Goal: Task Accomplishment & Management: Use online tool/utility

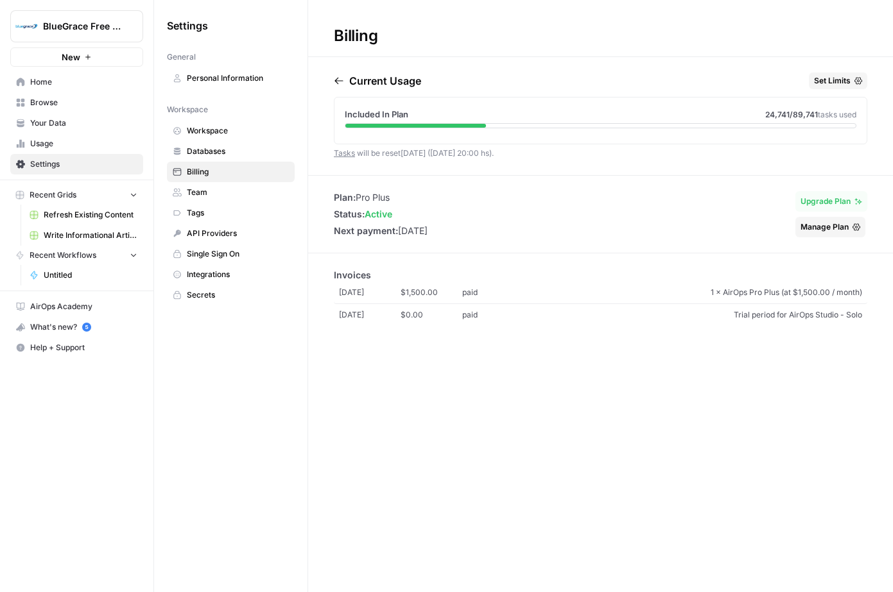
click at [836, 84] on span "Set Limits" at bounding box center [832, 81] width 37 height 12
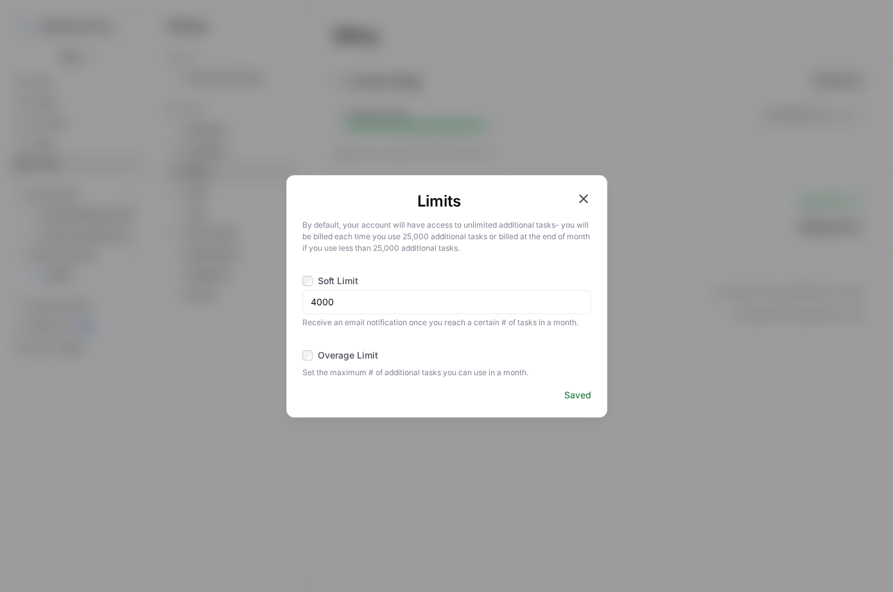
click at [585, 200] on icon "button" at bounding box center [583, 198] width 15 height 15
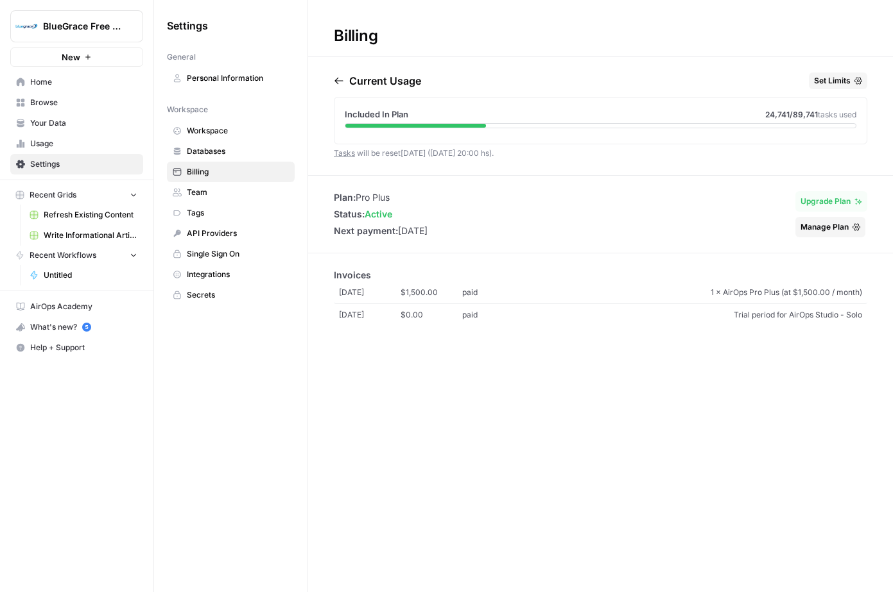
click at [180, 76] on icon at bounding box center [177, 78] width 9 height 9
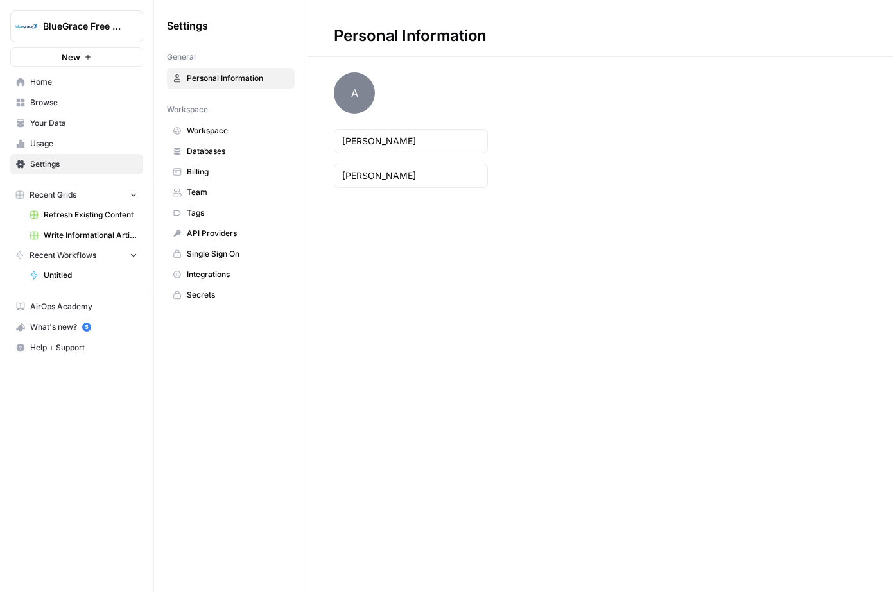
click at [203, 132] on span "Workspace" at bounding box center [238, 131] width 102 height 12
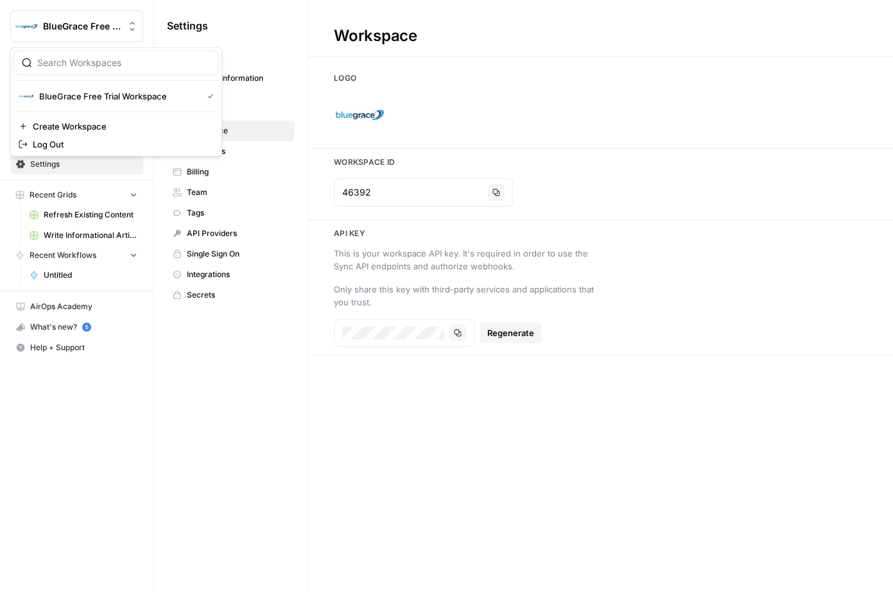
click at [68, 25] on span "BlueGrace Free Trial Workspace" at bounding box center [82, 26] width 78 height 13
click at [126, 97] on span "BlueGrace Free Trial Workspace" at bounding box center [118, 96] width 158 height 13
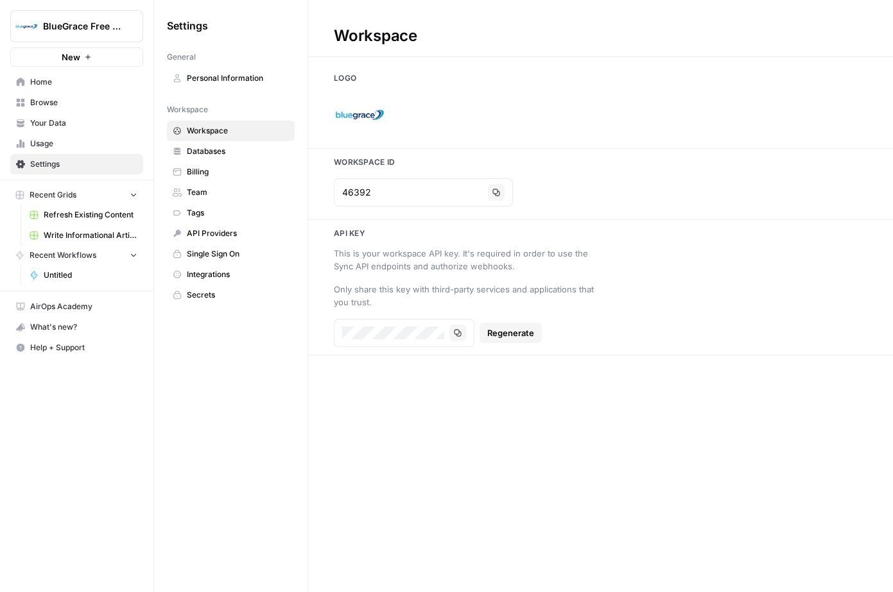
click at [218, 193] on span "Team" at bounding box center [238, 193] width 102 height 12
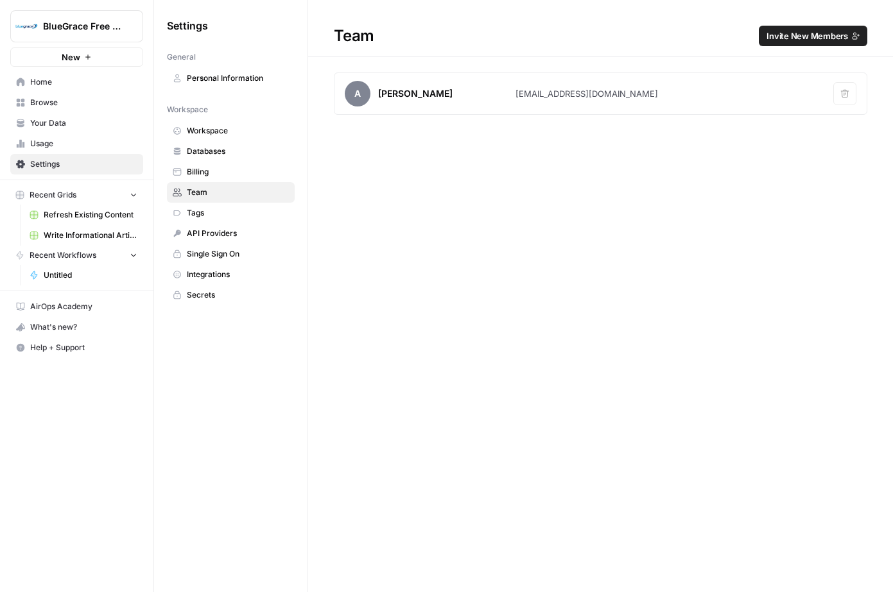
click at [519, 381] on div "Team Invite New Members A [PERSON_NAME] [EMAIL_ADDRESS][DOMAIN_NAME] Remove user" at bounding box center [600, 296] width 585 height 592
click at [62, 116] on link "Your Data" at bounding box center [76, 123] width 133 height 21
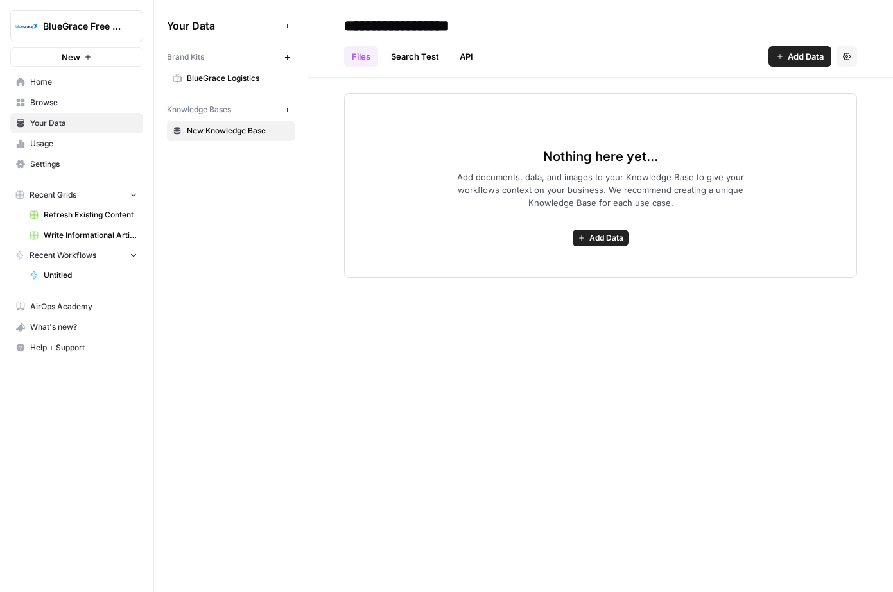
click at [248, 71] on link "BlueGrace Logistics" at bounding box center [231, 78] width 128 height 21
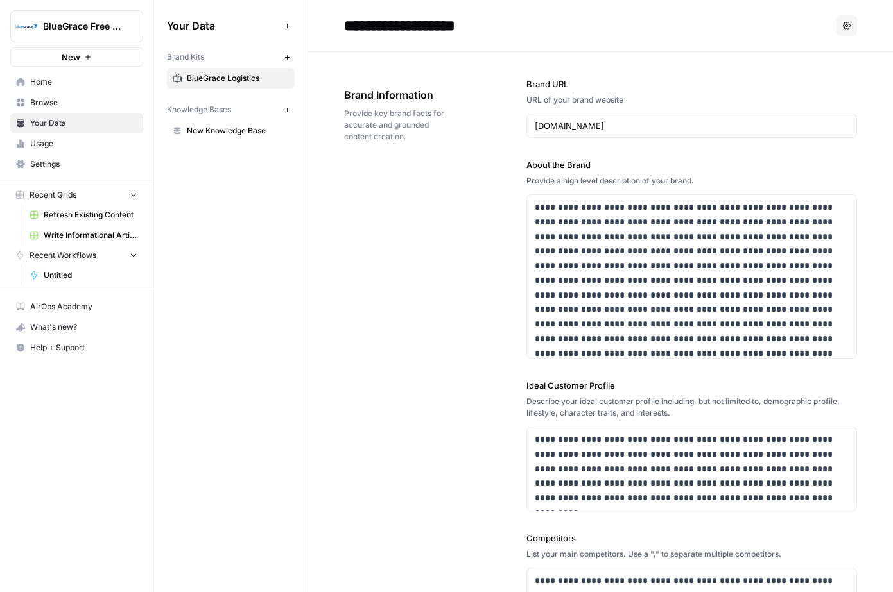
click at [236, 132] on span "New Knowledge Base" at bounding box center [238, 131] width 102 height 12
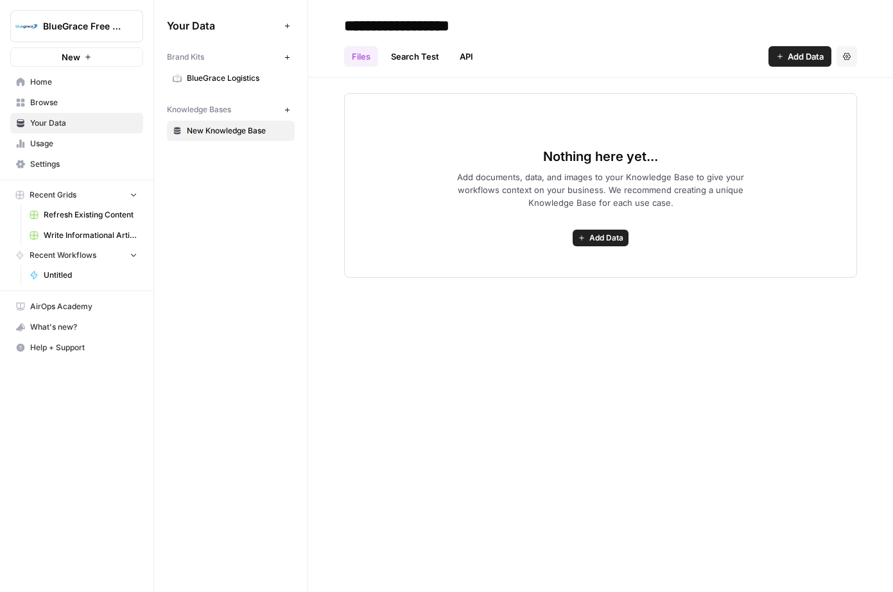
click at [57, 144] on span "Usage" at bounding box center [83, 144] width 107 height 12
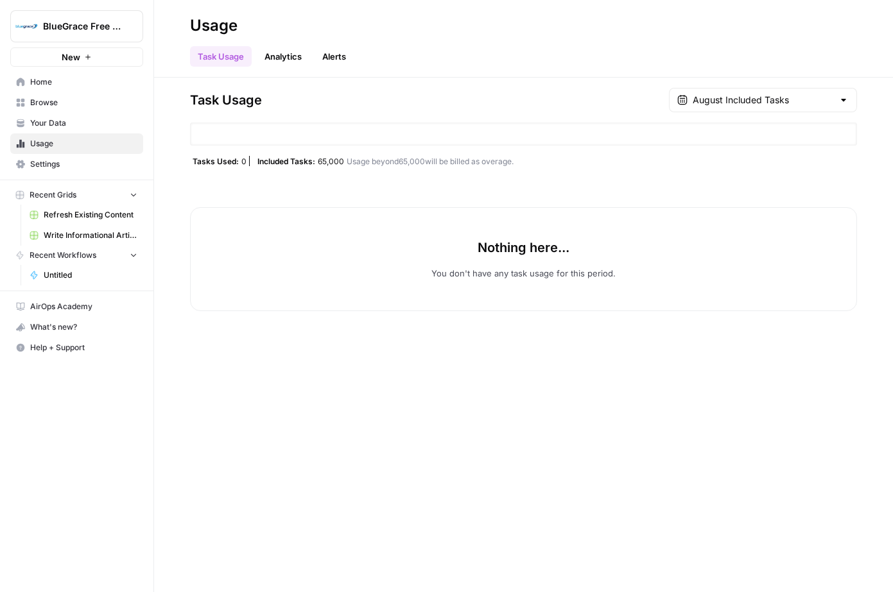
click at [282, 62] on link "Analytics" at bounding box center [283, 56] width 53 height 21
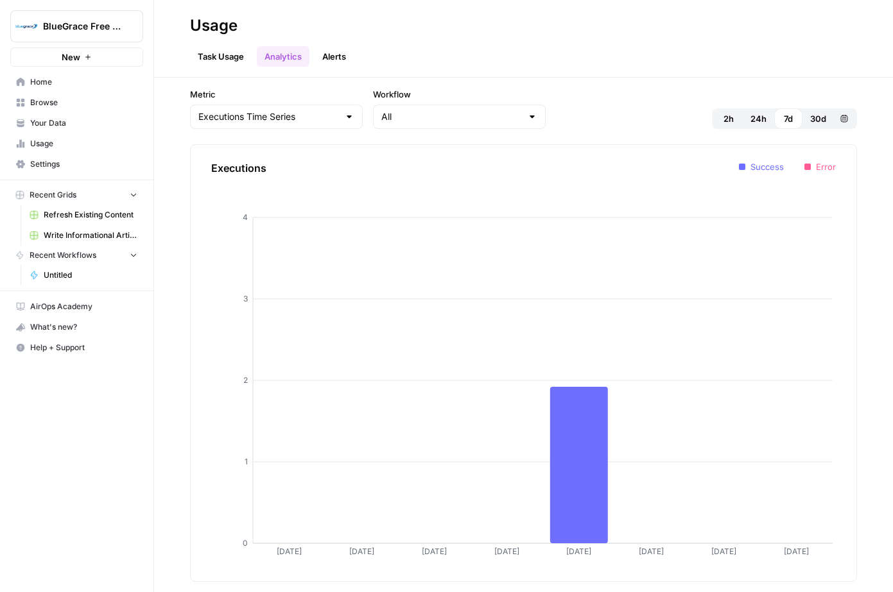
click at [330, 60] on link "Alerts" at bounding box center [333, 56] width 39 height 21
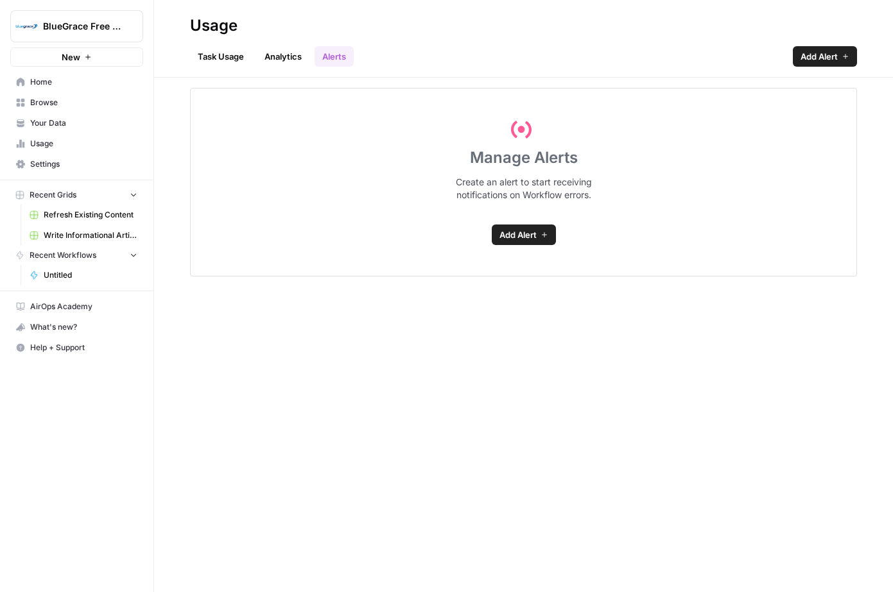
click at [211, 54] on link "Task Usage" at bounding box center [221, 56] width 62 height 21
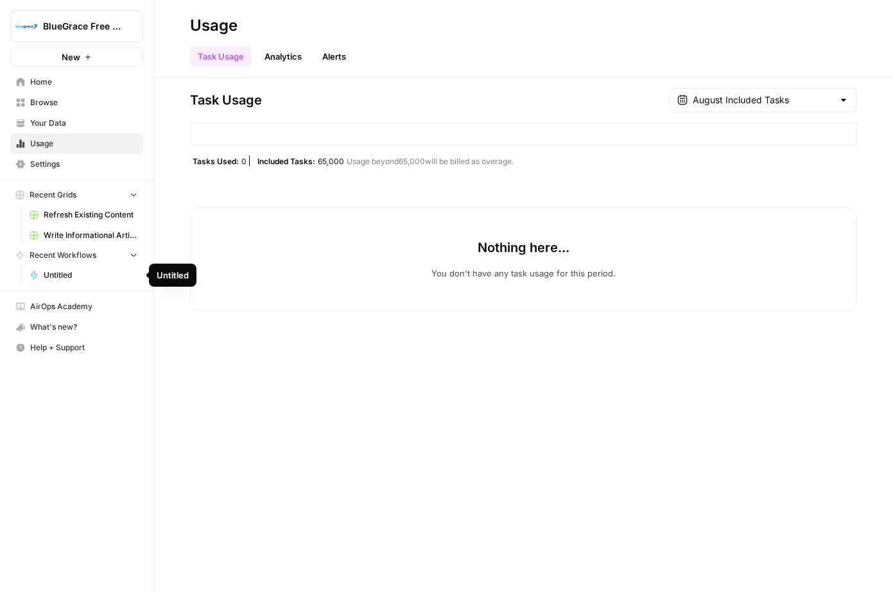
click at [60, 280] on span "Untitled" at bounding box center [91, 276] width 94 height 12
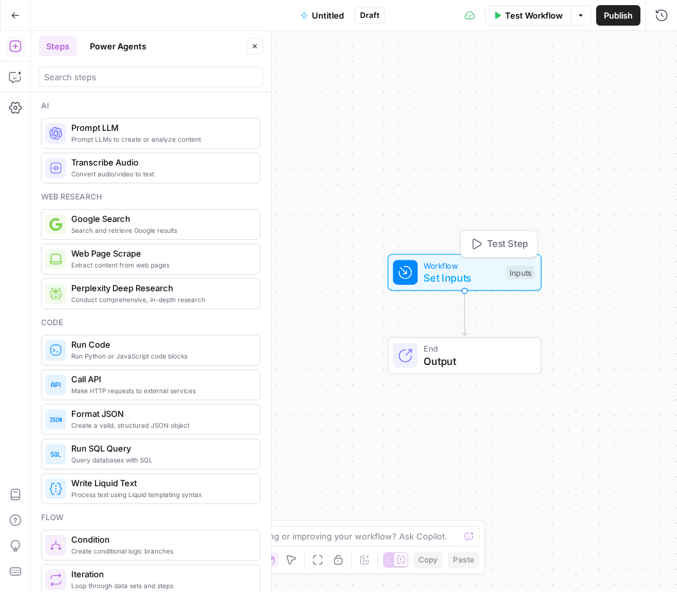
click at [471, 276] on span "Set Inputs" at bounding box center [462, 277] width 76 height 15
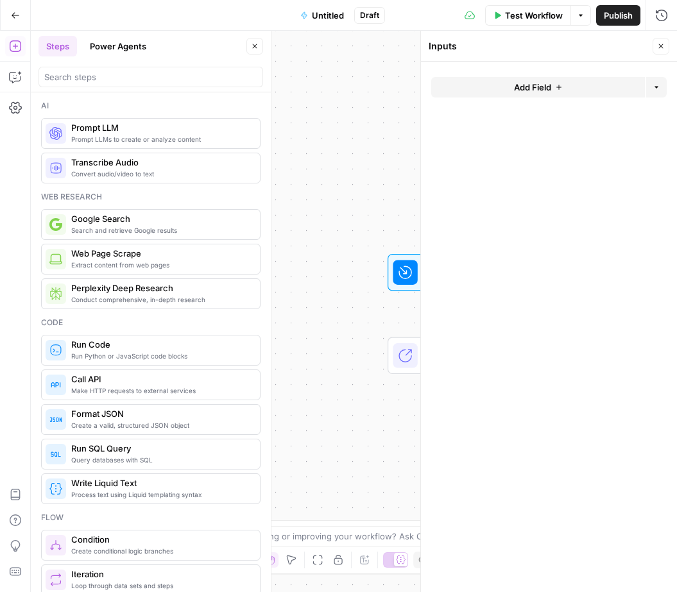
click at [540, 88] on span "Add Field" at bounding box center [532, 87] width 37 height 13
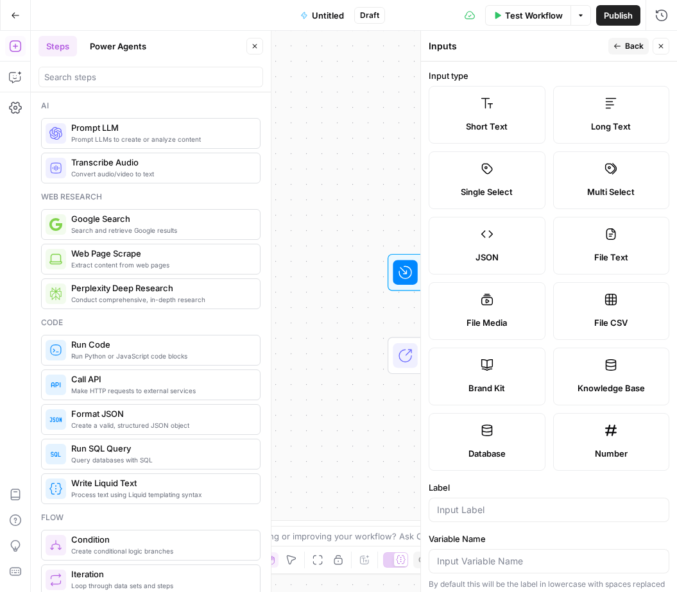
click at [498, 502] on div at bounding box center [549, 510] width 241 height 24
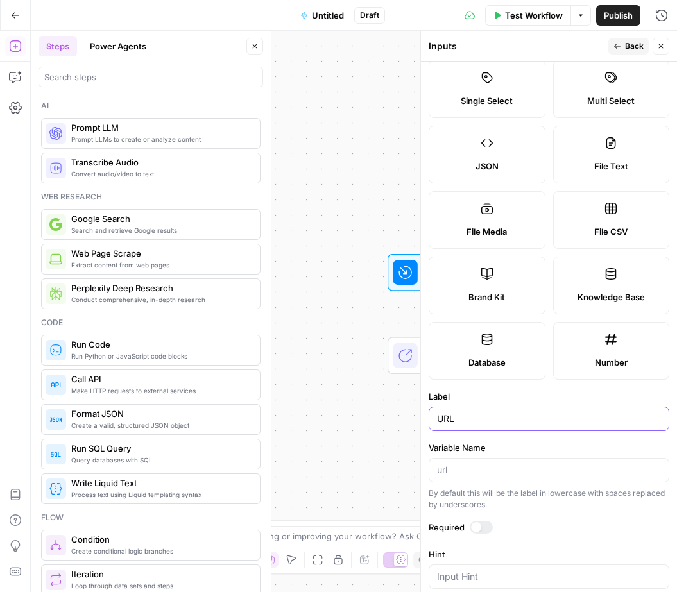
scroll to position [89, 0]
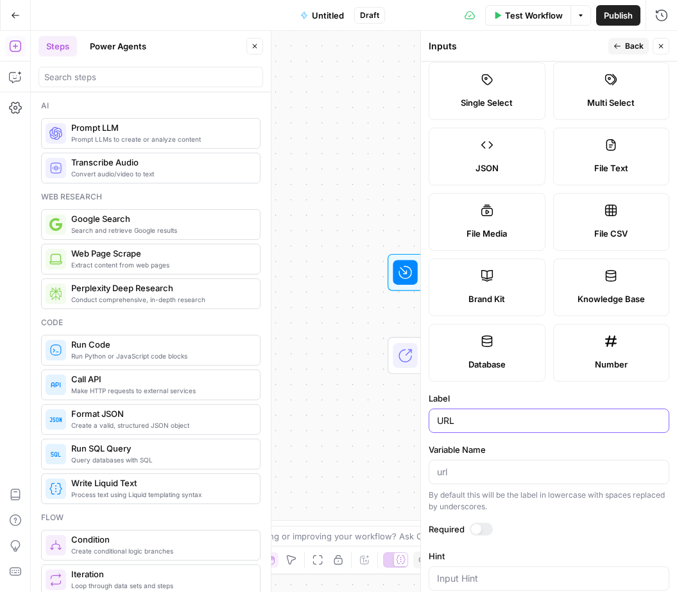
type input "URL"
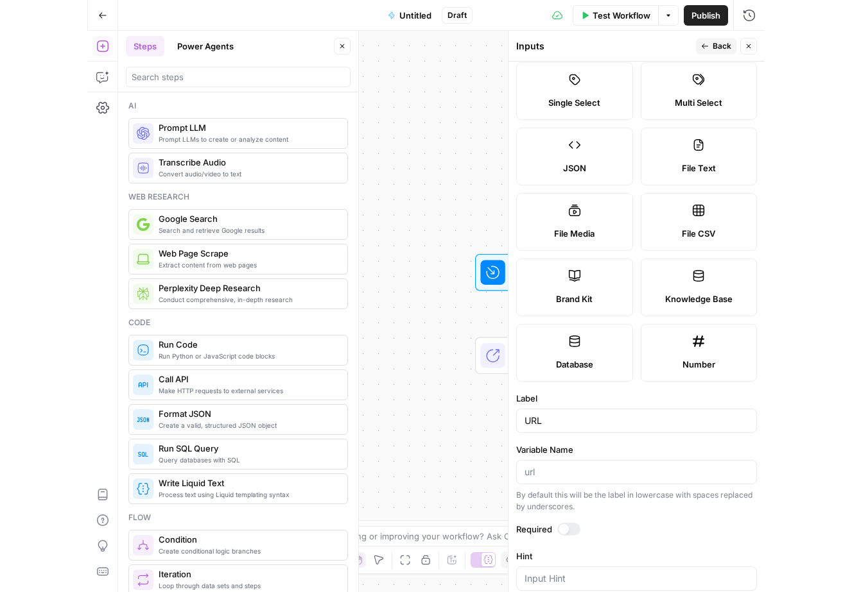
scroll to position [87, 0]
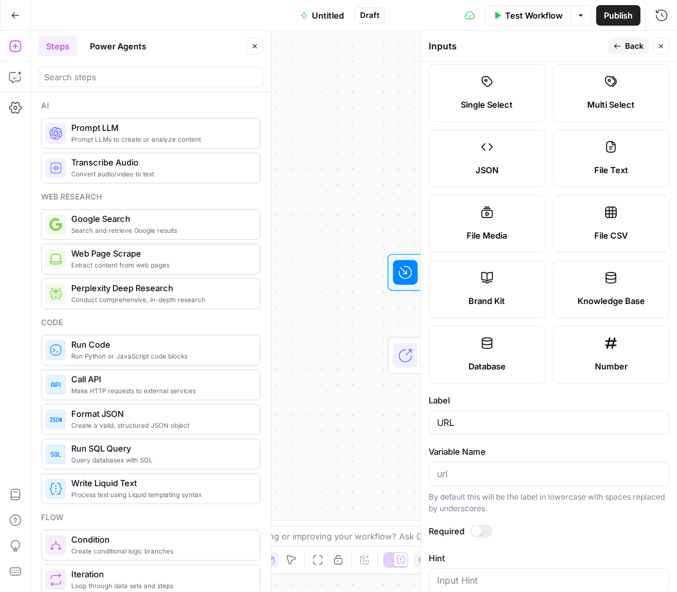
click at [674, 268] on form "Input type Short Text Long Text Single Select Multi Select JSON File Text File …" at bounding box center [549, 327] width 256 height 531
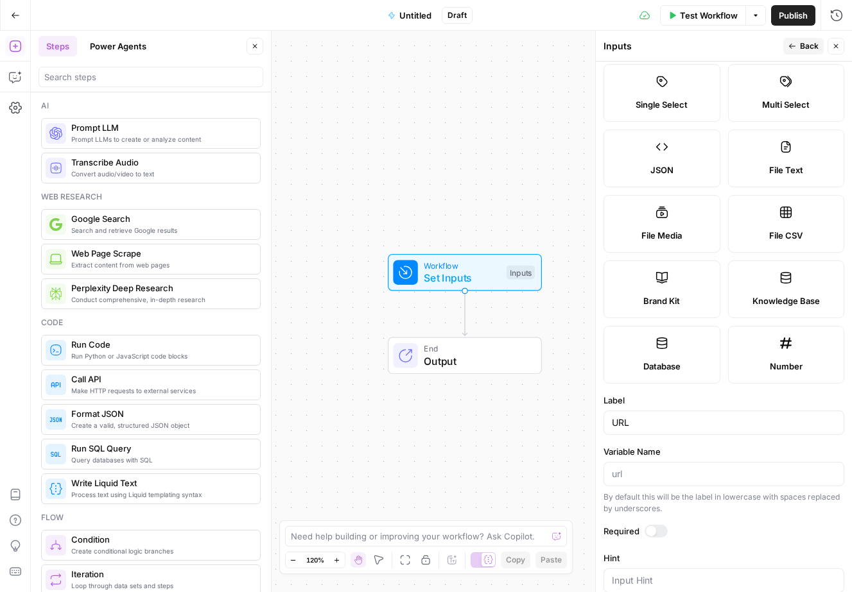
scroll to position [0, 0]
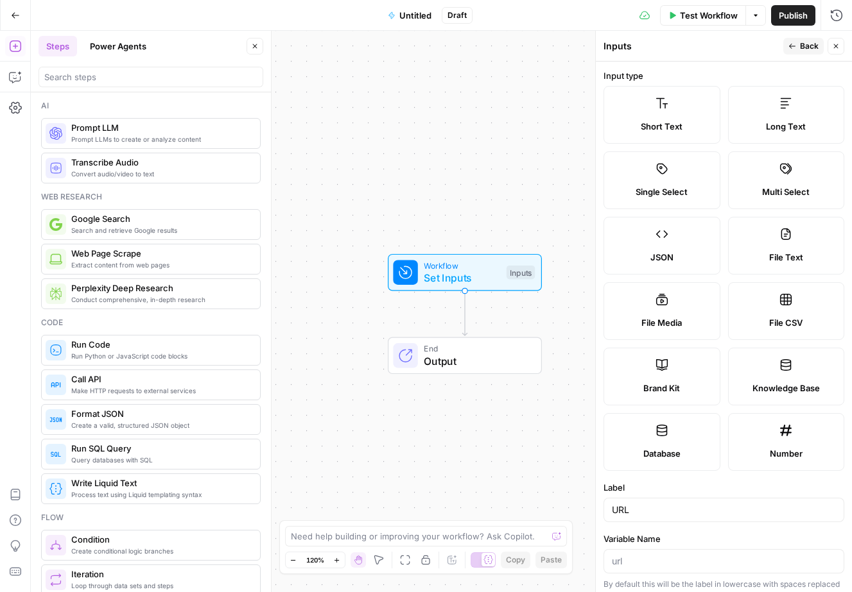
click at [511, 139] on div "Workflow Set Inputs Inputs End Output" at bounding box center [441, 312] width 821 height 562
click at [809, 49] on span "Back" at bounding box center [809, 46] width 19 height 12
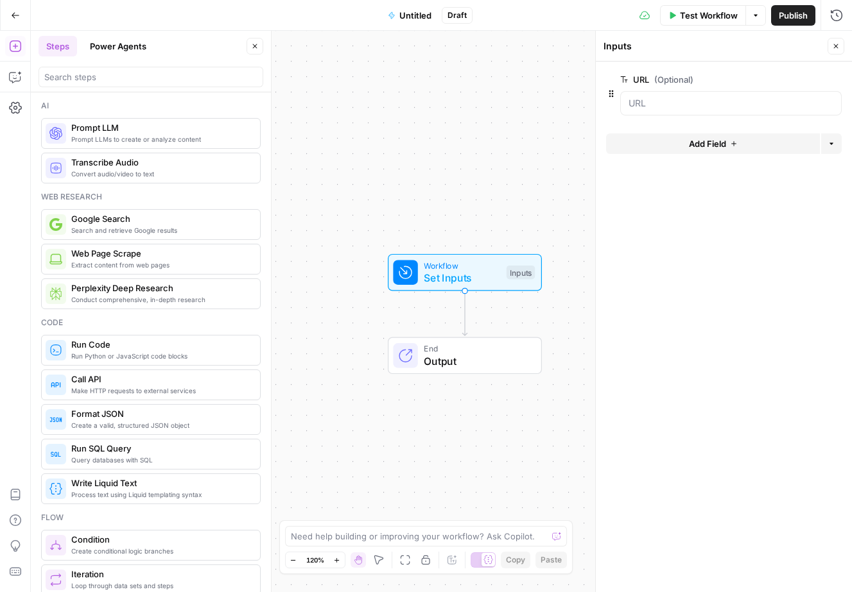
click at [721, 150] on span "Add Field" at bounding box center [707, 143] width 37 height 13
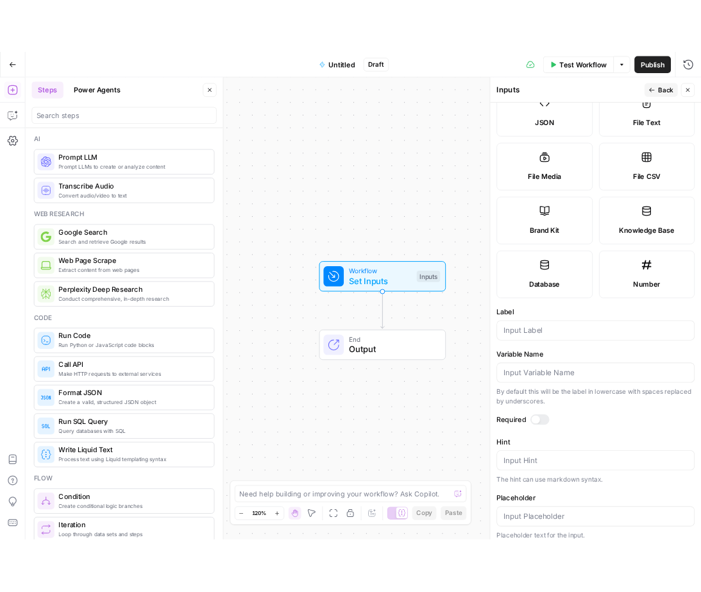
scroll to position [176, 0]
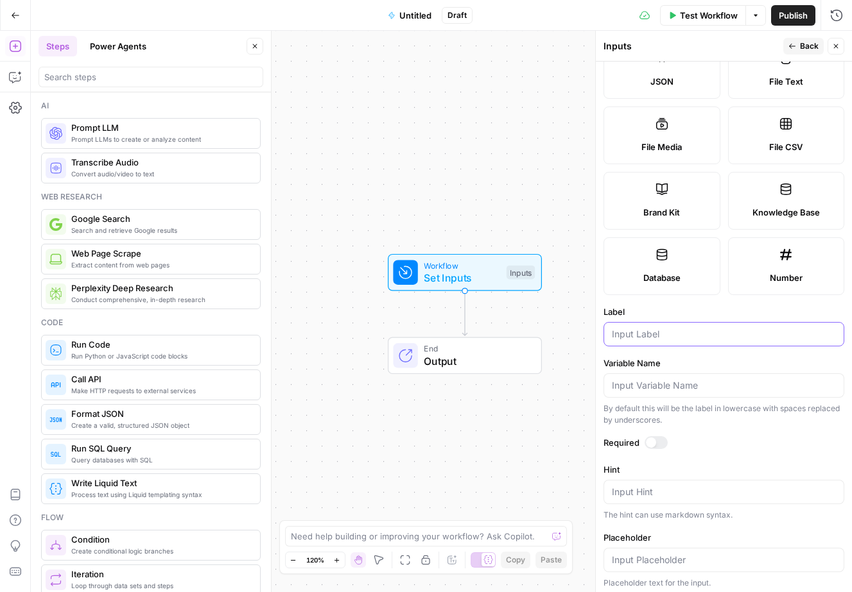
click at [657, 338] on input "Label" at bounding box center [724, 334] width 224 height 13
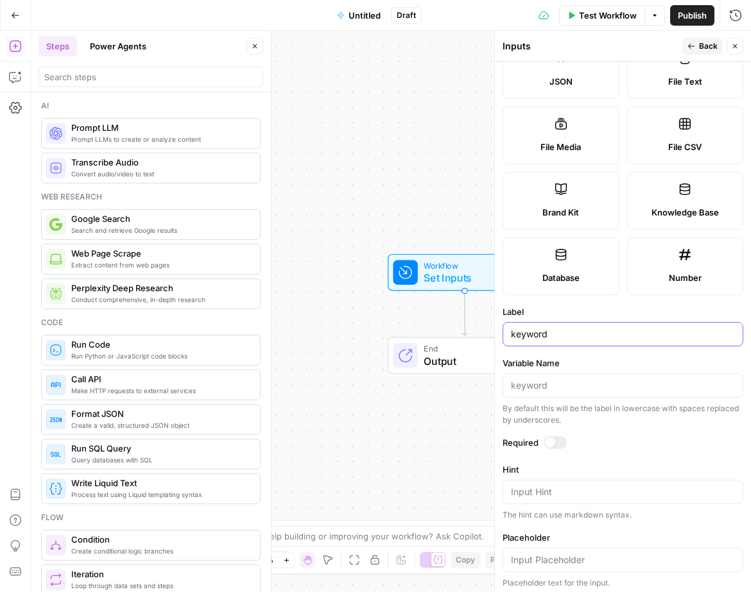
click at [517, 333] on input "keyword" at bounding box center [623, 334] width 224 height 13
type input "Keyword"
click at [549, 441] on div at bounding box center [550, 443] width 10 height 10
click at [696, 43] on button "Back" at bounding box center [702, 46] width 40 height 17
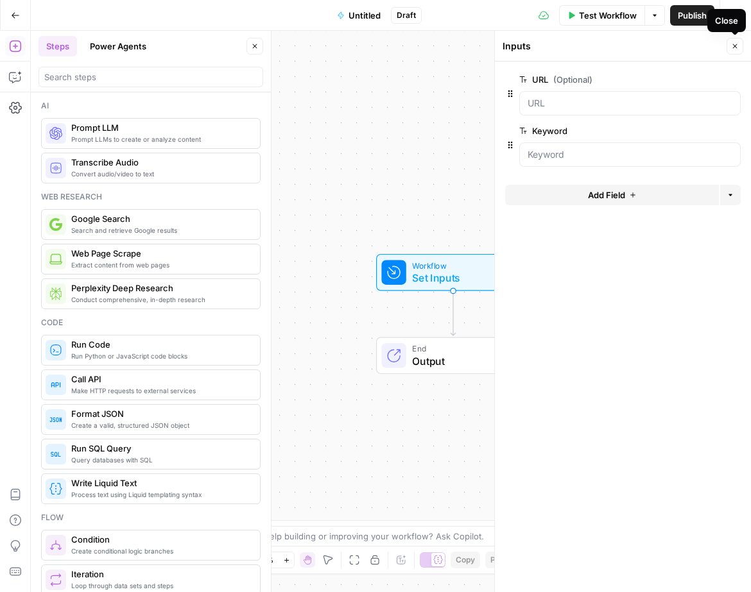
click at [732, 49] on icon "button" at bounding box center [735, 46] width 8 height 8
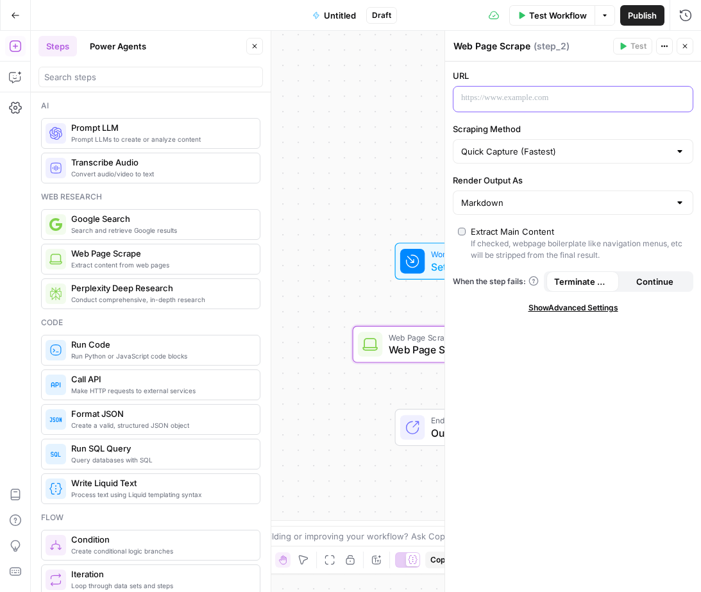
click at [567, 107] on div at bounding box center [563, 99] width 219 height 25
click at [626, 100] on p "**********" at bounding box center [562, 98] width 203 height 13
click at [514, 102] on p at bounding box center [562, 98] width 203 height 13
click at [515, 103] on p at bounding box center [562, 98] width 203 height 13
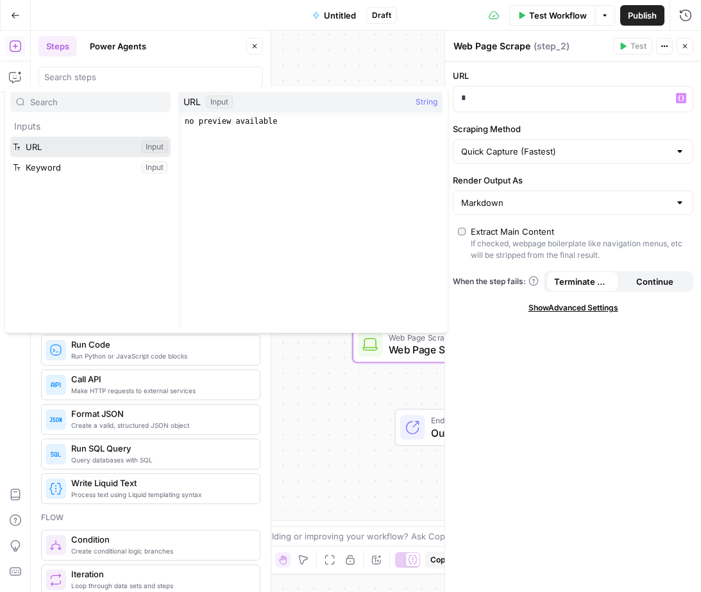
click at [33, 148] on button "Select variable URL" at bounding box center [90, 147] width 160 height 21
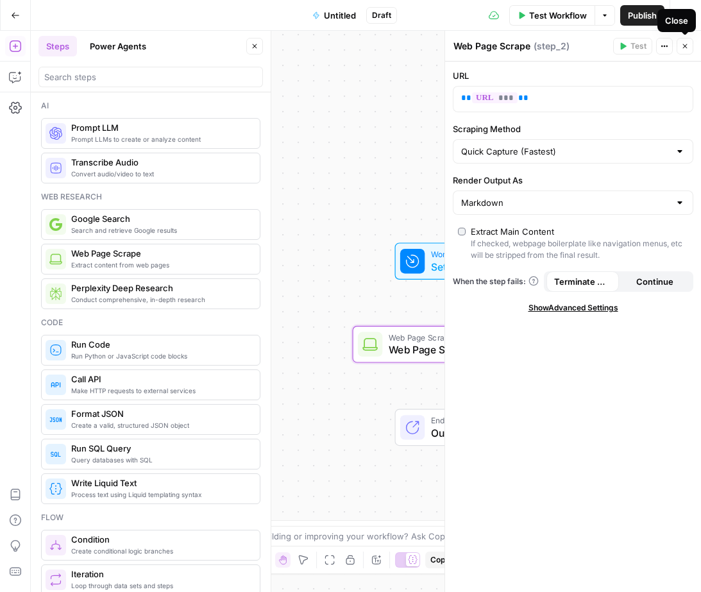
click at [686, 47] on icon "button" at bounding box center [686, 46] width 8 height 8
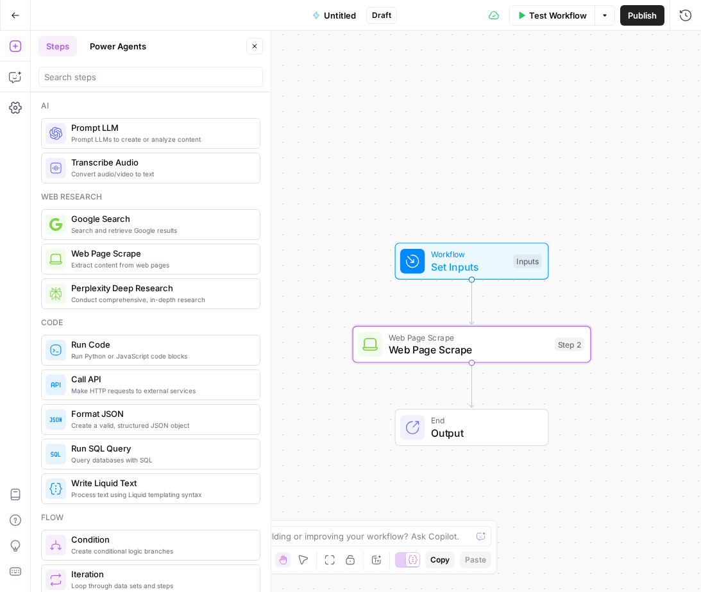
click at [571, 24] on button "Test Workflow" at bounding box center [553, 15] width 86 height 21
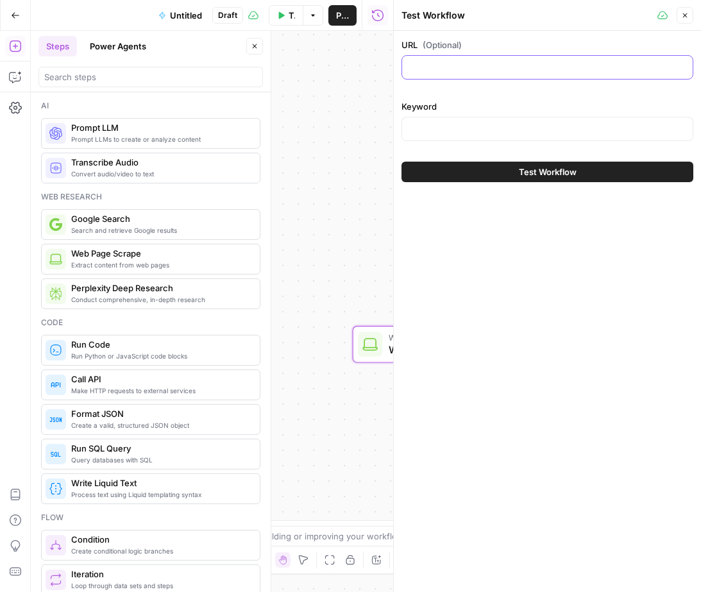
click at [473, 69] on input "URL (Optional)" at bounding box center [547, 67] width 275 height 13
paste input "[URL][DOMAIN_NAME]"
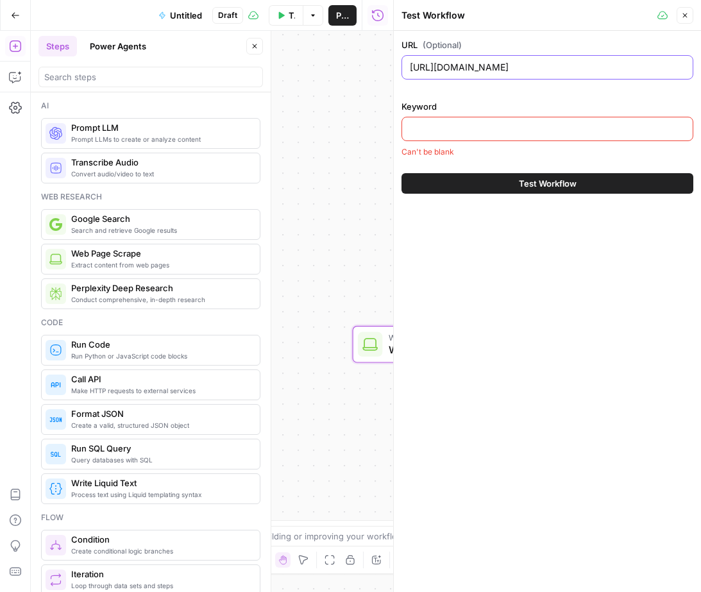
scroll to position [0, 56]
type input "[URL][DOMAIN_NAME]"
click at [459, 132] on input "Keyword" at bounding box center [547, 129] width 275 height 13
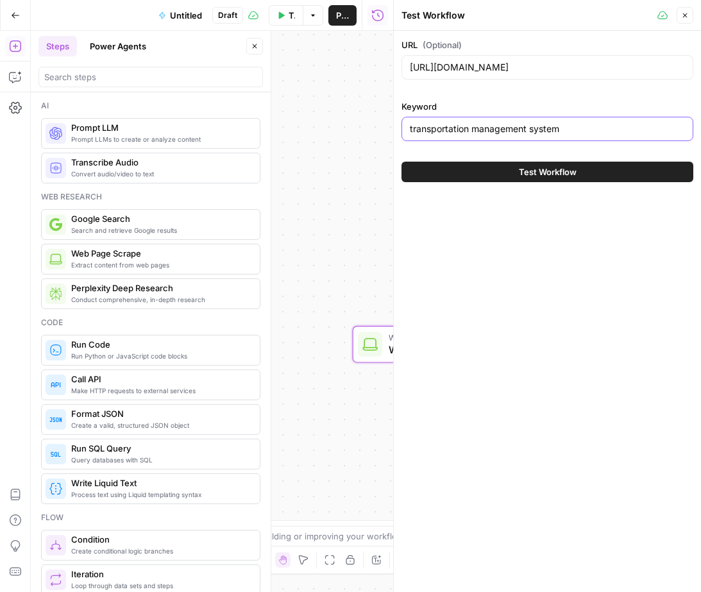
type input "transportation management system"
click at [508, 173] on button "Test Workflow" at bounding box center [548, 172] width 292 height 21
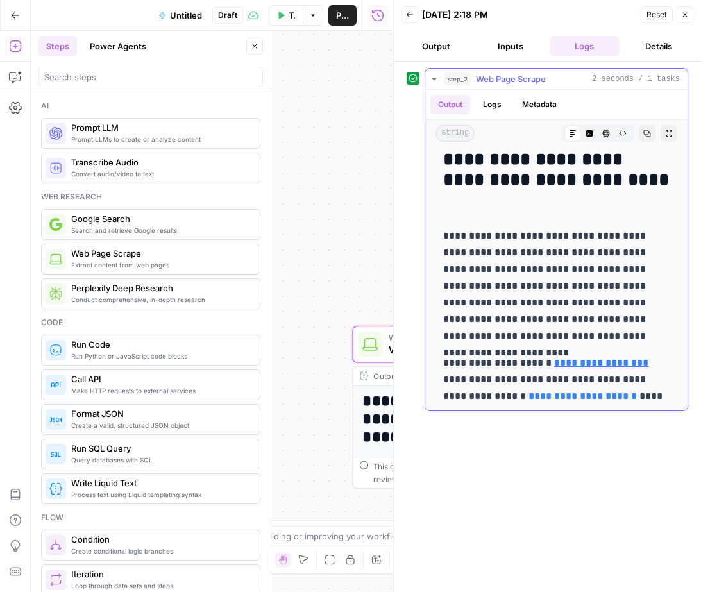
scroll to position [9039, 0]
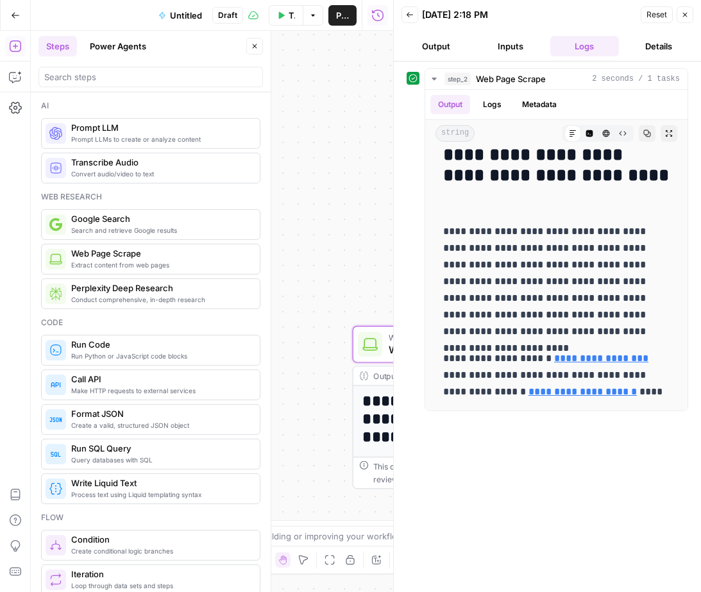
click at [668, 49] on button "Details" at bounding box center [658, 46] width 69 height 21
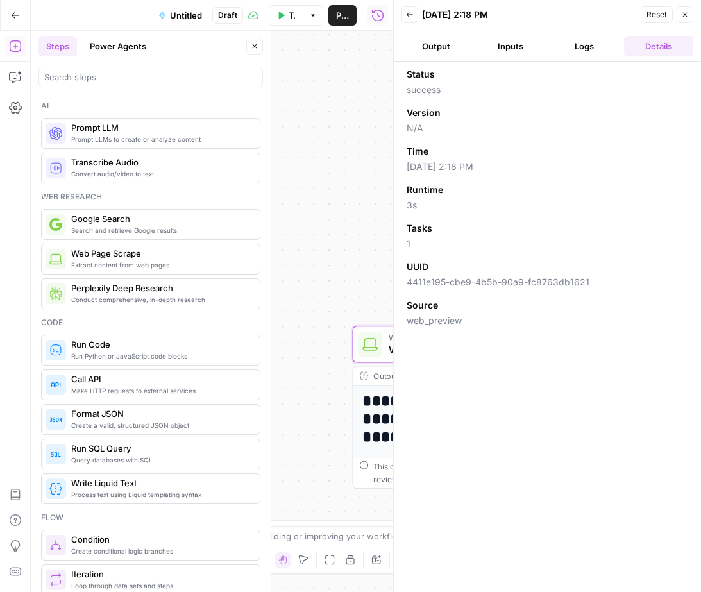
click at [686, 14] on icon "button" at bounding box center [685, 15] width 4 height 4
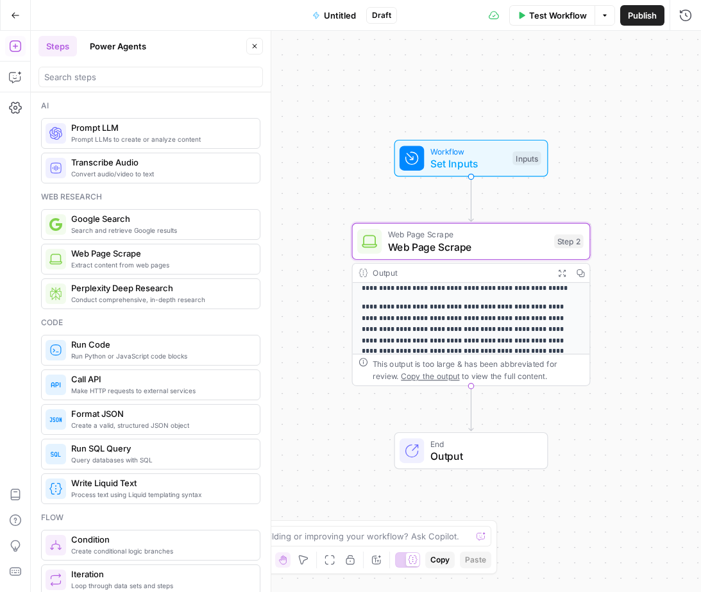
scroll to position [0, 0]
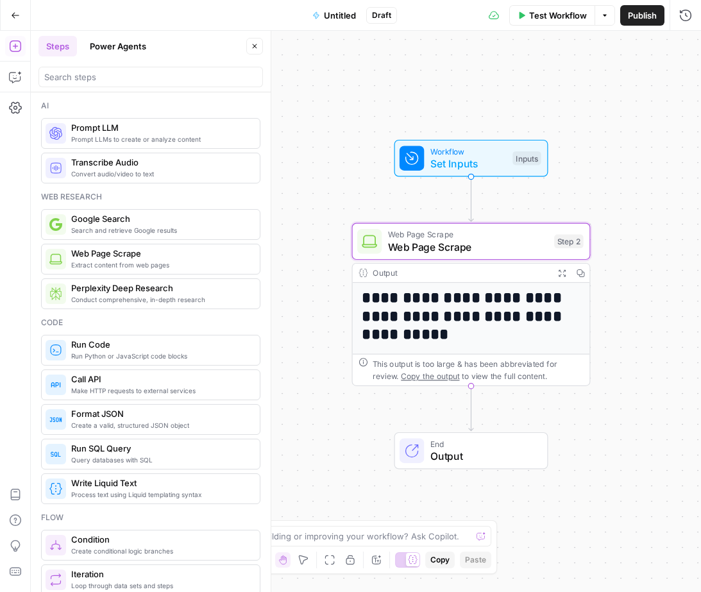
click at [511, 242] on span "Web Page Scrape" at bounding box center [468, 246] width 160 height 15
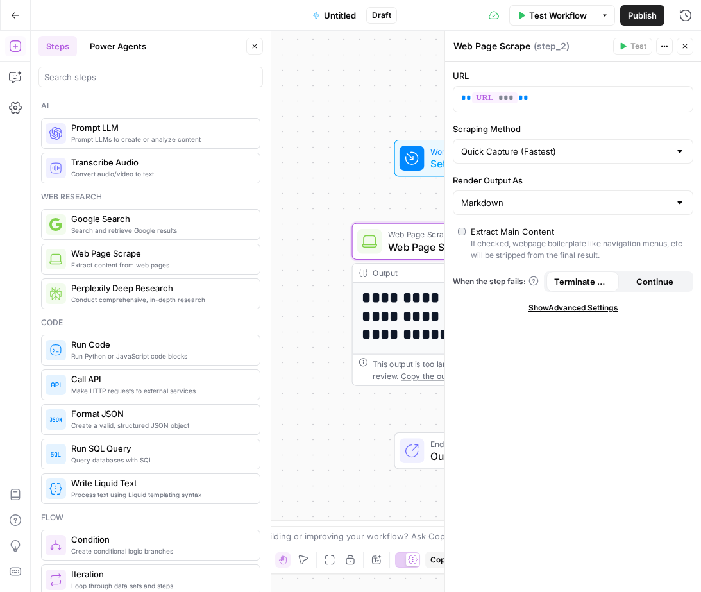
click at [685, 48] on icon "button" at bounding box center [686, 46] width 8 height 8
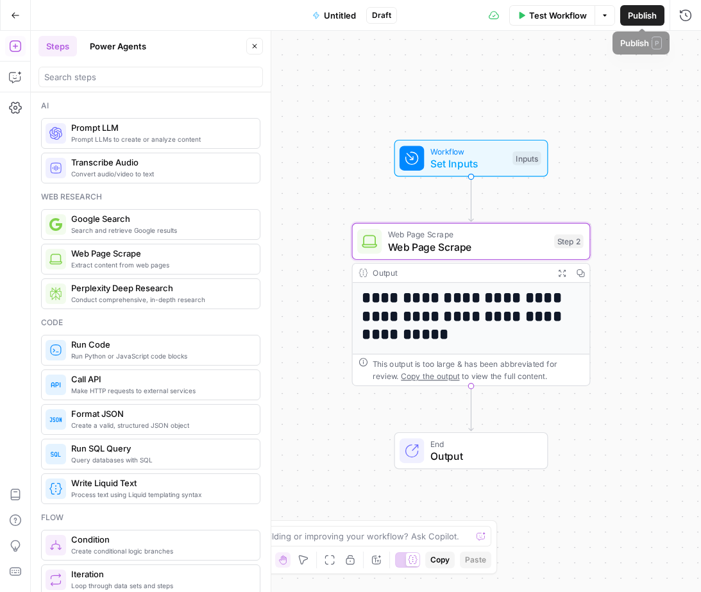
click at [605, 16] on icon "button" at bounding box center [605, 16] width 8 height 8
click at [603, 150] on div "**********" at bounding box center [366, 312] width 671 height 562
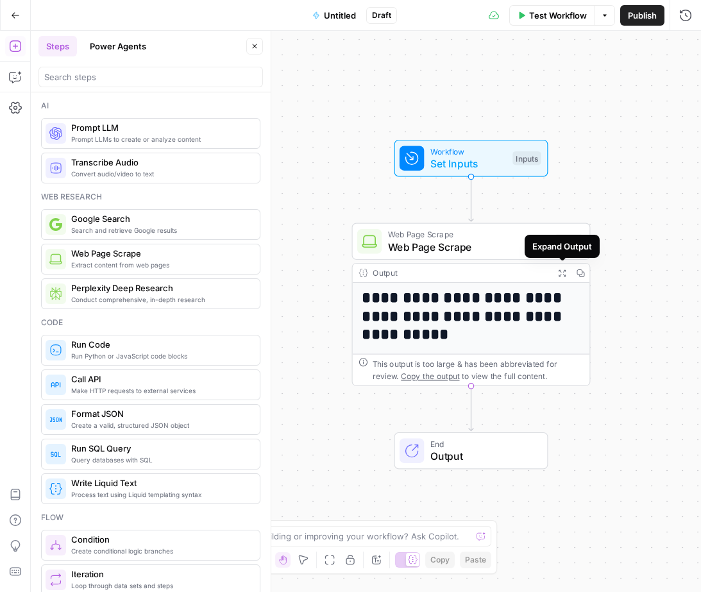
click at [565, 275] on icon "button" at bounding box center [562, 273] width 7 height 7
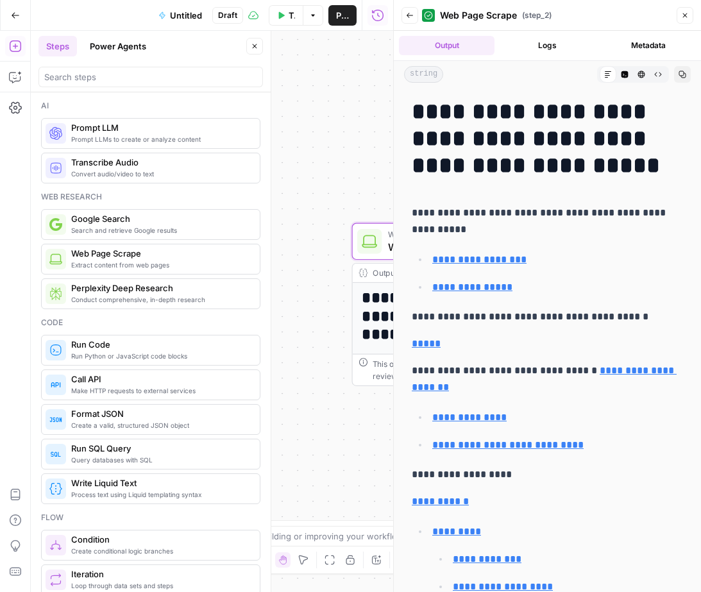
drag, startPoint x: 533, startPoint y: 49, endPoint x: 543, endPoint y: 49, distance: 10.3
click at [533, 49] on button "Logs" at bounding box center [548, 45] width 96 height 19
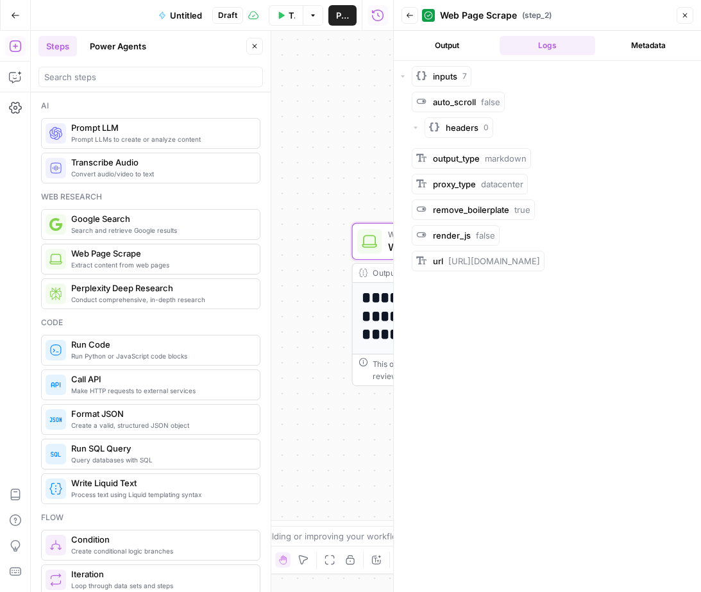
click at [635, 47] on button "Metadata" at bounding box center [649, 45] width 96 height 19
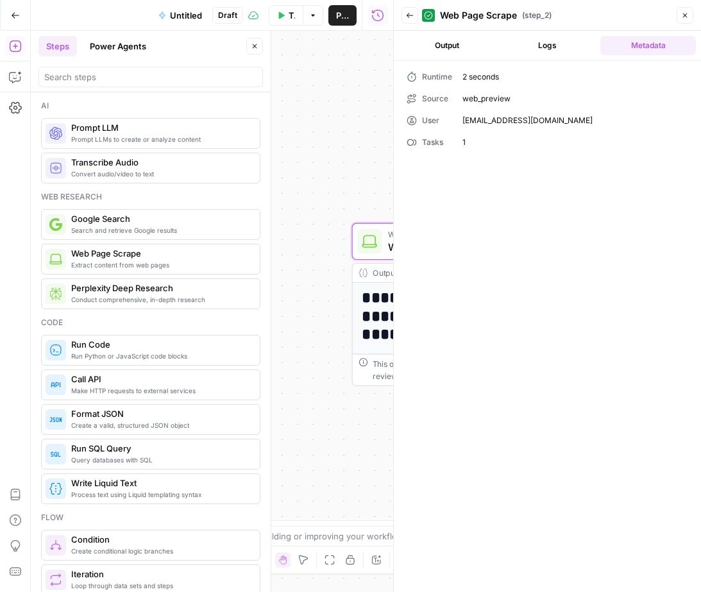
drag, startPoint x: 685, startPoint y: 19, endPoint x: 681, endPoint y: 28, distance: 10.0
click at [685, 19] on icon "button" at bounding box center [686, 16] width 8 height 8
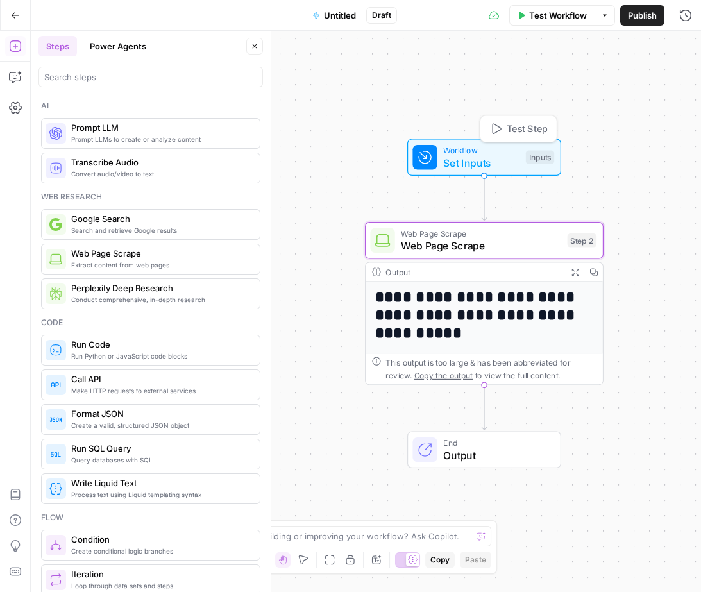
click at [470, 159] on span "Set Inputs" at bounding box center [481, 162] width 76 height 15
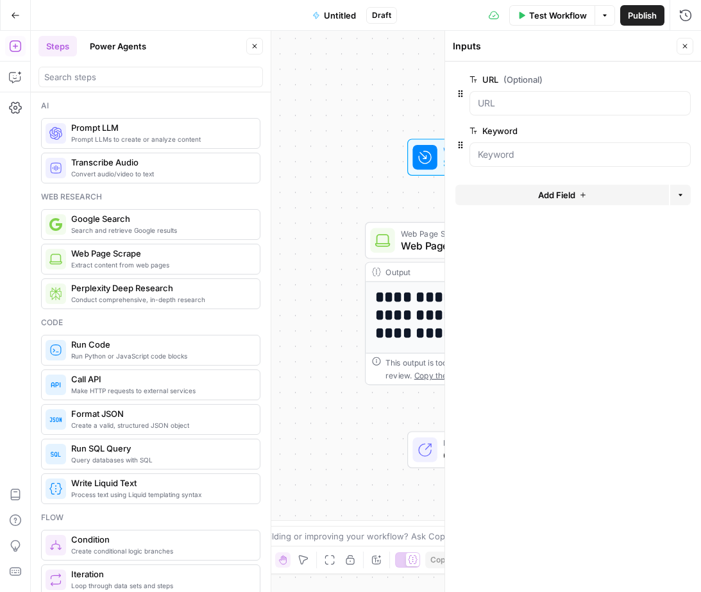
drag, startPoint x: 682, startPoint y: 46, endPoint x: 624, endPoint y: 58, distance: 58.9
click at [682, 46] on icon "button" at bounding box center [686, 46] width 8 height 8
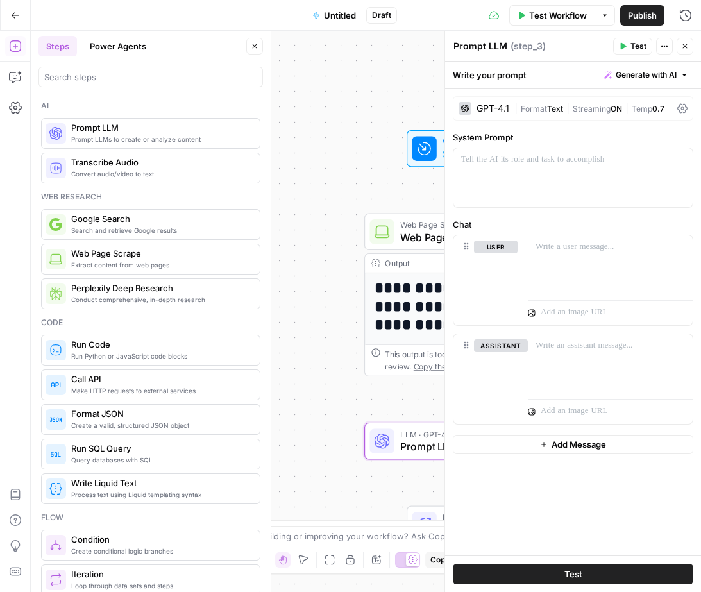
click at [499, 108] on div "GPT-4.1" at bounding box center [493, 108] width 33 height 9
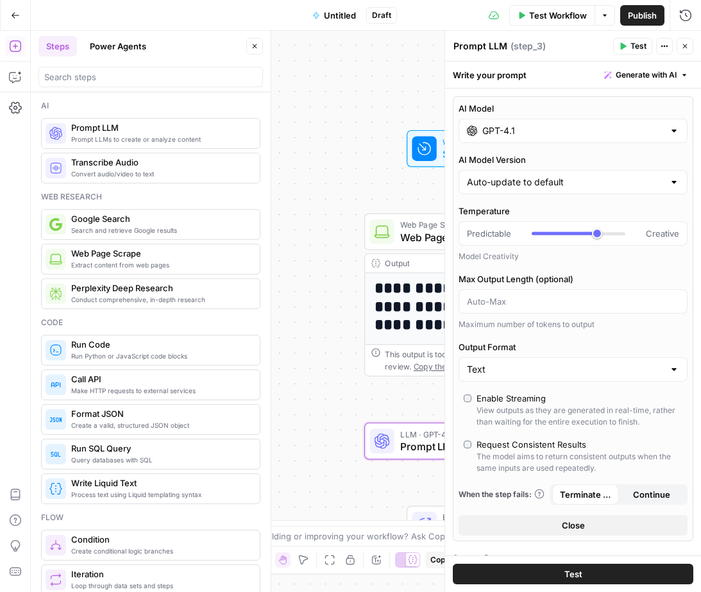
click at [544, 132] on input "GPT-4.1" at bounding box center [574, 130] width 182 height 13
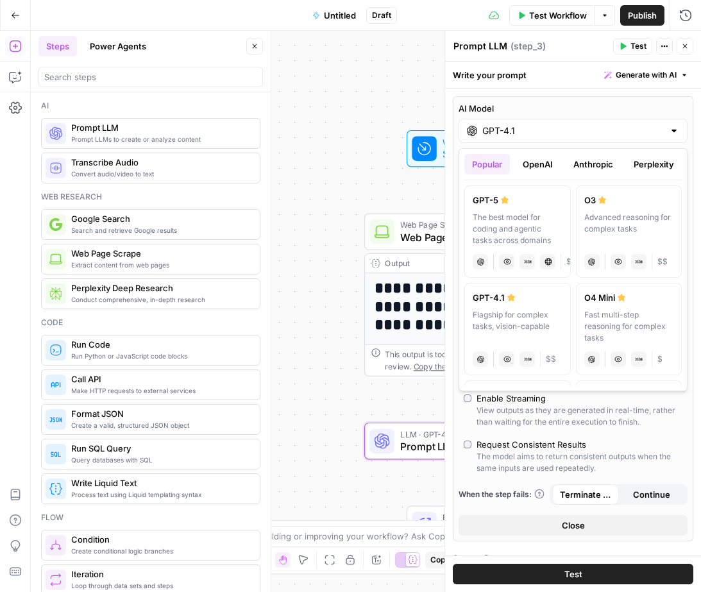
click at [595, 166] on button "Anthropic" at bounding box center [593, 164] width 55 height 21
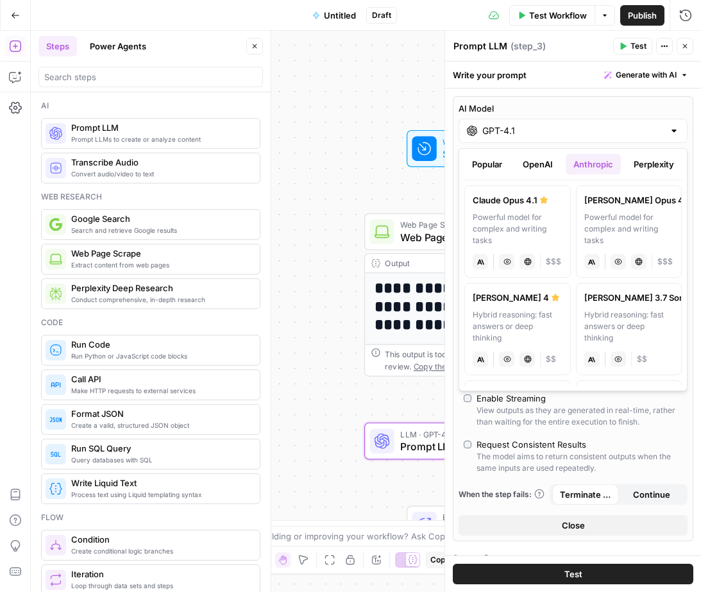
click at [512, 322] on div "Hybrid reasoning: fast answers or deep thinking" at bounding box center [518, 326] width 90 height 35
type input "[PERSON_NAME] 4"
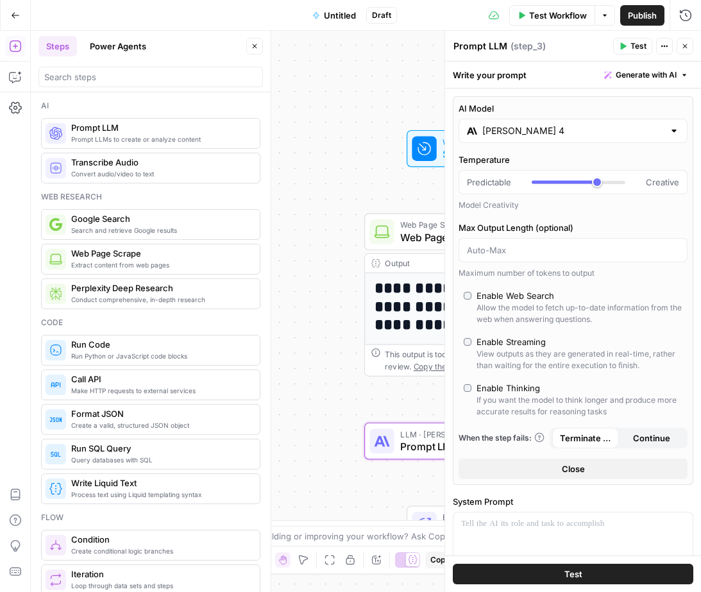
click at [574, 468] on span "Close" at bounding box center [573, 469] width 23 height 13
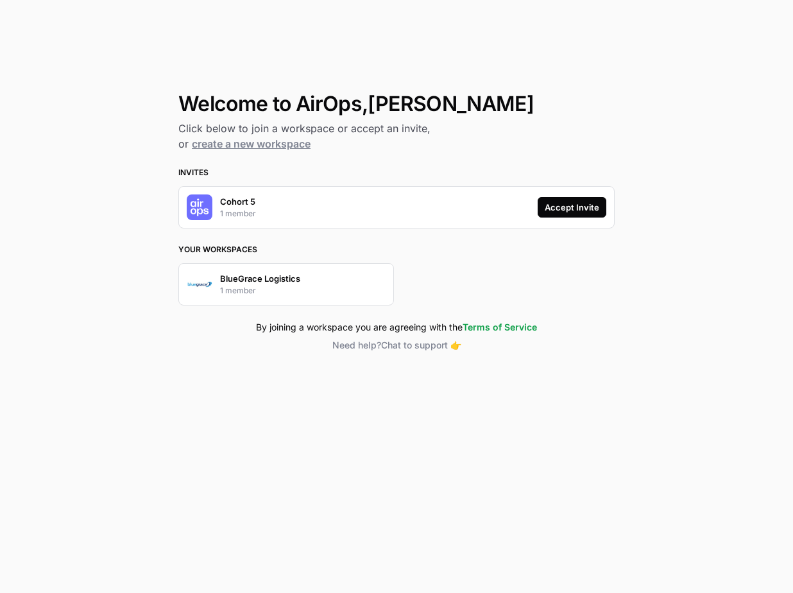
click at [566, 206] on div "Accept Invite" at bounding box center [572, 207] width 55 height 13
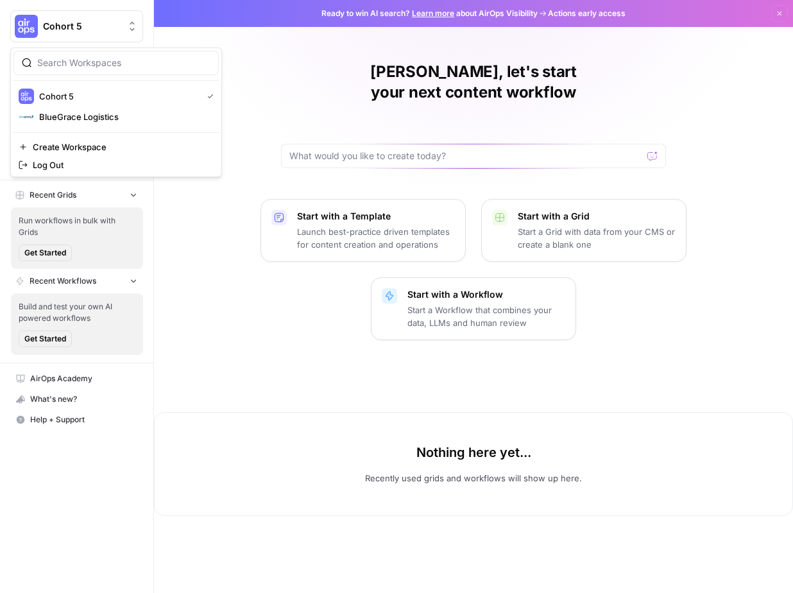
click at [75, 25] on span "Cohort 5" at bounding box center [82, 26] width 78 height 13
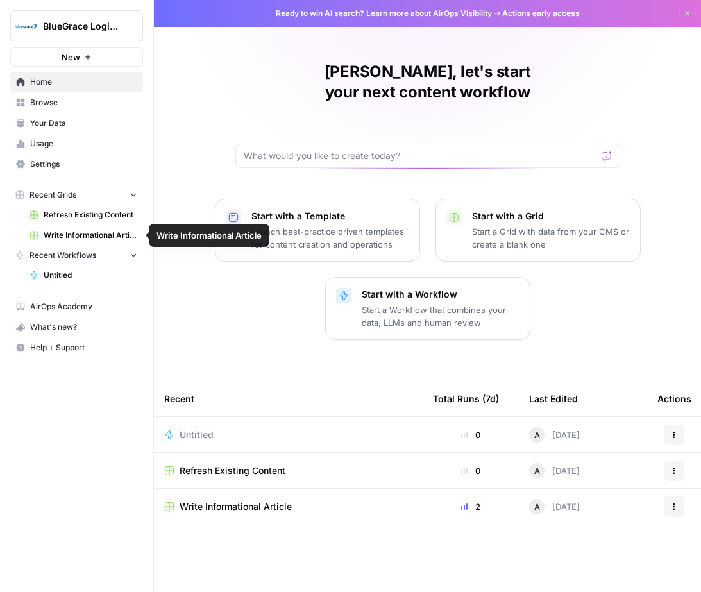
click at [71, 275] on span "Untitled" at bounding box center [91, 276] width 94 height 12
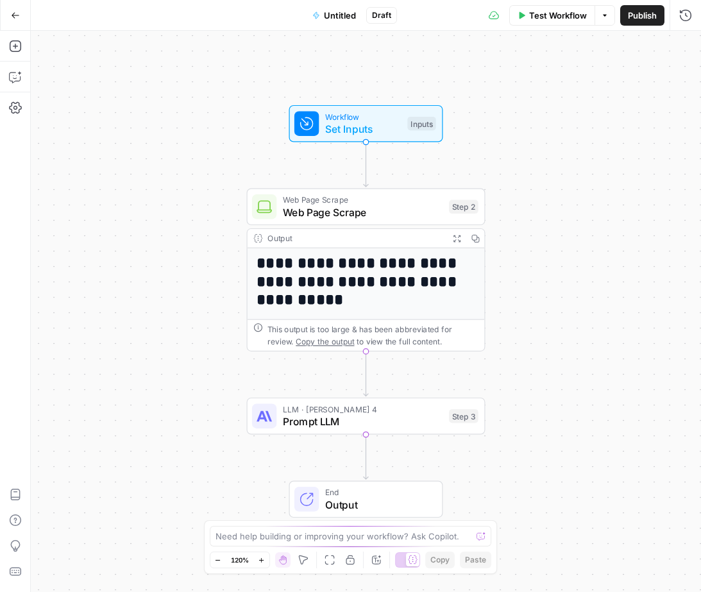
click at [342, 16] on span "Untitled" at bounding box center [340, 15] width 32 height 13
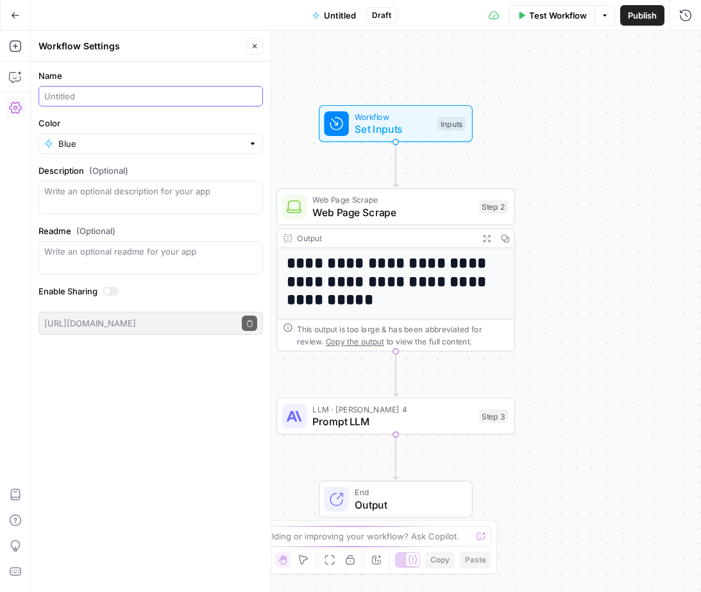
drag, startPoint x: 78, startPoint y: 101, endPoint x: 95, endPoint y: 101, distance: 16.7
click at [78, 101] on input "Name" at bounding box center [150, 96] width 213 height 13
type input "Meta Workflow"
click at [368, 65] on div "**********" at bounding box center [366, 312] width 671 height 562
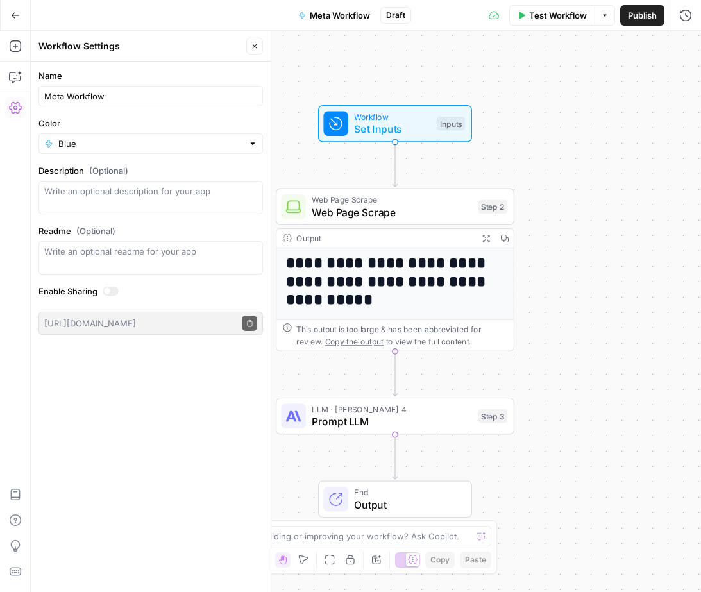
click at [10, 12] on button "Go Back" at bounding box center [15, 15] width 23 height 23
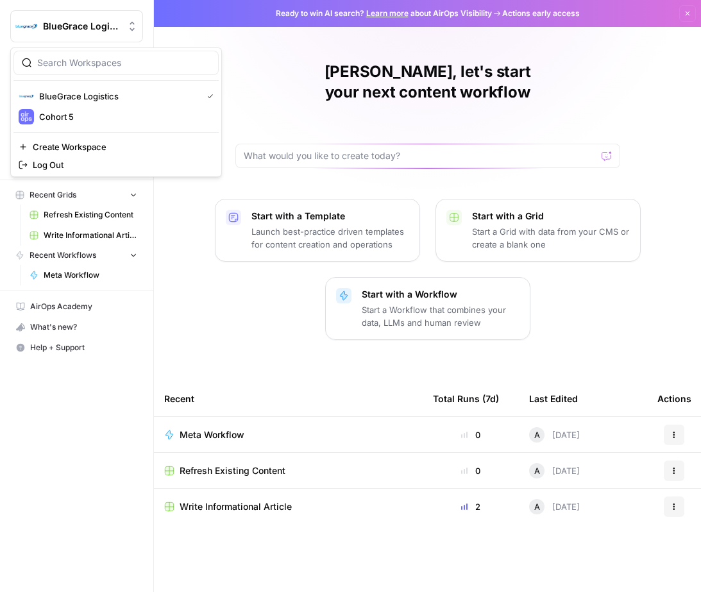
click at [46, 17] on button "BlueGrace Logistics" at bounding box center [76, 26] width 133 height 32
click at [249, 37] on div "[PERSON_NAME], let's start your next content workflow Start with a Template Lau…" at bounding box center [427, 296] width 547 height 592
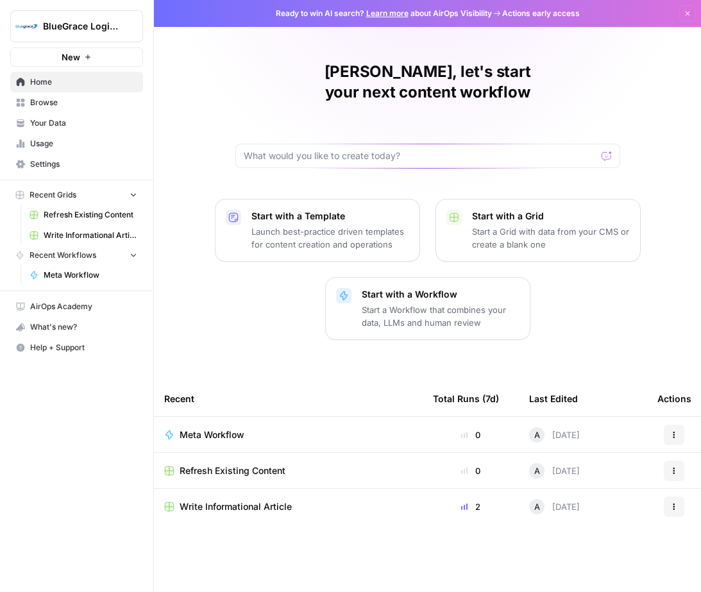
click at [71, 273] on span "Meta Workflow" at bounding box center [91, 276] width 94 height 12
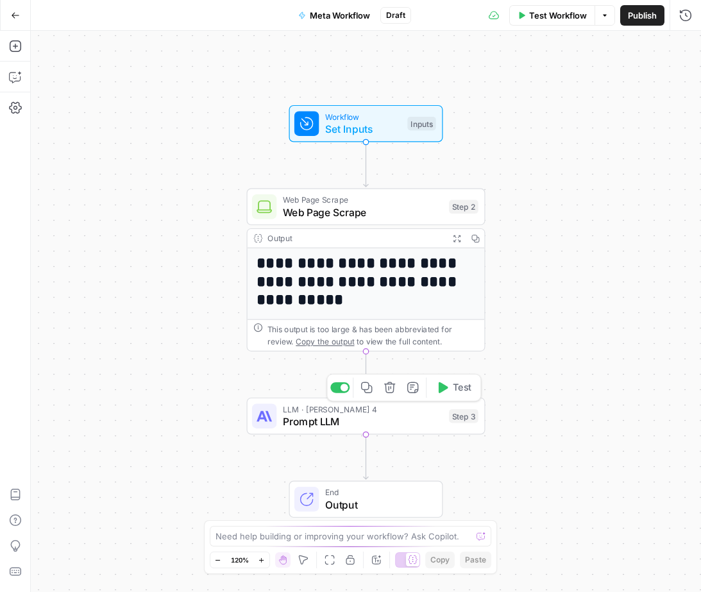
click at [357, 423] on span "Prompt LLM" at bounding box center [363, 421] width 160 height 15
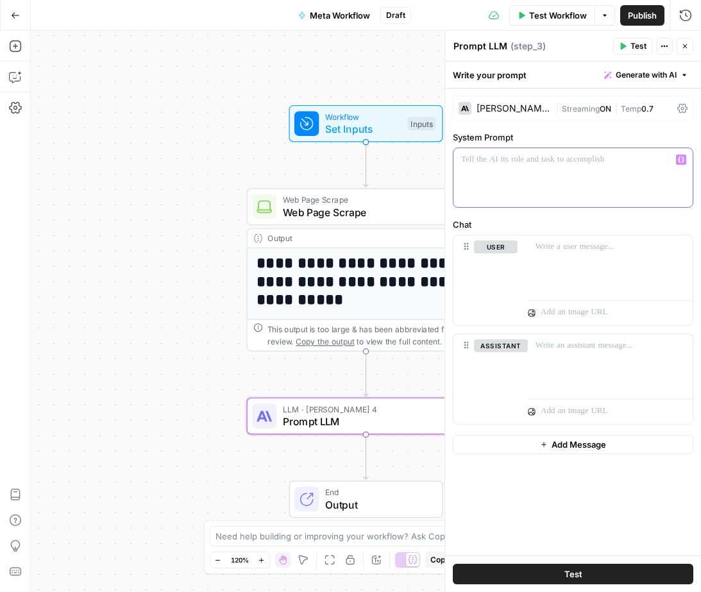
click at [528, 166] on div at bounding box center [573, 177] width 239 height 59
click at [631, 178] on p "**********" at bounding box center [573, 166] width 224 height 26
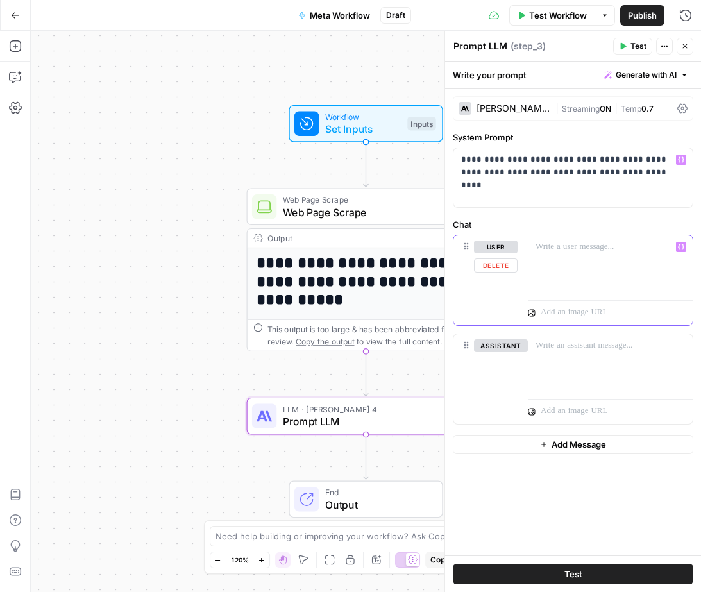
click at [599, 265] on div at bounding box center [610, 265] width 165 height 59
click at [594, 274] on div at bounding box center [610, 265] width 165 height 59
click at [683, 271] on p "**********" at bounding box center [611, 260] width 150 height 39
click at [683, 248] on icon "button" at bounding box center [681, 248] width 6 height 6
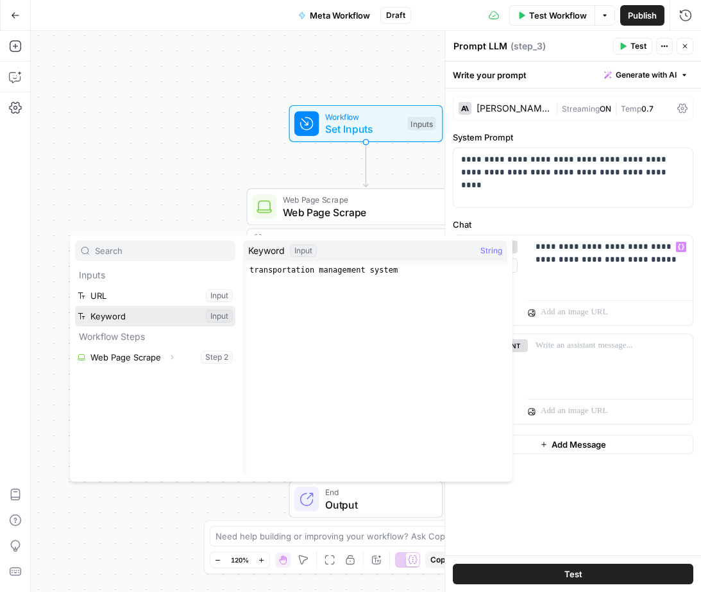
drag, startPoint x: 142, startPoint y: 310, endPoint x: 179, endPoint y: 306, distance: 36.8
click at [142, 310] on button "Select variable Keyword" at bounding box center [155, 316] width 160 height 21
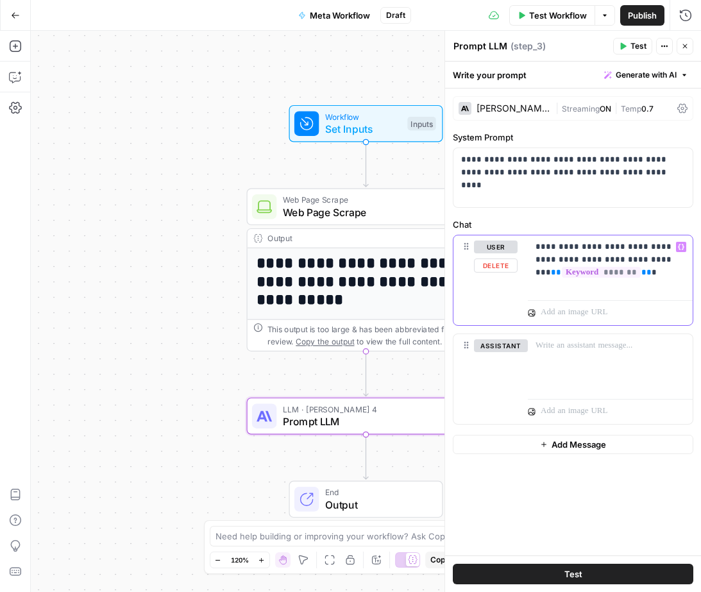
click at [667, 261] on p "**********" at bounding box center [611, 260] width 150 height 39
click at [660, 273] on p "**********" at bounding box center [611, 260] width 150 height 39
click at [633, 286] on p "**********" at bounding box center [611, 266] width 150 height 51
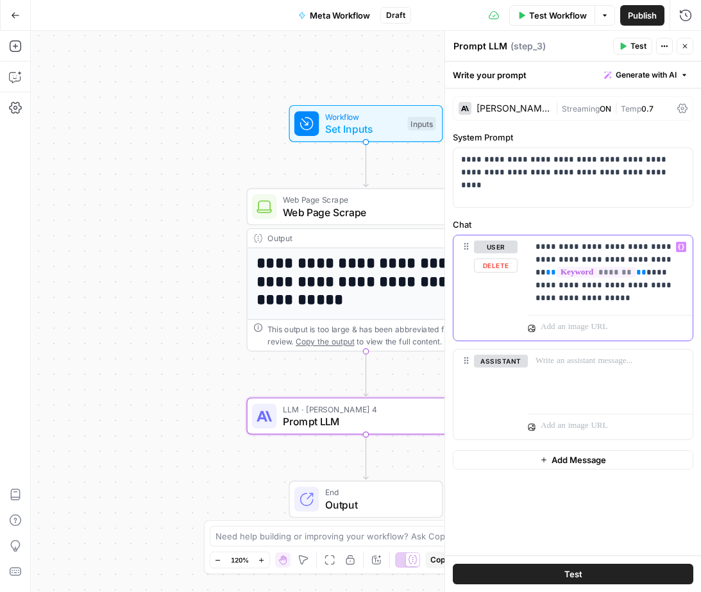
click at [595, 296] on p "**********" at bounding box center [611, 273] width 150 height 64
click at [681, 249] on icon "button" at bounding box center [681, 247] width 6 height 6
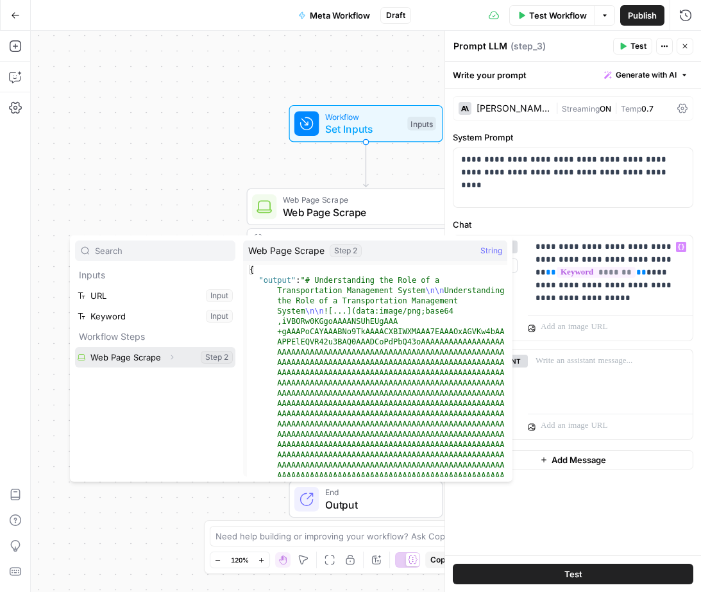
click at [157, 357] on button "Select variable Web Page Scrape" at bounding box center [155, 357] width 160 height 21
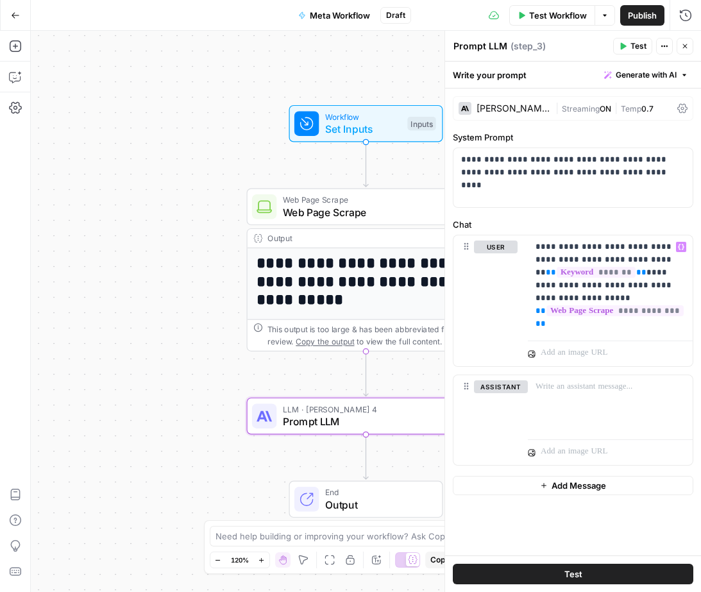
click at [642, 44] on span "Test" at bounding box center [639, 46] width 16 height 12
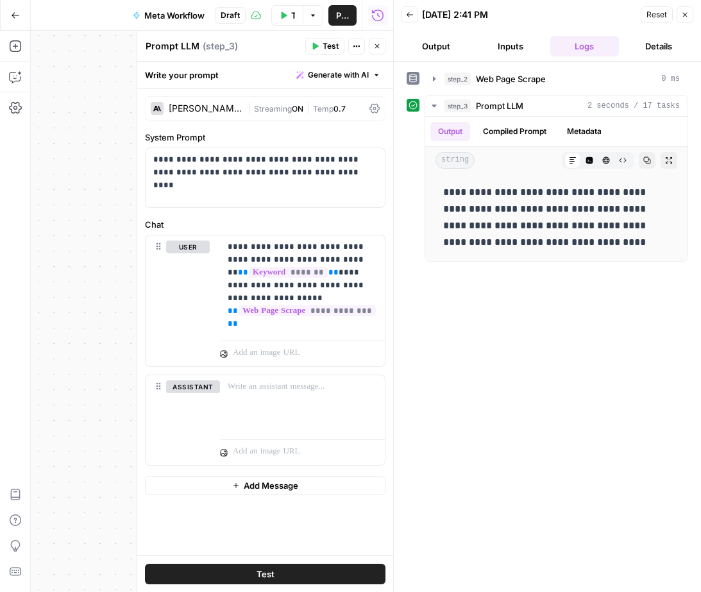
drag, startPoint x: 433, startPoint y: 42, endPoint x: 448, endPoint y: 43, distance: 14.8
click at [433, 42] on button "Output" at bounding box center [436, 46] width 69 height 21
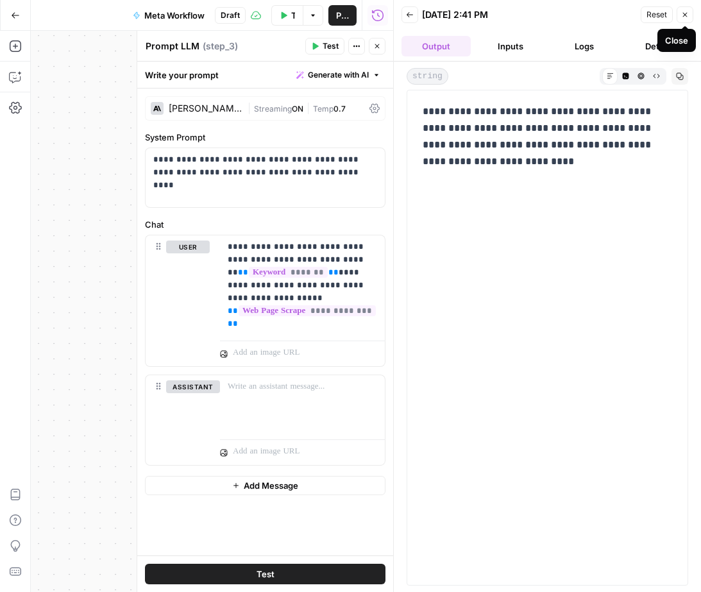
click at [687, 20] on button "Close" at bounding box center [685, 14] width 17 height 17
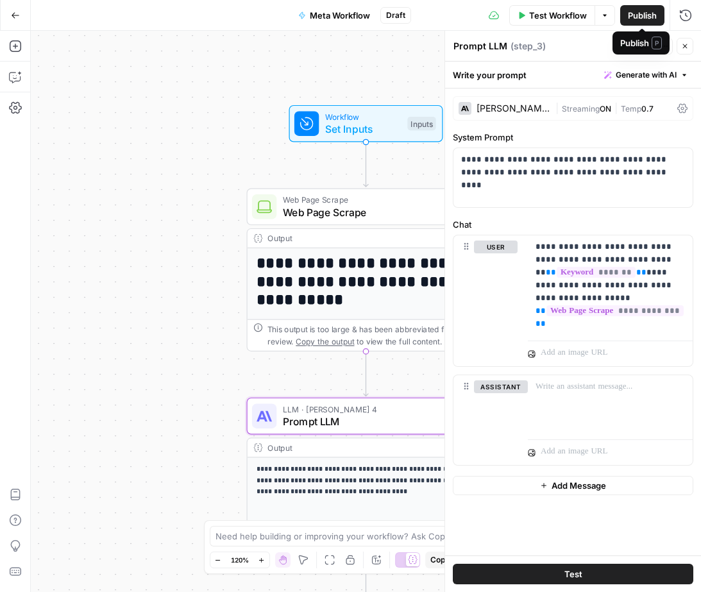
click at [651, 16] on span "Publish" at bounding box center [642, 15] width 29 height 13
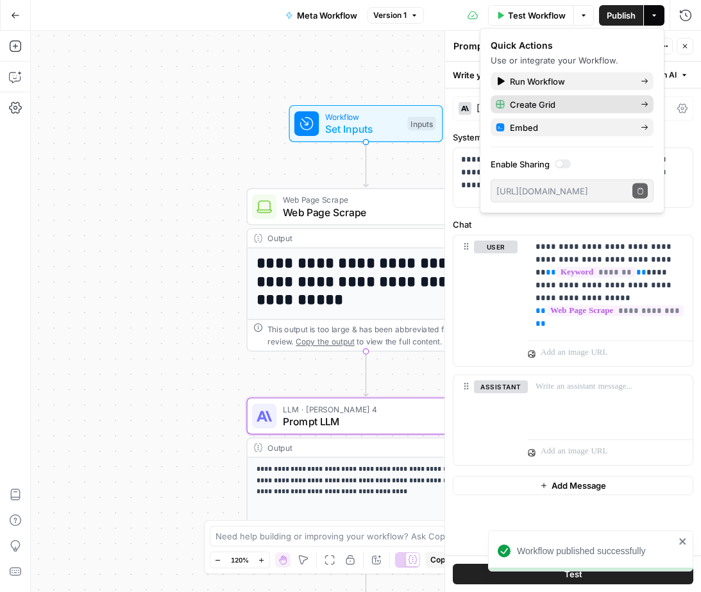
click at [646, 103] on icon "button" at bounding box center [645, 105] width 8 height 8
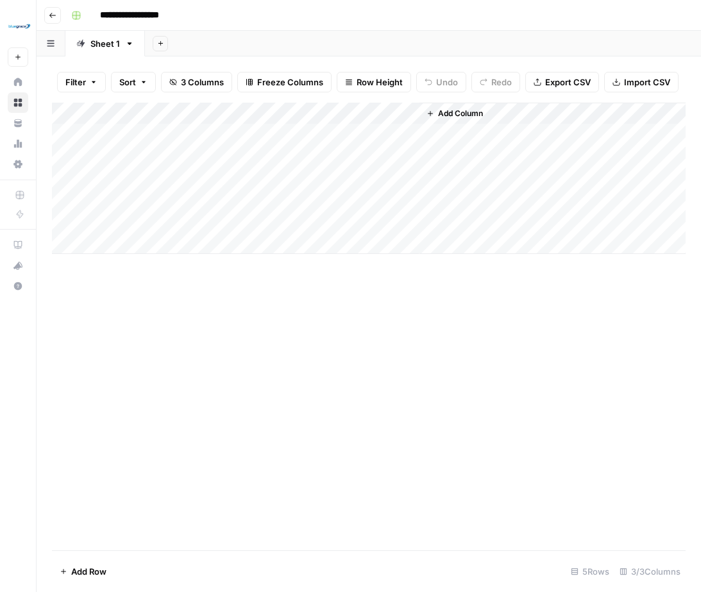
click at [127, 116] on div "Add Column" at bounding box center [369, 178] width 634 height 151
drag, startPoint x: 110, startPoint y: 146, endPoint x: 73, endPoint y: 143, distance: 38.0
click at [73, 143] on div "URL Text Sort Ascending Sort Descending Filter Hide Column Remove Column" at bounding box center [149, 214] width 153 height 173
type input "url_column"
click at [250, 117] on div "Add Column" at bounding box center [369, 178] width 634 height 151
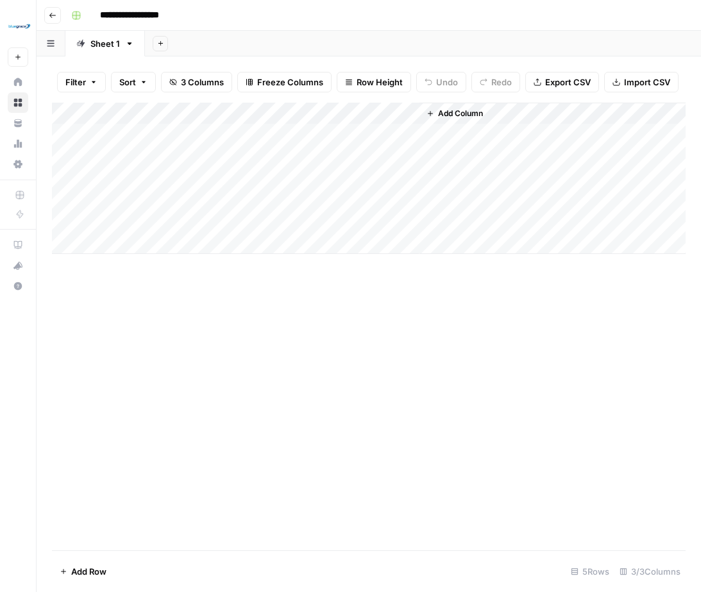
click at [147, 114] on div "Add Column" at bounding box center [369, 178] width 634 height 151
click at [109, 144] on input "URL" at bounding box center [149, 144] width 130 height 13
drag, startPoint x: 114, startPoint y: 144, endPoint x: 58, endPoint y: 141, distance: 55.3
click at [58, 141] on body "**********" at bounding box center [350, 296] width 701 height 592
type input "U"
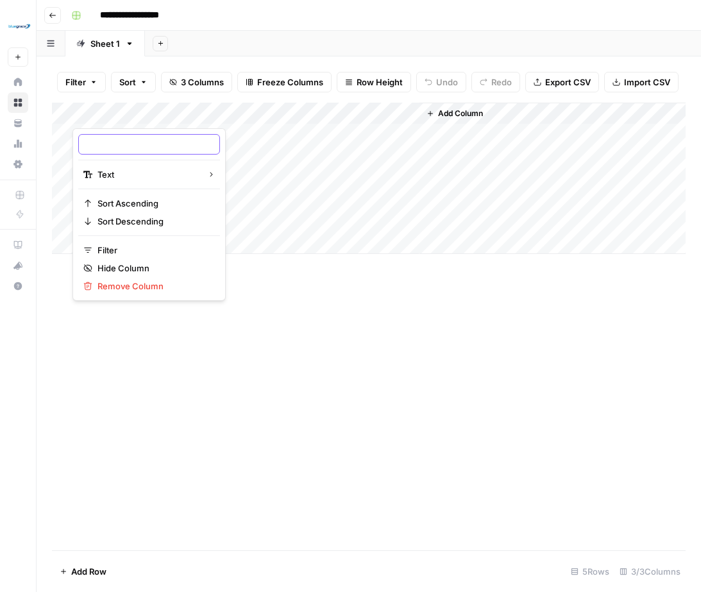
type input "y"
type input "url_column"
drag, startPoint x: 210, startPoint y: 124, endPoint x: 220, endPoint y: 121, distance: 10.6
click at [210, 124] on div "Add Column" at bounding box center [369, 178] width 634 height 151
click at [227, 116] on div "Add Column" at bounding box center [369, 178] width 634 height 151
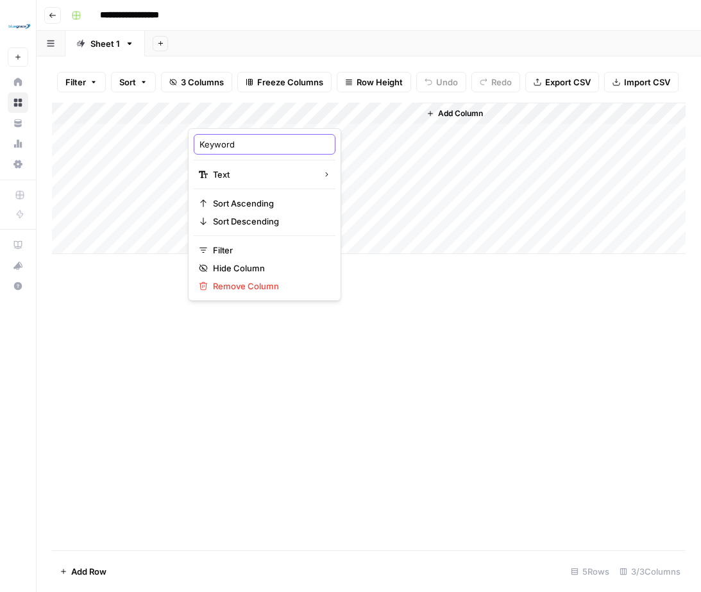
drag, startPoint x: 244, startPoint y: 145, endPoint x: 259, endPoint y: 146, distance: 15.4
click at [245, 146] on input "Keyword" at bounding box center [265, 144] width 130 height 13
drag, startPoint x: 250, startPoint y: 145, endPoint x: 146, endPoint y: 139, distance: 104.2
click at [146, 139] on body "**********" at bounding box center [350, 296] width 701 height 592
type input "K"
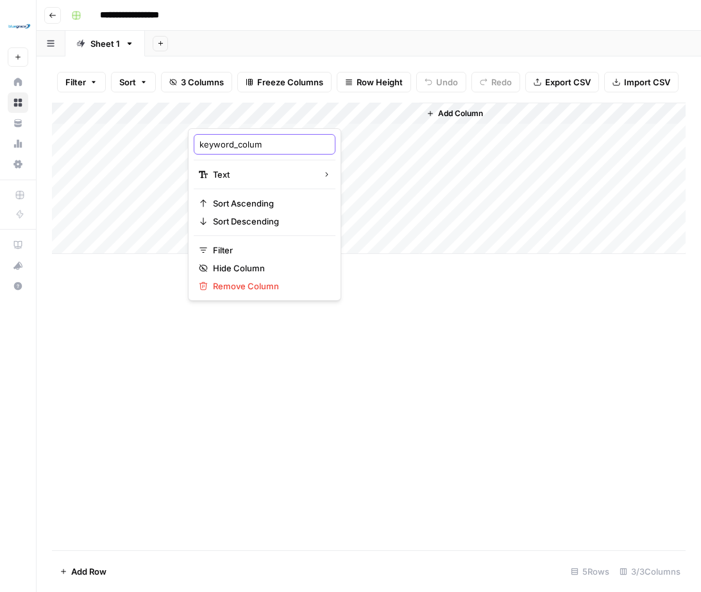
type input "keyword_column"
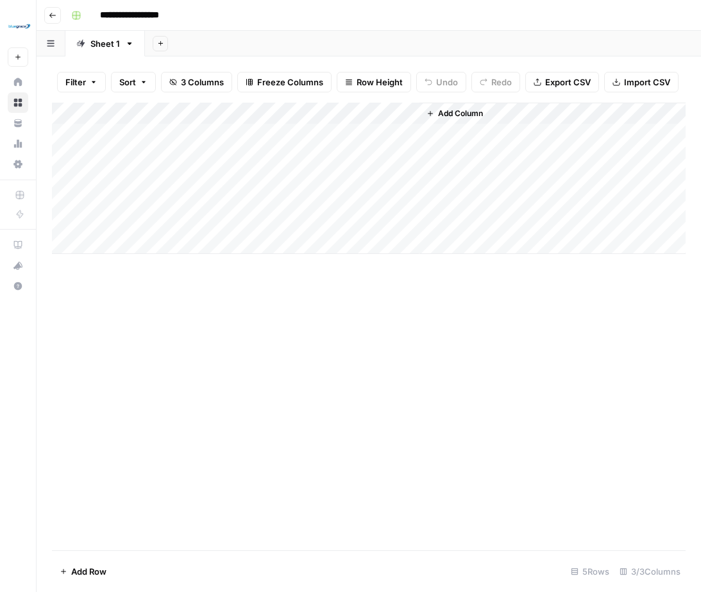
click at [393, 116] on div "Add Column" at bounding box center [369, 178] width 634 height 151
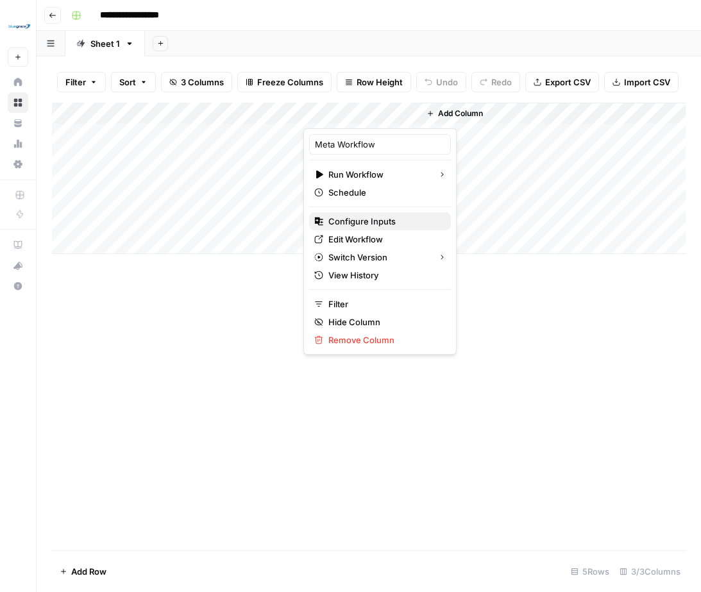
click at [391, 217] on span "Configure Inputs" at bounding box center [385, 221] width 112 height 13
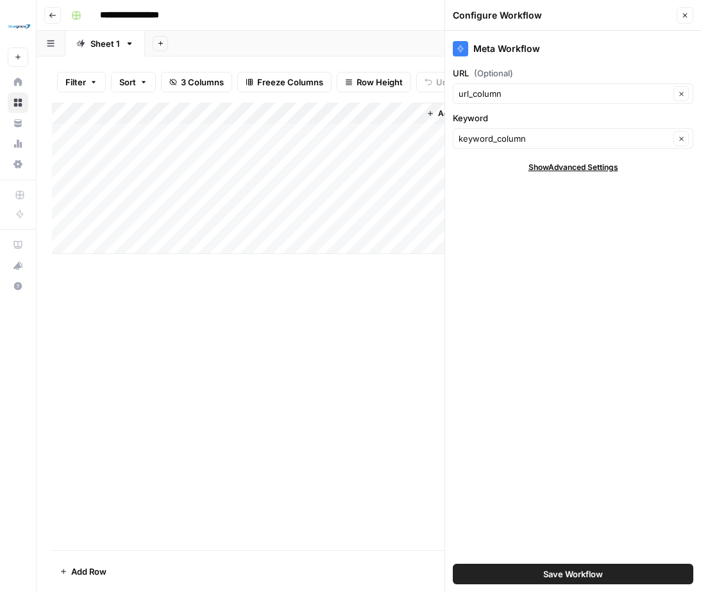
click at [568, 574] on span "Save Workflow" at bounding box center [574, 574] width 60 height 13
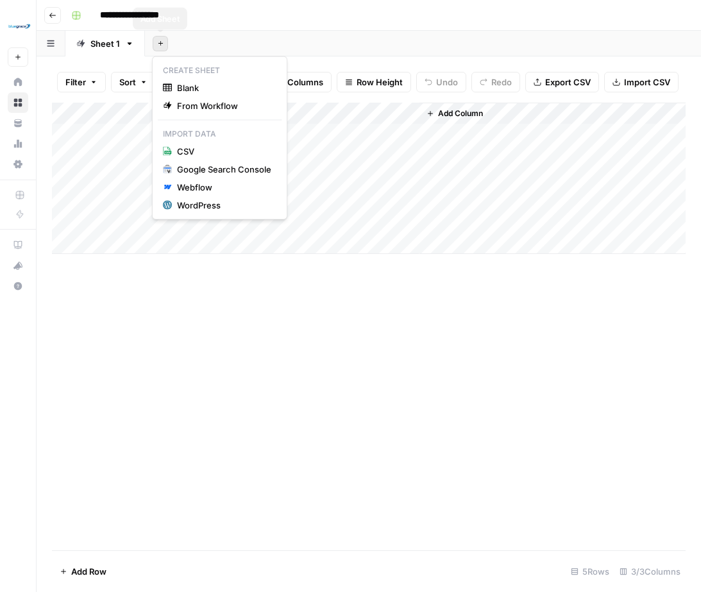
click at [164, 46] on button "Add Sheet" at bounding box center [160, 43] width 15 height 15
click at [182, 84] on span "Blank" at bounding box center [224, 88] width 94 height 13
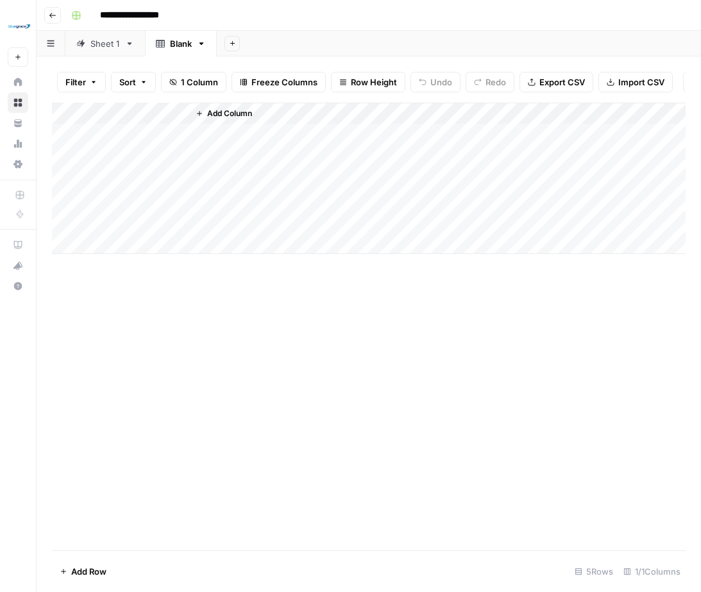
click at [121, 113] on div "Add Column" at bounding box center [369, 178] width 634 height 151
drag, startPoint x: 103, startPoint y: 146, endPoint x: 76, endPoint y: 144, distance: 27.6
click at [76, 144] on div "Title Text Sort Ascending Sort Descending Filter Hide Column Remove Column" at bounding box center [149, 214] width 153 height 173
type input "url_column"
click at [243, 114] on span "Add Column" at bounding box center [229, 114] width 45 height 12
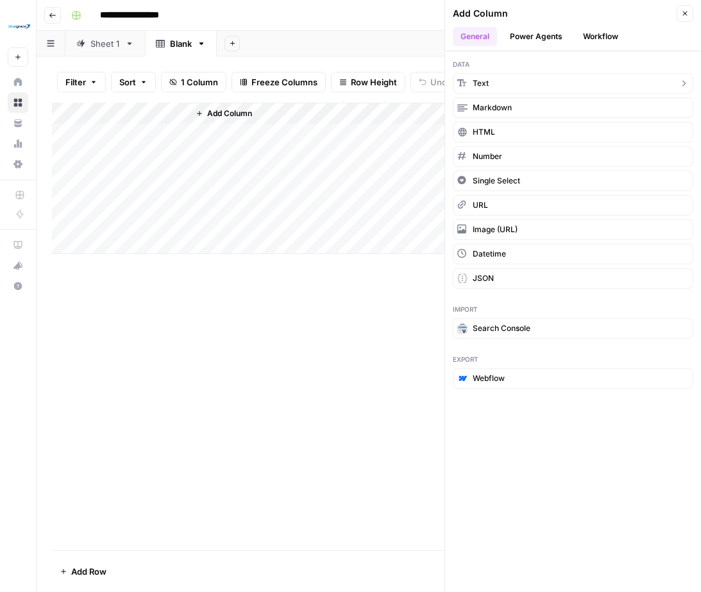
drag, startPoint x: 499, startPoint y: 87, endPoint x: 366, endPoint y: 123, distance: 137.6
click at [498, 87] on button "Text" at bounding box center [573, 83] width 241 height 21
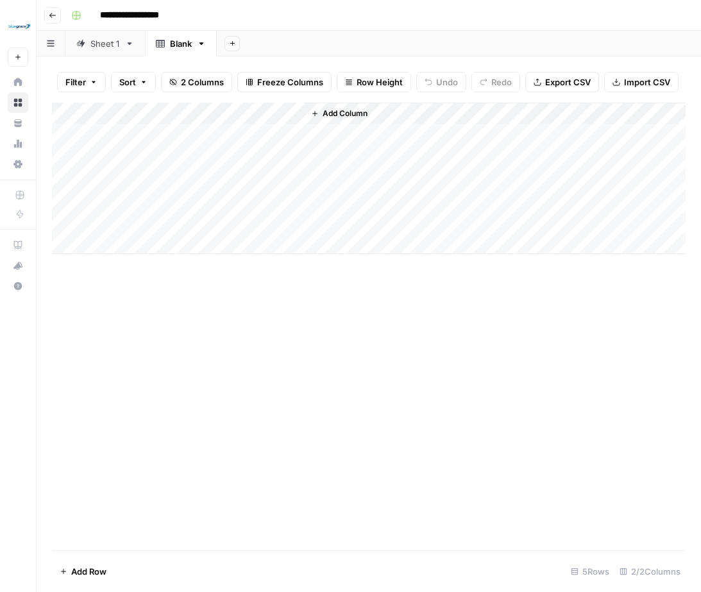
click at [247, 116] on div "Add Column" at bounding box center [369, 178] width 634 height 151
drag, startPoint x: 262, startPoint y: 146, endPoint x: 139, endPoint y: 144, distance: 122.6
click at [139, 144] on body "**********" at bounding box center [350, 296] width 701 height 592
drag, startPoint x: 238, startPoint y: 144, endPoint x: 192, endPoint y: 142, distance: 46.2
click at [191, 142] on div "New Column Text Sort Ascending Sort Descending Filter Hide Column Remove Column" at bounding box center [264, 214] width 153 height 173
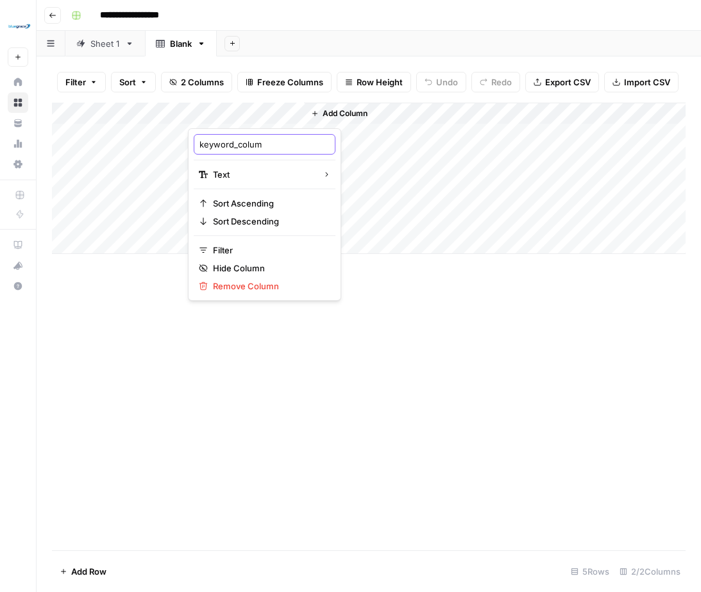
type input "keyword_column"
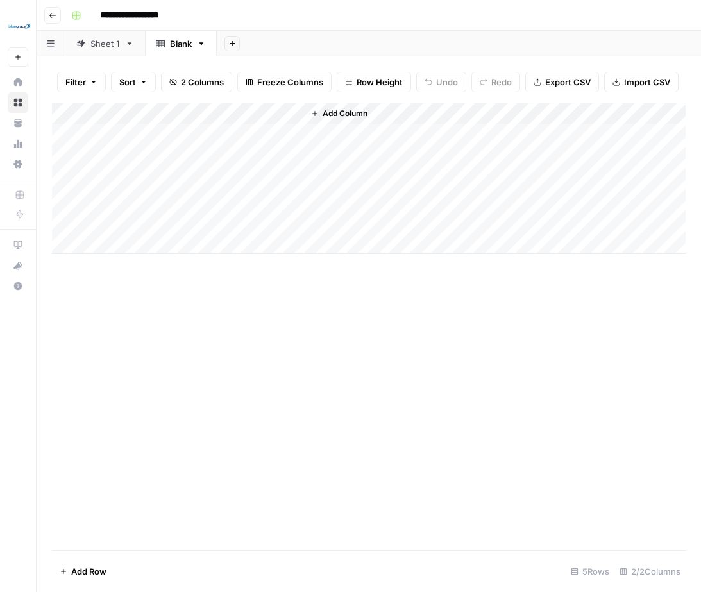
click at [351, 116] on span "Add Column" at bounding box center [345, 114] width 45 height 12
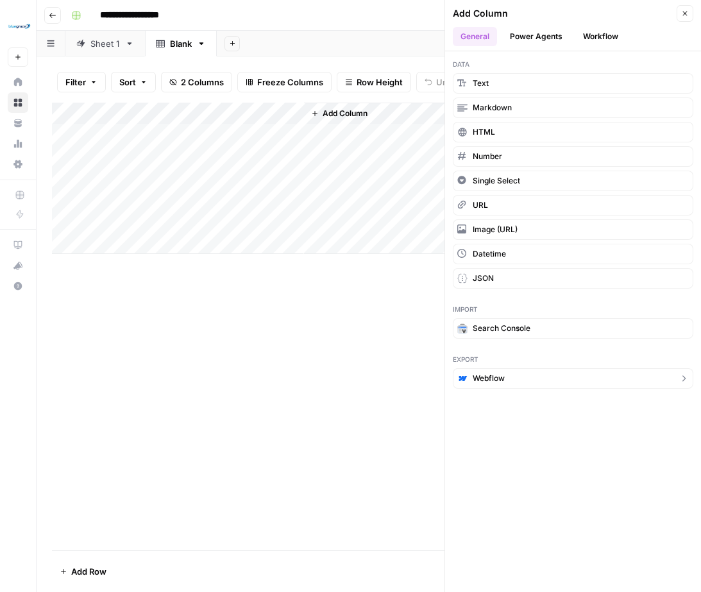
click at [529, 386] on button "Webflow" at bounding box center [573, 378] width 241 height 21
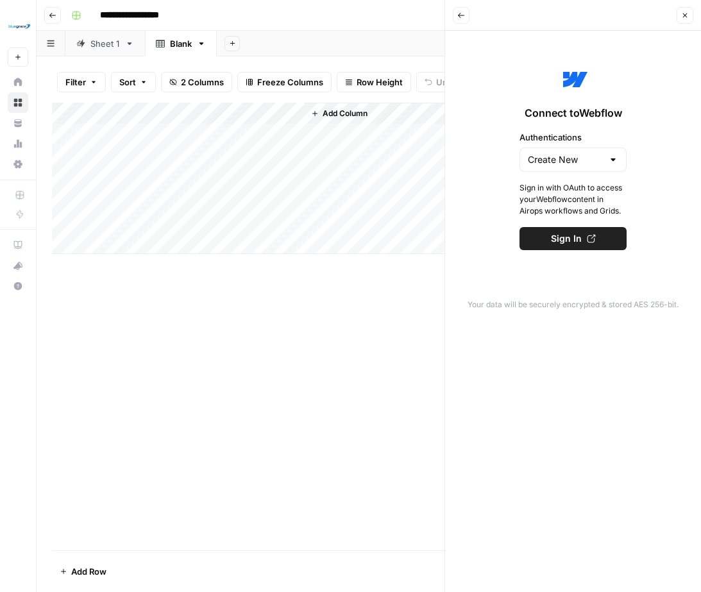
drag, startPoint x: 463, startPoint y: 19, endPoint x: 465, endPoint y: 26, distance: 7.3
click at [463, 19] on icon "button" at bounding box center [462, 16] width 8 height 8
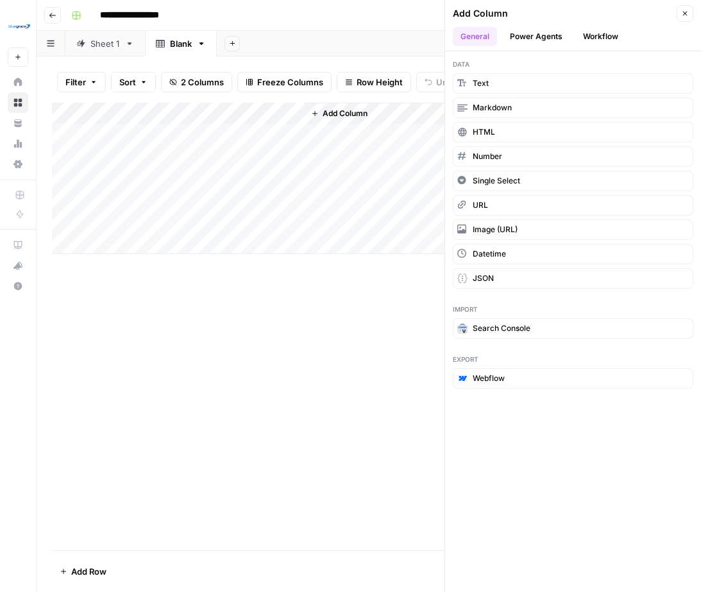
click at [340, 111] on span "Add Column" at bounding box center [345, 114] width 45 height 12
click at [683, 13] on icon "button" at bounding box center [686, 14] width 8 height 8
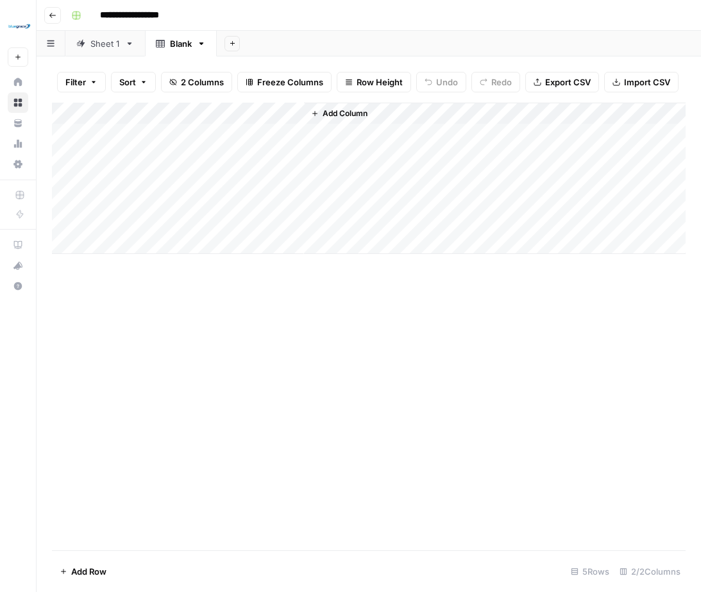
click at [347, 110] on span "Add Column" at bounding box center [345, 114] width 45 height 12
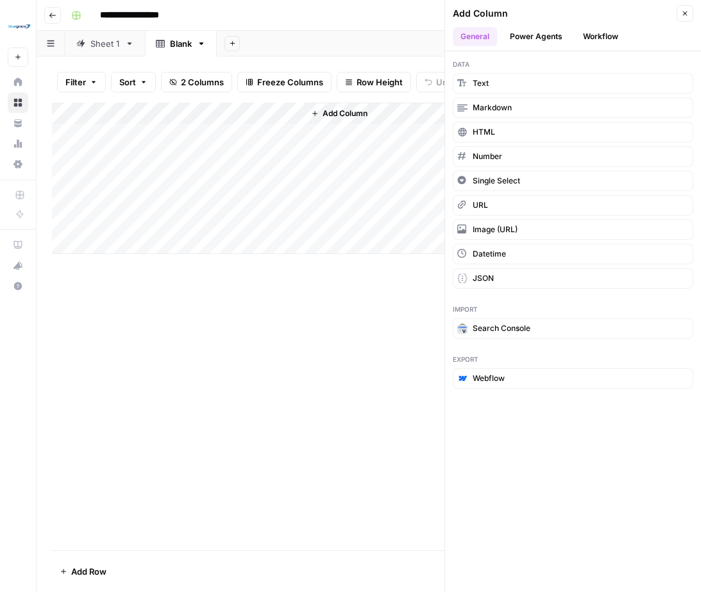
click at [544, 39] on button "Power Agents" at bounding box center [536, 36] width 68 height 19
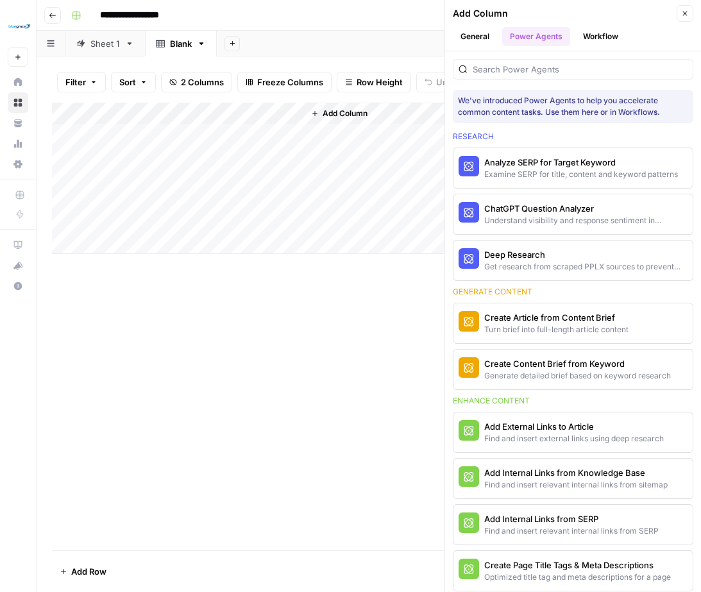
click at [591, 36] on button "Workflow" at bounding box center [601, 36] width 51 height 19
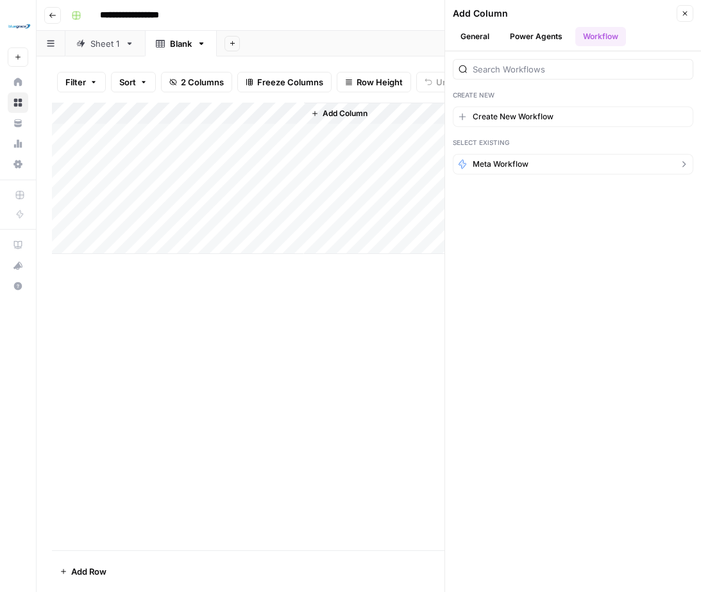
click at [525, 165] on span "Meta Workflow" at bounding box center [501, 165] width 56 height 12
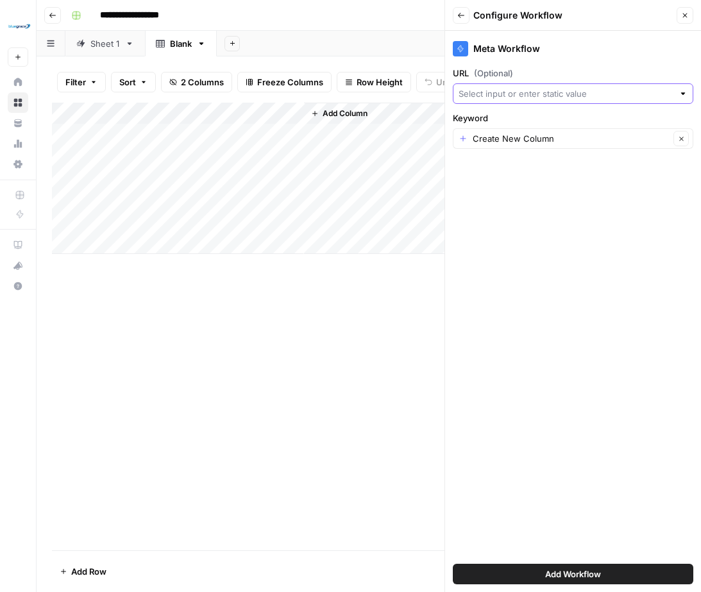
click at [513, 92] on input "URL (Optional)" at bounding box center [566, 93] width 215 height 13
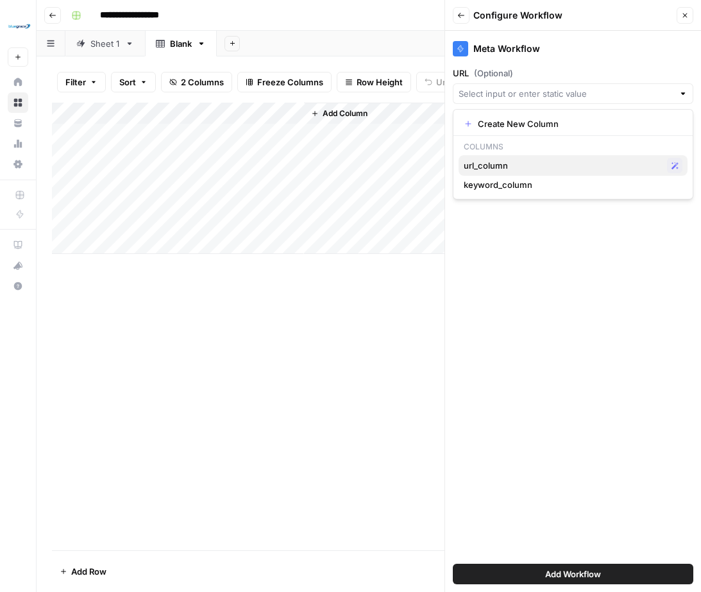
click at [505, 166] on span "url_column" at bounding box center [563, 165] width 198 height 13
type input "url_column"
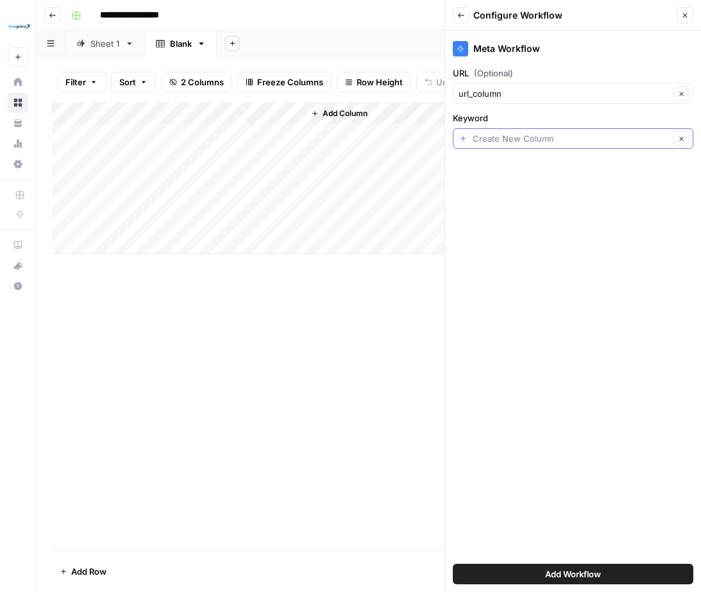
click at [509, 140] on input "Keyword" at bounding box center [571, 138] width 197 height 13
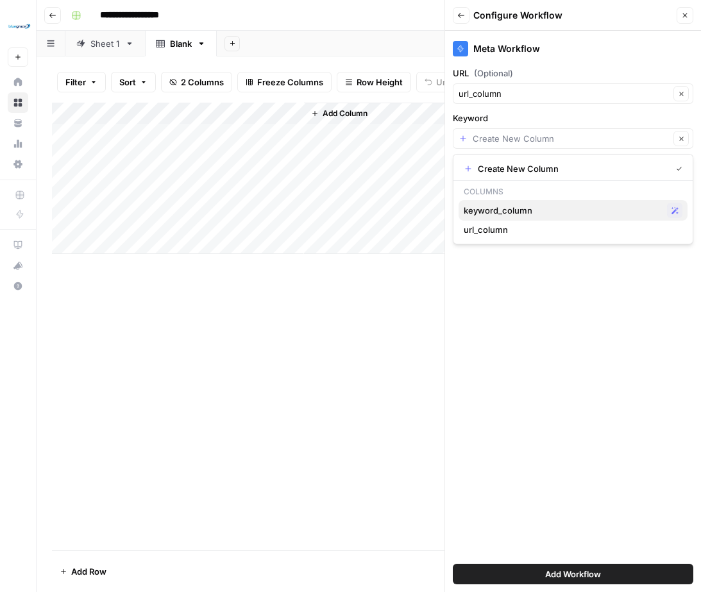
drag, startPoint x: 504, startPoint y: 216, endPoint x: 512, endPoint y: 223, distance: 10.9
click at [504, 216] on span "keyword_column" at bounding box center [563, 210] width 198 height 13
type input "keyword_column"
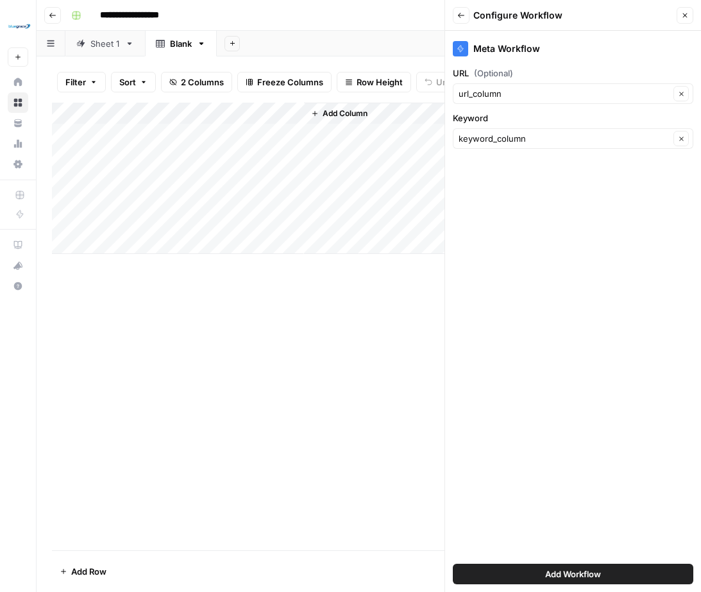
drag, startPoint x: 622, startPoint y: 576, endPoint x: 579, endPoint y: 528, distance: 64.5
click at [622, 576] on button "Add Workflow" at bounding box center [573, 574] width 241 height 21
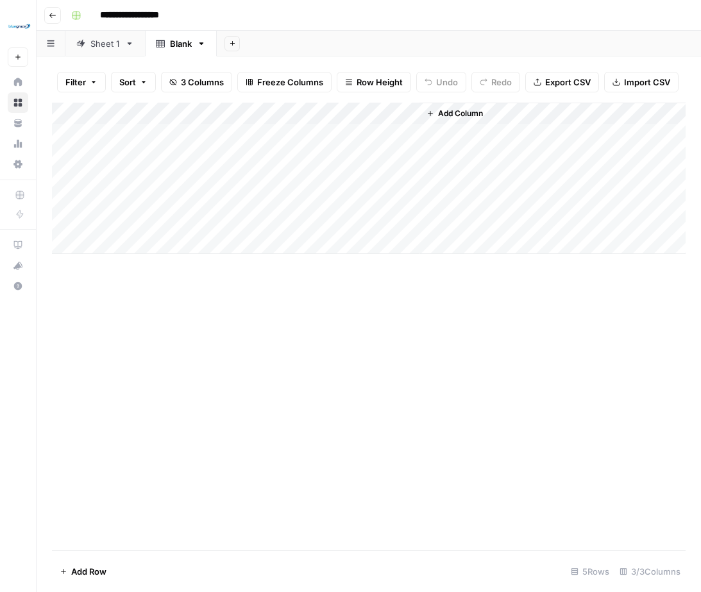
click at [144, 136] on div "Add Column" at bounding box center [369, 178] width 634 height 151
click at [130, 135] on div "Add Column" at bounding box center [369, 178] width 634 height 151
type textarea "**********"
click at [232, 132] on div "Add Column" at bounding box center [369, 178] width 634 height 151
click at [248, 136] on div "Add Column" at bounding box center [369, 178] width 634 height 151
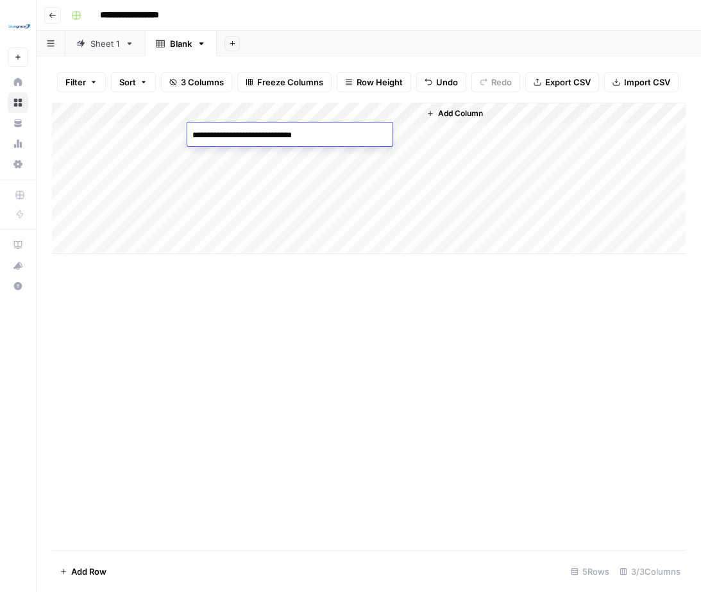
type textarea "**********"
click at [349, 134] on div "Add Column" at bounding box center [369, 178] width 634 height 151
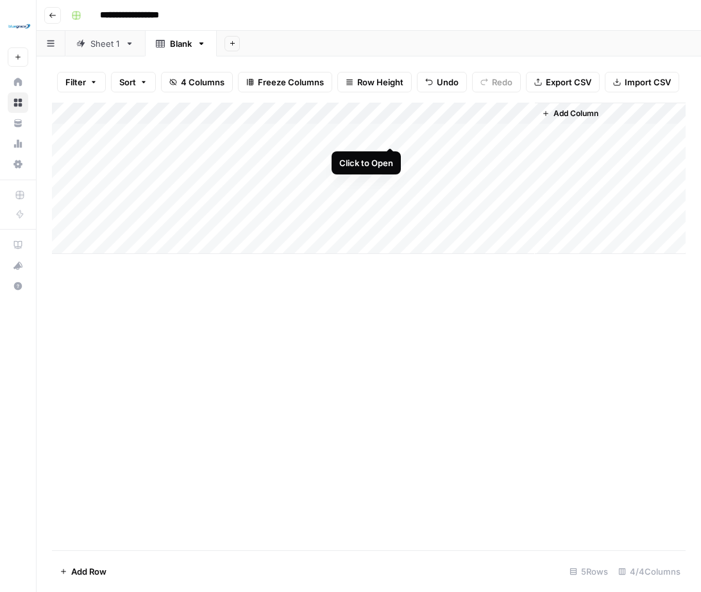
click at [392, 133] on div "Add Column" at bounding box center [369, 178] width 634 height 151
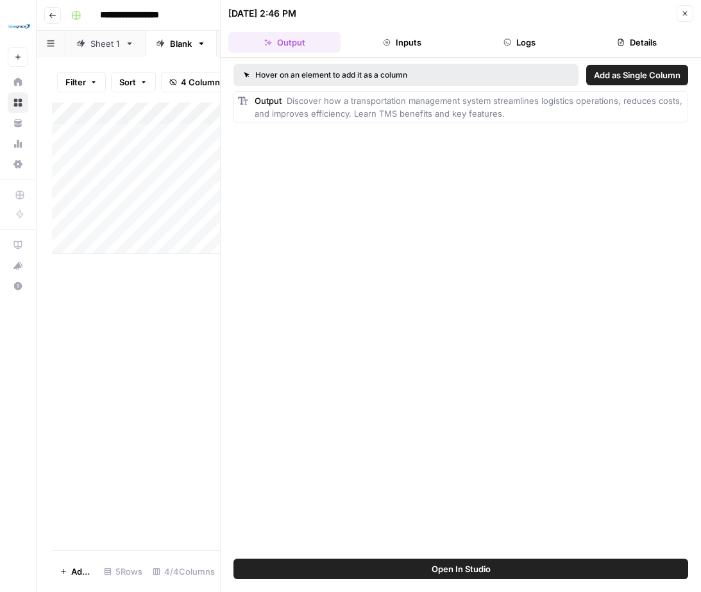
click at [548, 40] on button "Logs" at bounding box center [520, 42] width 112 height 21
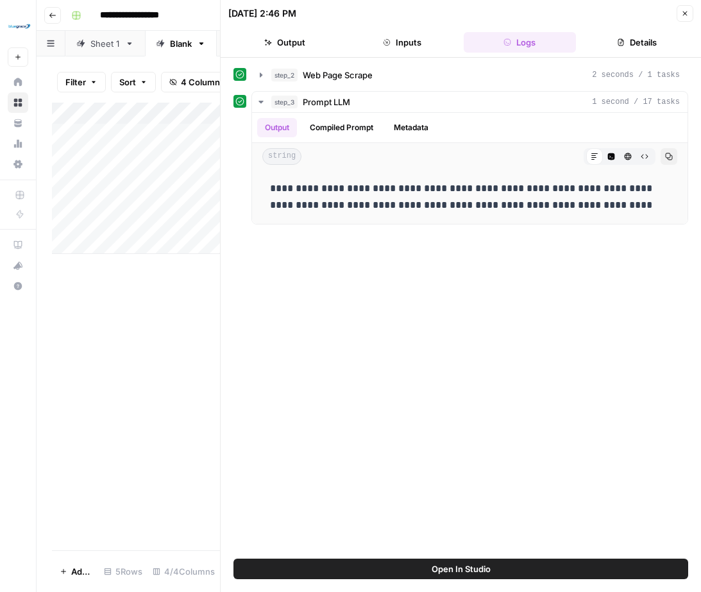
click at [626, 43] on button "Details" at bounding box center [637, 42] width 112 height 21
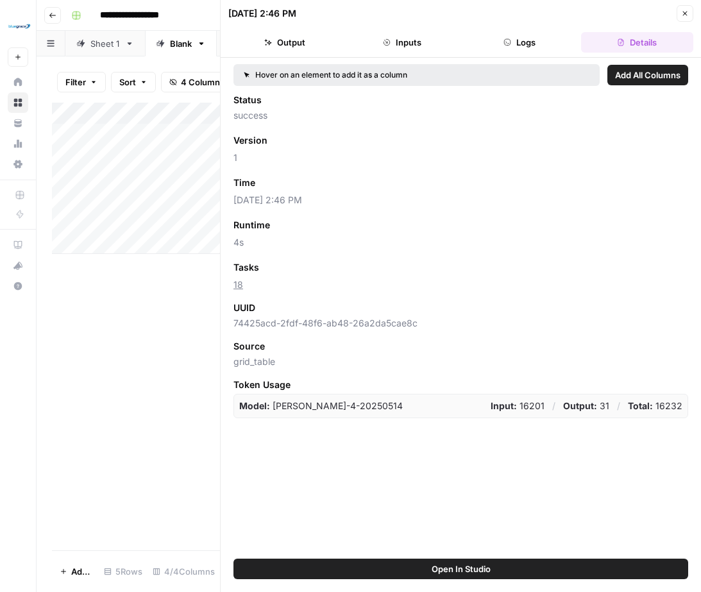
click at [404, 44] on button "Inputs" at bounding box center [402, 42] width 112 height 21
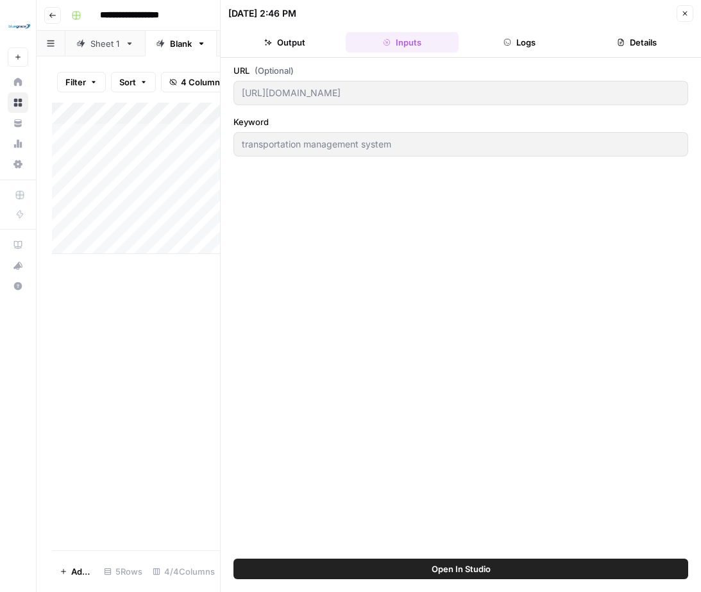
click at [282, 40] on button "Output" at bounding box center [284, 42] width 112 height 21
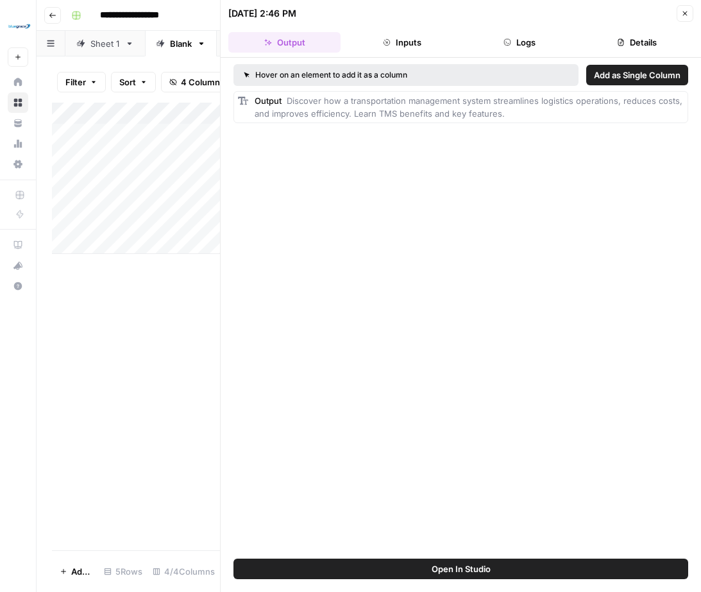
click at [397, 36] on button "Inputs" at bounding box center [402, 42] width 112 height 21
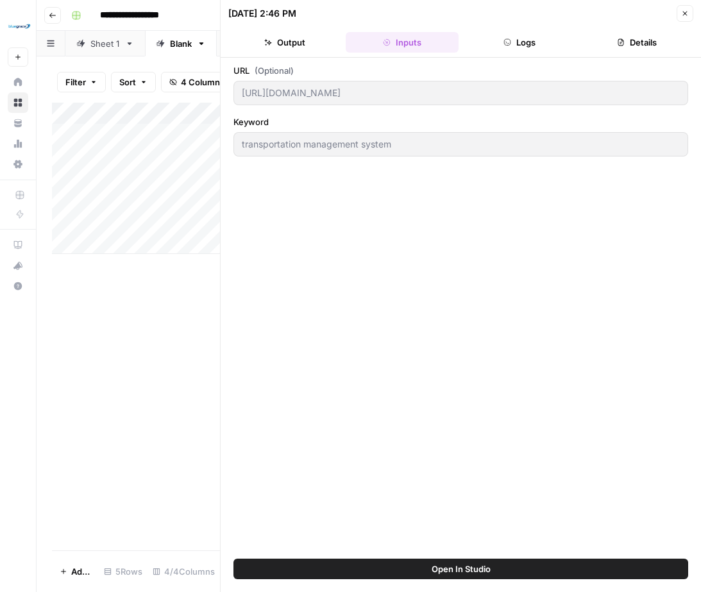
click at [300, 37] on button "Output" at bounding box center [284, 42] width 112 height 21
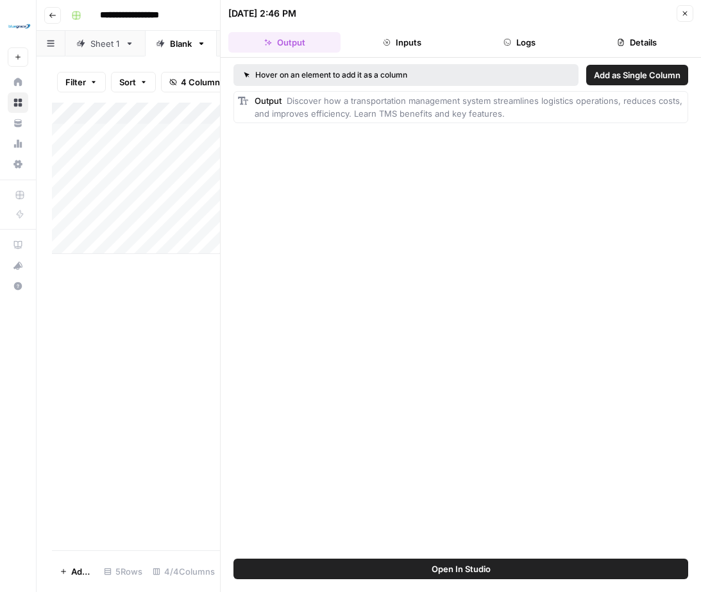
drag, startPoint x: 685, startPoint y: 15, endPoint x: 612, endPoint y: 235, distance: 231.1
click at [684, 17] on icon "button" at bounding box center [686, 14] width 8 height 8
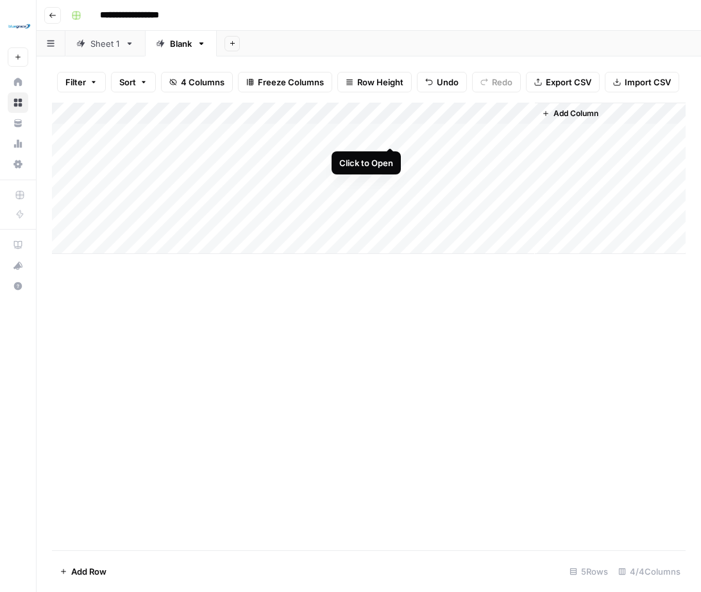
click at [390, 135] on div "Add Column" at bounding box center [369, 178] width 634 height 151
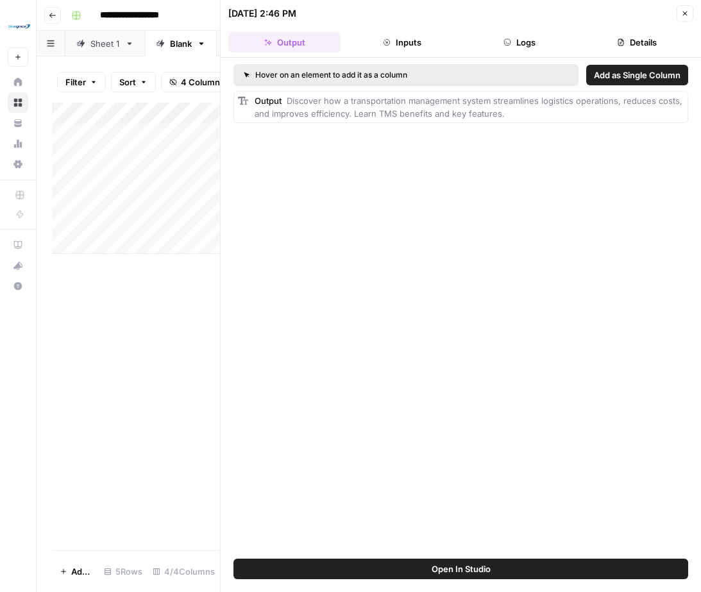
click at [646, 74] on span "Add as Single Column" at bounding box center [637, 75] width 87 height 13
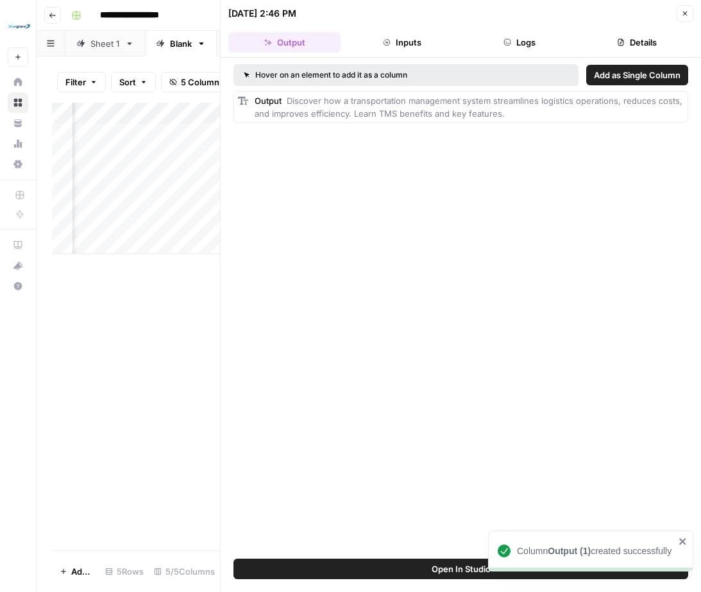
scroll to position [0, 411]
drag, startPoint x: 689, startPoint y: 12, endPoint x: 660, endPoint y: 32, distance: 34.5
click at [688, 13] on button "Close" at bounding box center [685, 13] width 17 height 17
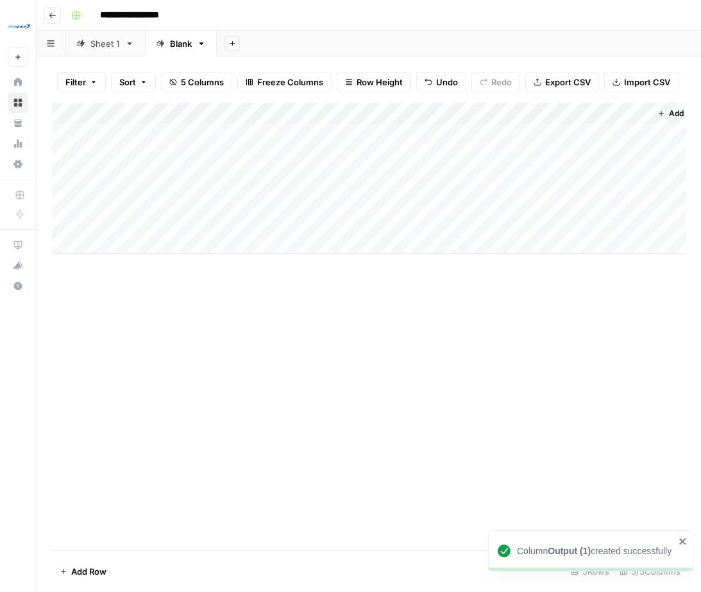
click at [524, 114] on div "Add Column" at bounding box center [369, 178] width 634 height 151
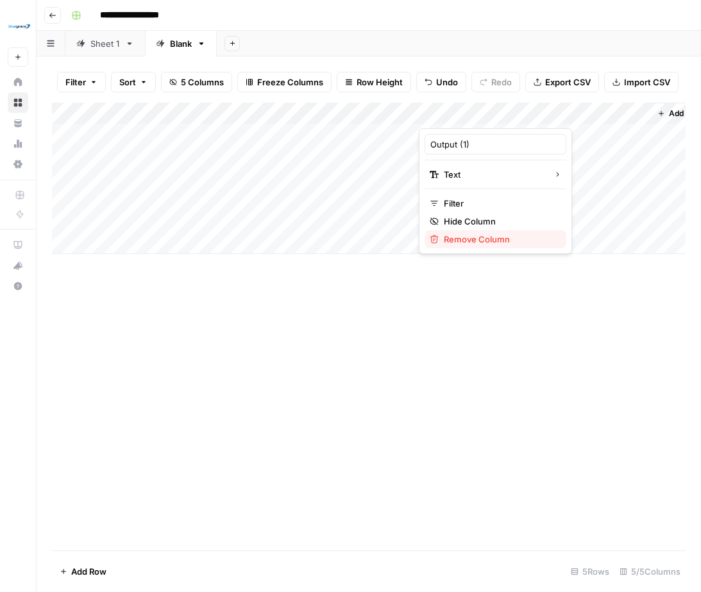
click at [489, 236] on span "Remove Column" at bounding box center [500, 239] width 112 height 13
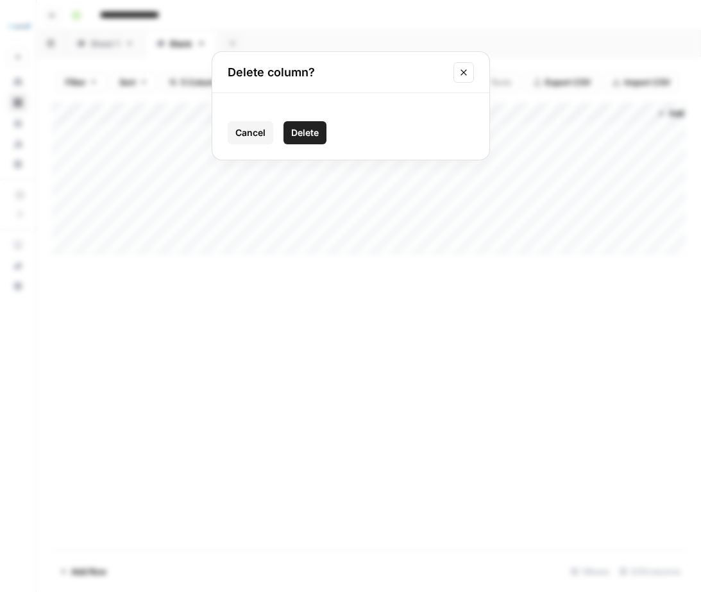
drag, startPoint x: 310, startPoint y: 138, endPoint x: 331, endPoint y: 172, distance: 39.7
click at [310, 138] on span "Delete" at bounding box center [305, 132] width 28 height 13
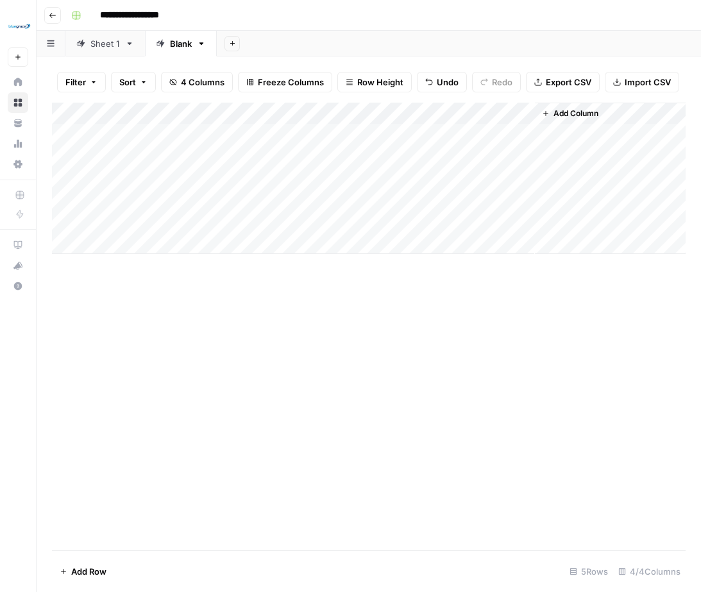
click at [51, 12] on icon "button" at bounding box center [53, 16] width 8 height 8
click at [51, 14] on icon "button" at bounding box center [52, 15] width 6 height 5
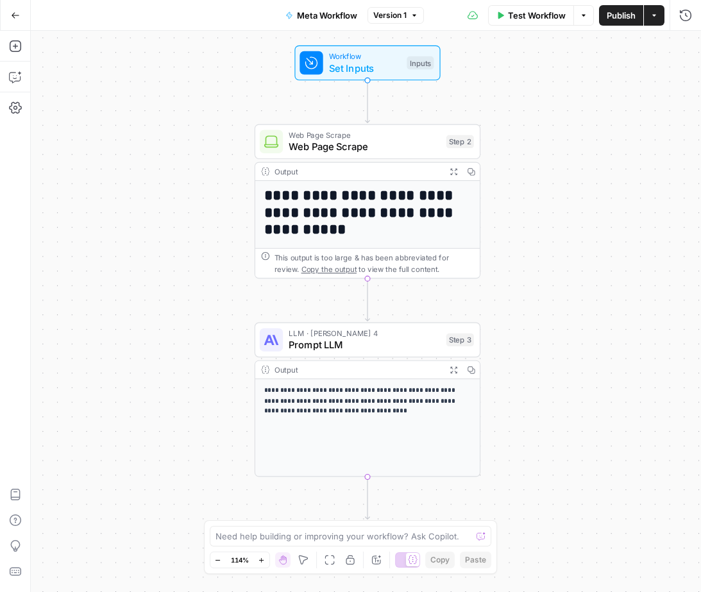
click at [182, 100] on div "**********" at bounding box center [366, 312] width 671 height 562
click at [383, 69] on span "Set Inputs" at bounding box center [365, 68] width 72 height 15
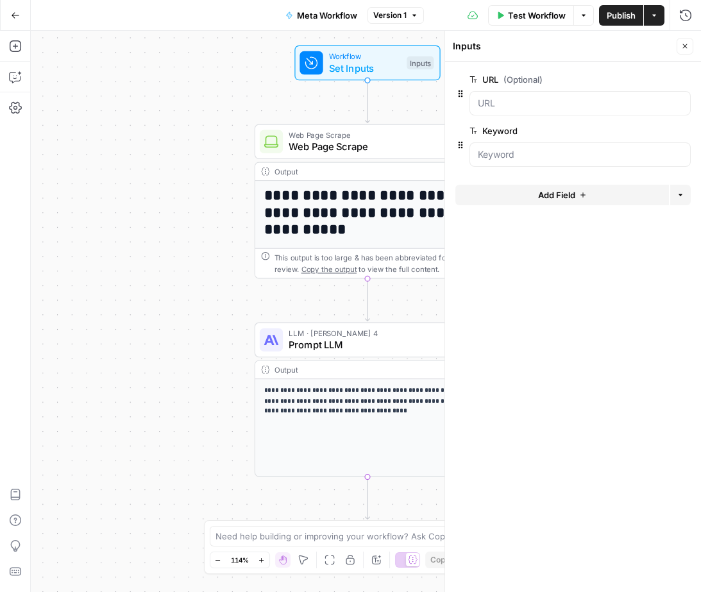
click at [682, 46] on icon "button" at bounding box center [686, 46] width 8 height 8
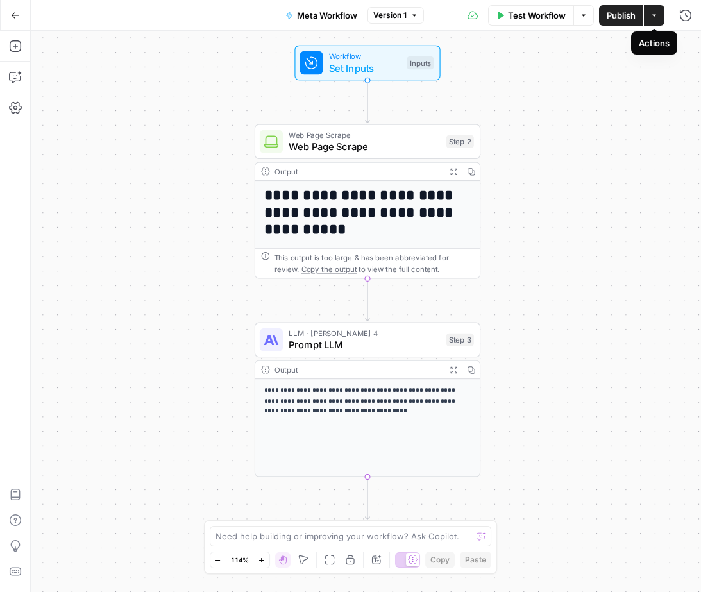
click at [654, 19] on button "Actions" at bounding box center [654, 15] width 21 height 21
drag, startPoint x: 680, startPoint y: 67, endPoint x: 627, endPoint y: 48, distance: 56.4
click at [680, 67] on div "**********" at bounding box center [366, 312] width 671 height 562
click at [580, 19] on button "Options" at bounding box center [584, 15] width 21 height 21
drag, startPoint x: 629, startPoint y: 133, endPoint x: 486, endPoint y: 87, distance: 150.4
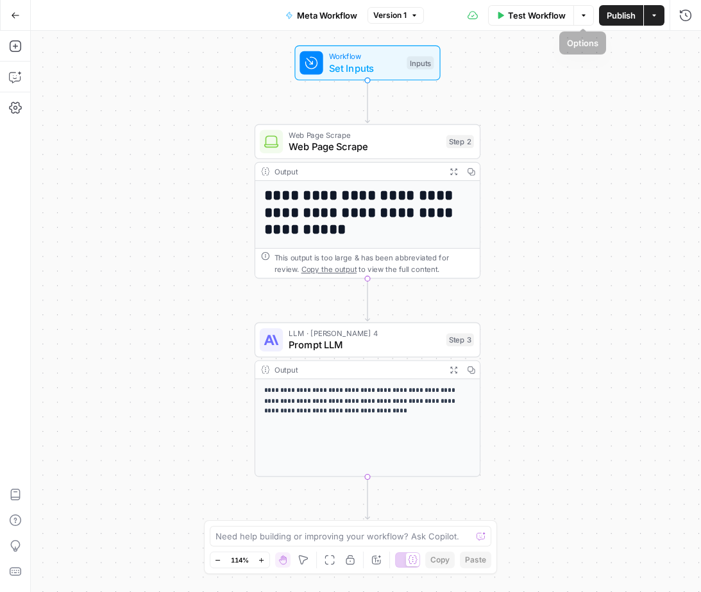
click at [629, 133] on div "**********" at bounding box center [366, 312] width 671 height 562
click at [19, 46] on icon "button" at bounding box center [15, 46] width 13 height 13
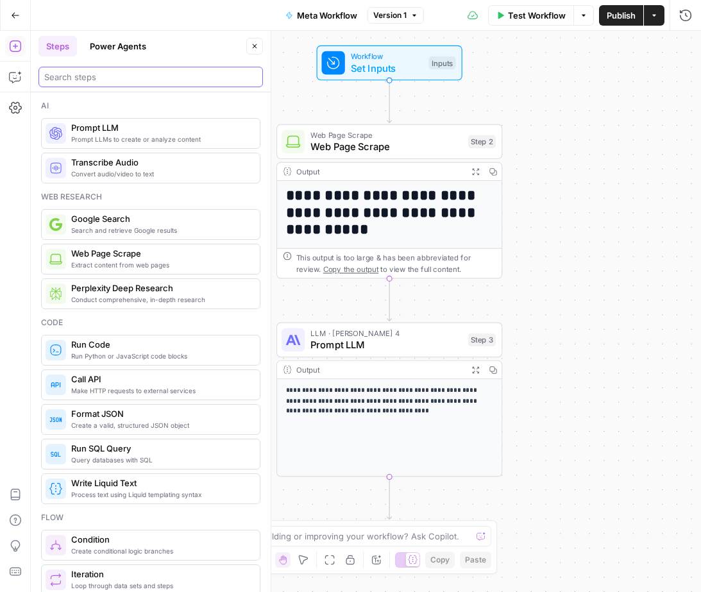
click at [103, 76] on input "search" at bounding box center [150, 77] width 213 height 13
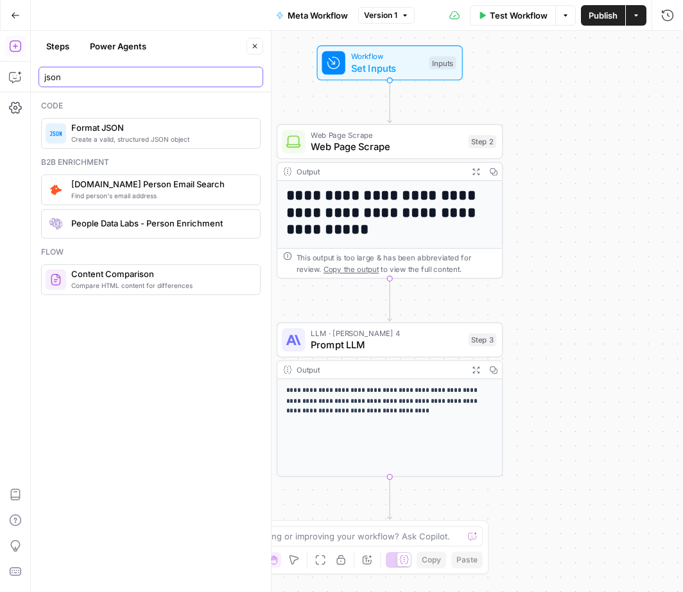
type input "json"
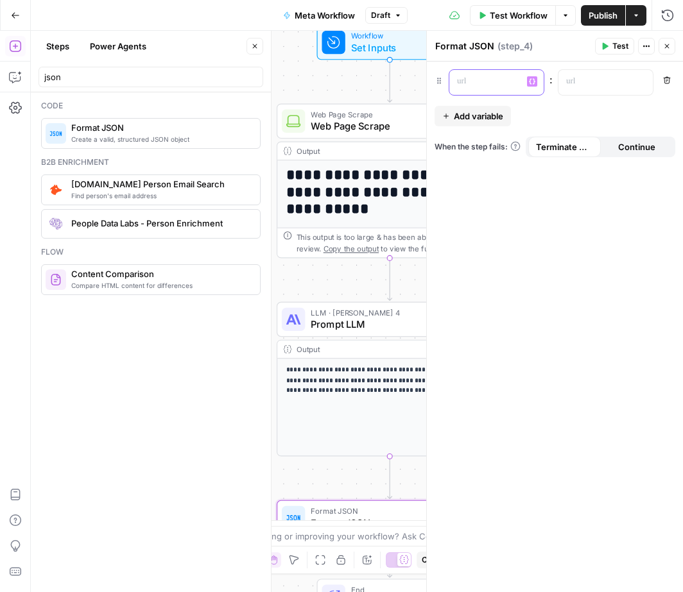
click at [494, 83] on p at bounding box center [486, 81] width 58 height 13
click at [599, 84] on p at bounding box center [595, 81] width 58 height 13
click at [639, 83] on icon "button" at bounding box center [641, 81] width 6 height 6
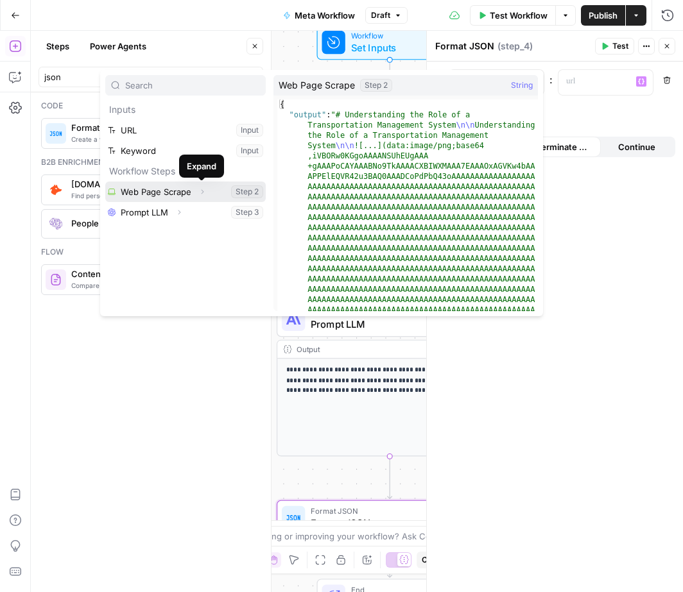
click at [198, 191] on icon "button" at bounding box center [202, 192] width 8 height 8
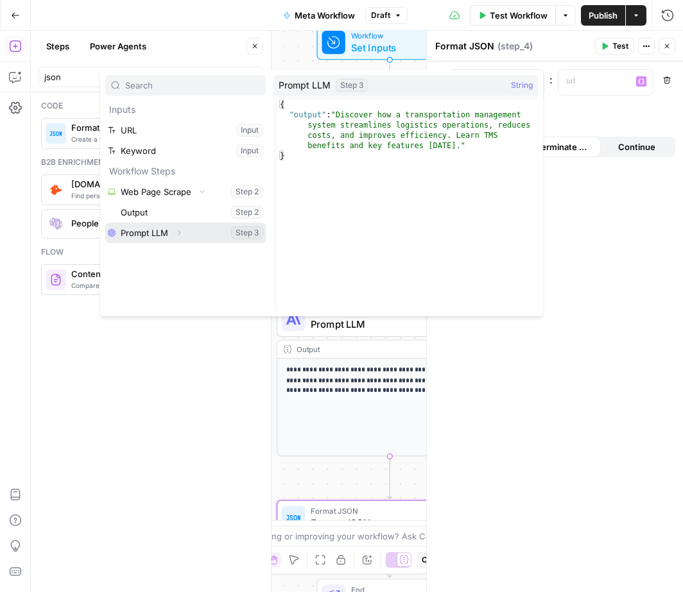
click at [175, 234] on icon "button" at bounding box center [179, 233] width 8 height 8
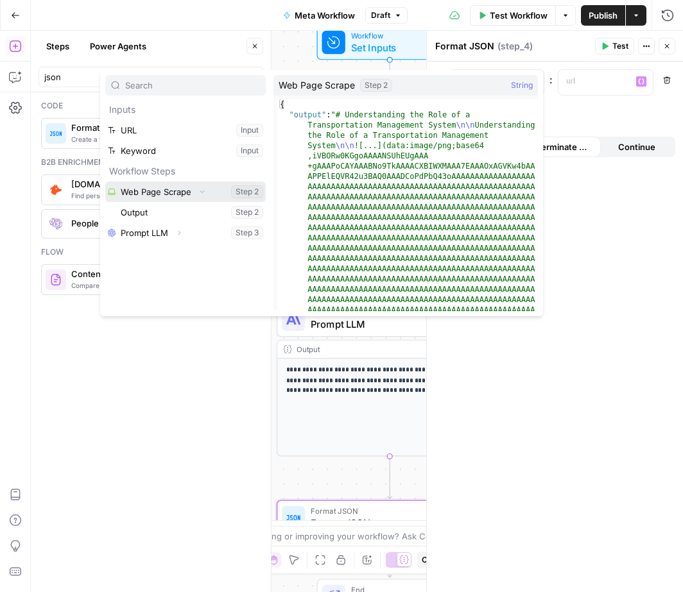
click at [197, 191] on button "Collapse" at bounding box center [202, 192] width 17 height 17
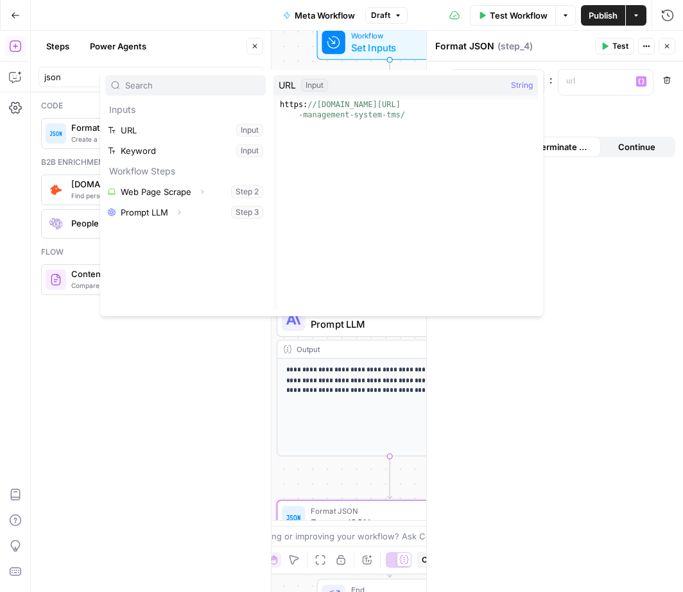
click at [629, 247] on div "**********" at bounding box center [555, 327] width 256 height 531
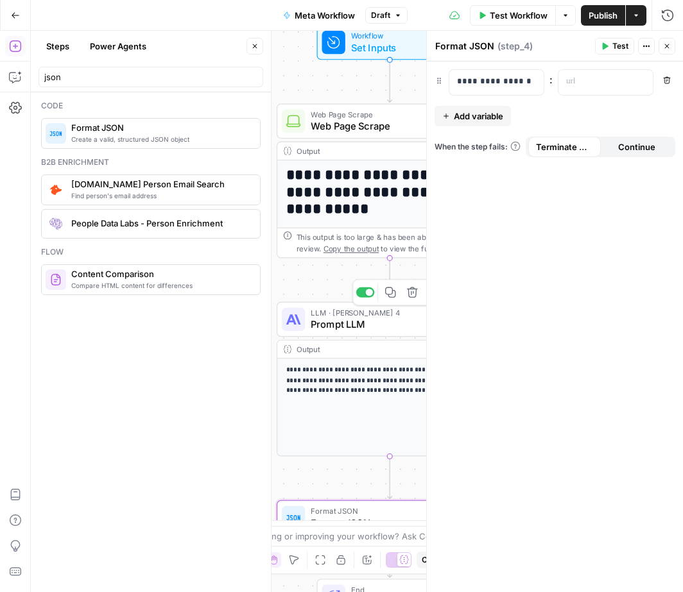
click at [399, 325] on span "Prompt LLM" at bounding box center [386, 324] width 151 height 15
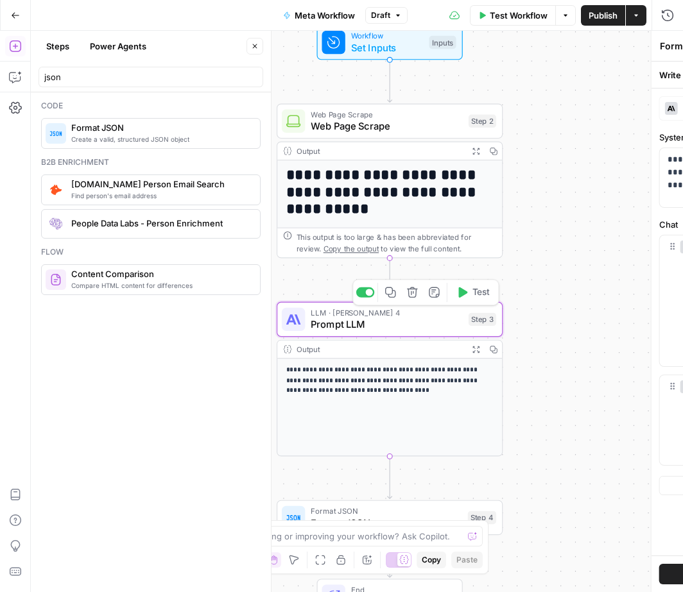
type textarea "Prompt LLM"
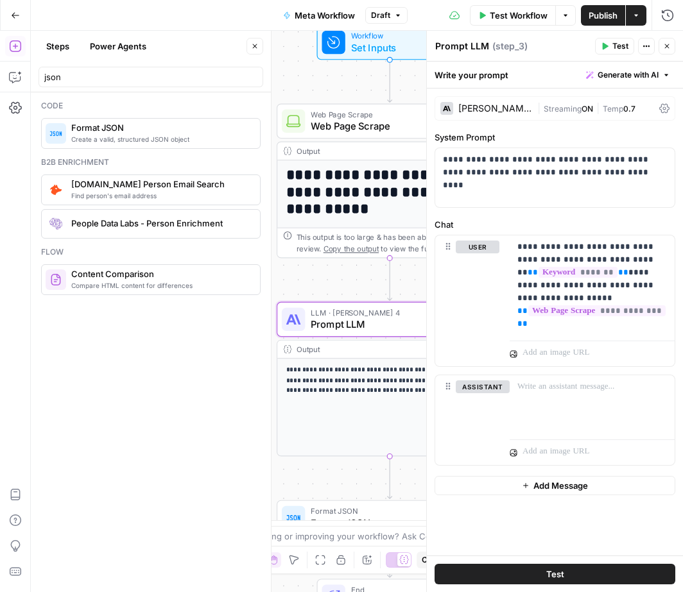
click at [487, 47] on textarea "Prompt LLM" at bounding box center [462, 46] width 54 height 13
drag, startPoint x: 488, startPoint y: 47, endPoint x: 429, endPoint y: 46, distance: 58.4
click at [429, 46] on div "**********" at bounding box center [554, 312] width 257 height 562
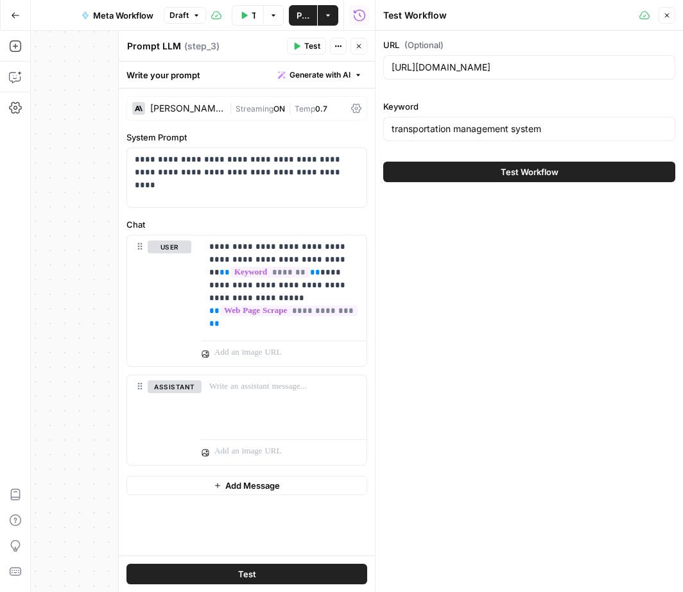
click at [176, 49] on textarea "Prompt LLM" at bounding box center [154, 46] width 54 height 13
drag, startPoint x: 180, startPoint y: 46, endPoint x: 148, endPoint y: 45, distance: 32.7
click at [138, 45] on div "Prompt LLM Prompt LLM" at bounding box center [154, 46] width 60 height 15
click at [148, 45] on textarea "Prompt LLM" at bounding box center [154, 46] width 54 height 13
drag, startPoint x: 164, startPoint y: 46, endPoint x: 152, endPoint y: 46, distance: 11.6
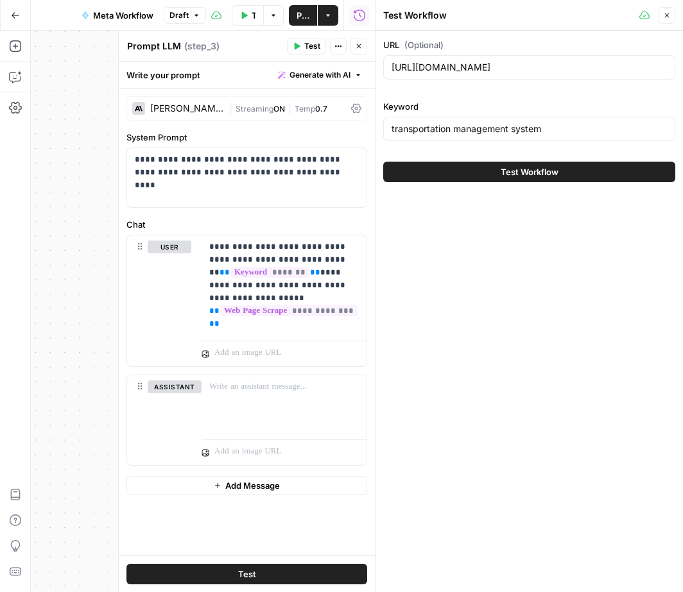
click at [131, 44] on div "Prompt LLM Prompt LLM" at bounding box center [154, 46] width 60 height 15
click at [153, 46] on textarea "Prompt LLM" at bounding box center [154, 46] width 54 height 13
drag, startPoint x: 670, startPoint y: 16, endPoint x: 656, endPoint y: 30, distance: 19.5
click at [670, 16] on icon "button" at bounding box center [667, 16] width 8 height 8
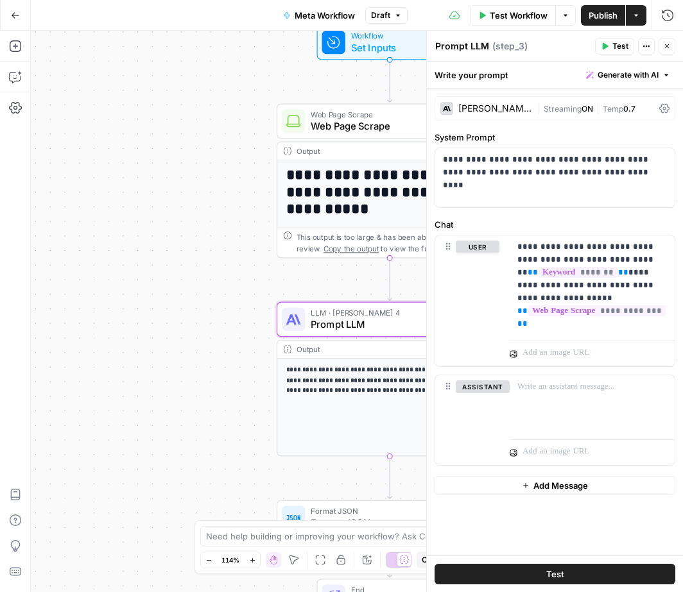
drag, startPoint x: 663, startPoint y: 44, endPoint x: 653, endPoint y: 61, distance: 20.1
click at [663, 44] on icon "button" at bounding box center [667, 46] width 8 height 8
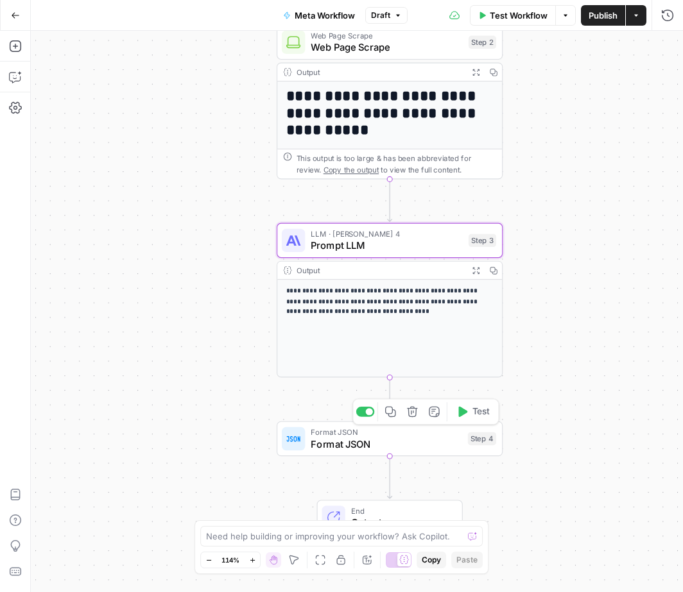
click at [381, 445] on span "Format JSON" at bounding box center [386, 444] width 151 height 15
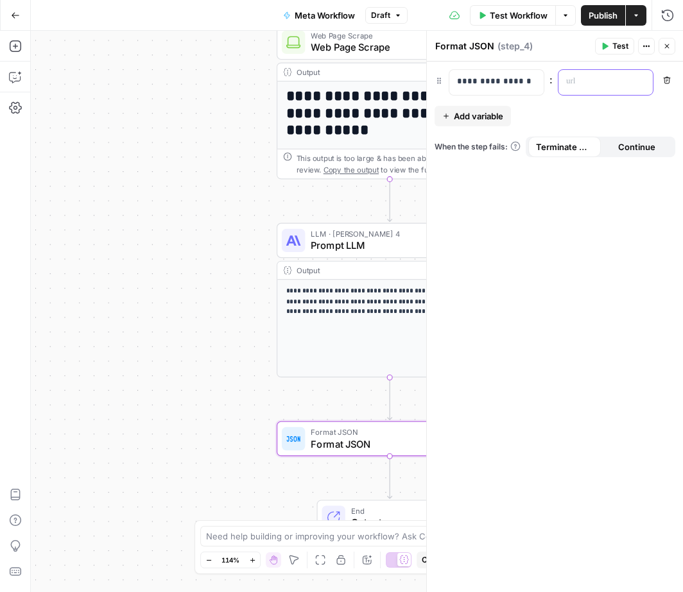
click at [567, 83] on p at bounding box center [595, 81] width 58 height 13
click at [641, 82] on icon "button" at bounding box center [641, 81] width 6 height 6
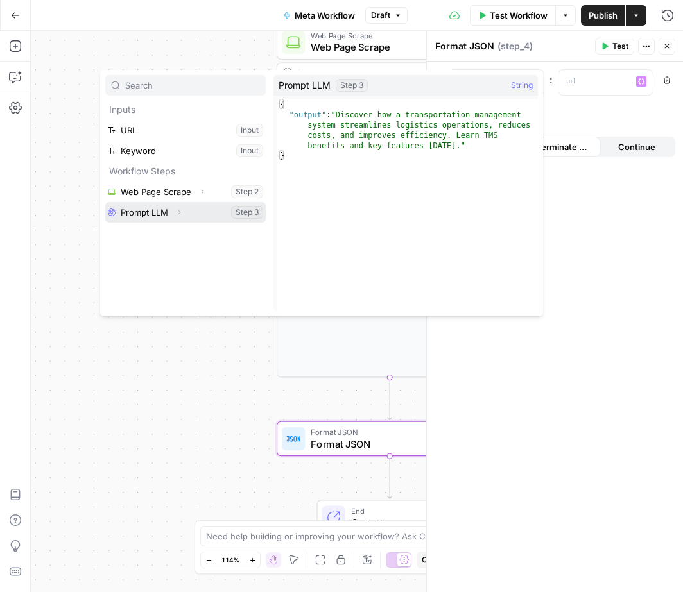
click at [155, 215] on button "Select variable Prompt LLM" at bounding box center [185, 212] width 160 height 21
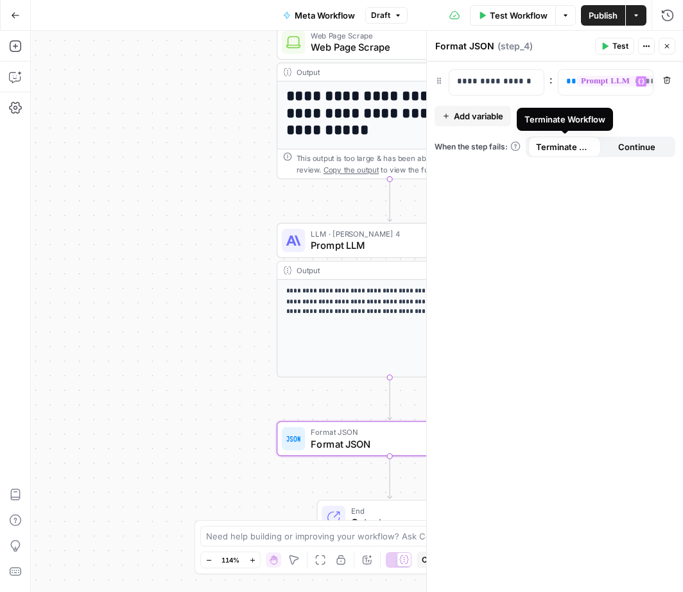
click at [474, 116] on span "Add variable" at bounding box center [478, 116] width 49 height 13
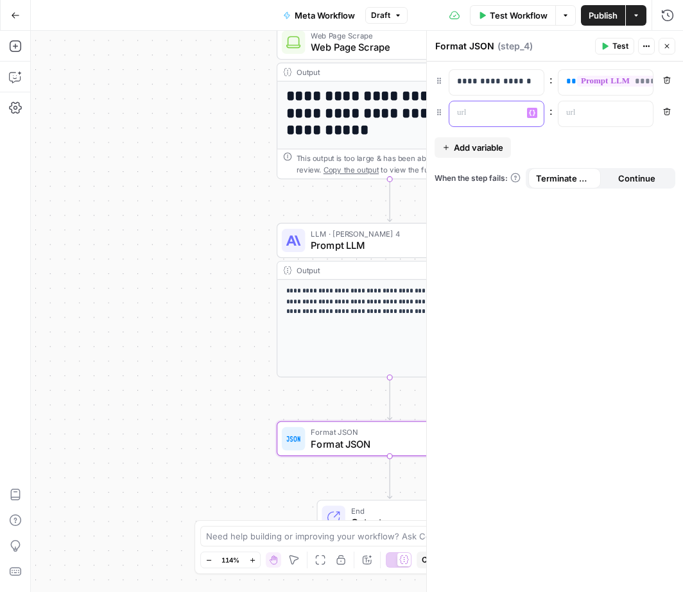
click at [489, 119] on p at bounding box center [486, 113] width 58 height 13
click at [573, 103] on div at bounding box center [595, 113] width 74 height 25
click at [637, 112] on button "Variables Menu" at bounding box center [641, 113] width 10 height 10
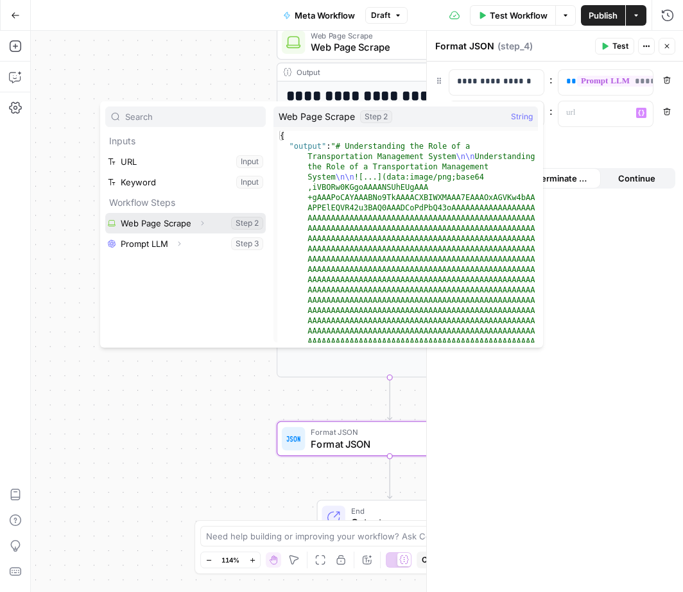
drag, startPoint x: 152, startPoint y: 225, endPoint x: 202, endPoint y: 223, distance: 49.5
click at [152, 225] on button "Select variable Web Page Scrape" at bounding box center [185, 223] width 160 height 21
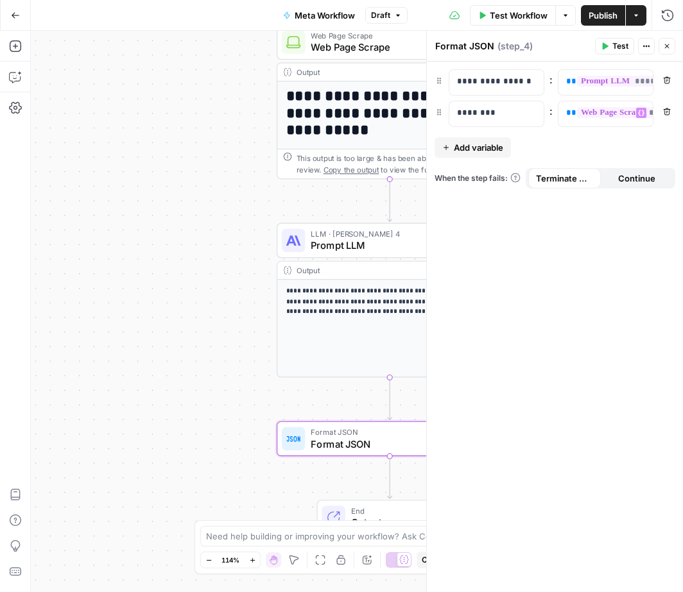
click at [603, 15] on span "Publish" at bounding box center [602, 15] width 29 height 13
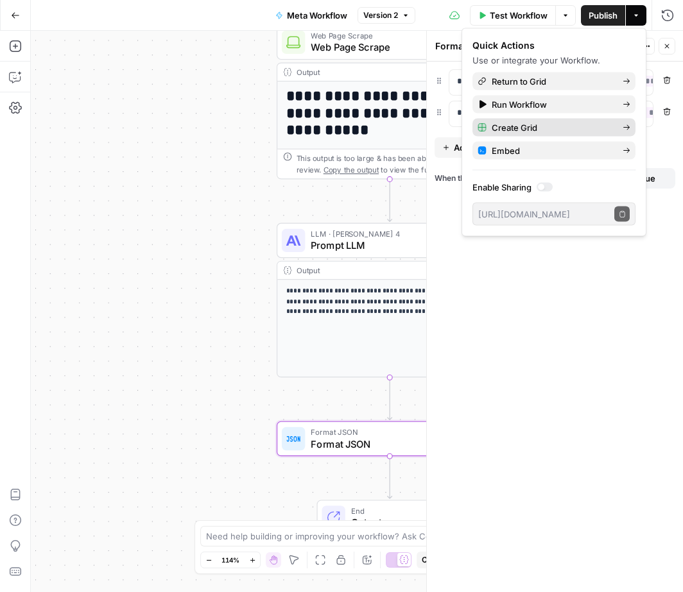
click at [619, 127] on div "Create Grid" at bounding box center [553, 127] width 153 height 13
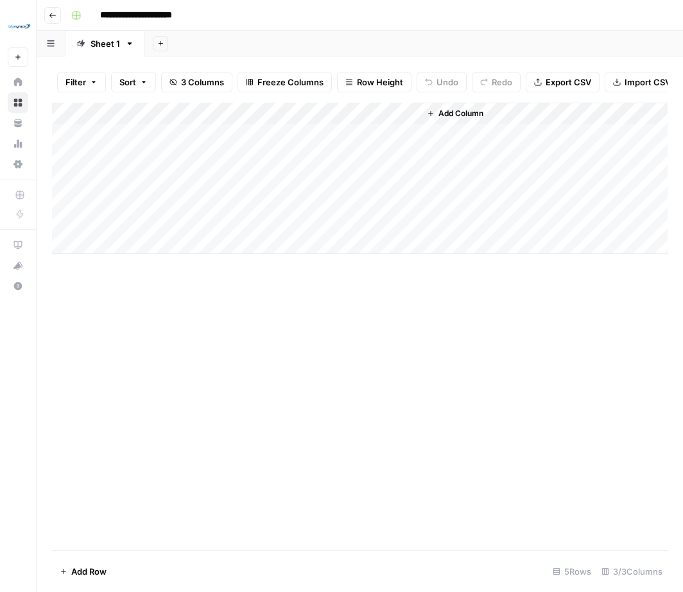
drag, startPoint x: 132, startPoint y: 133, endPoint x: 123, endPoint y: 133, distance: 9.6
click at [130, 133] on div "Add Column" at bounding box center [359, 178] width 615 height 151
click at [121, 133] on div "Add Column" at bounding box center [359, 178] width 615 height 151
type textarea "**********"
drag, startPoint x: 244, startPoint y: 300, endPoint x: 223, endPoint y: 200, distance: 102.2
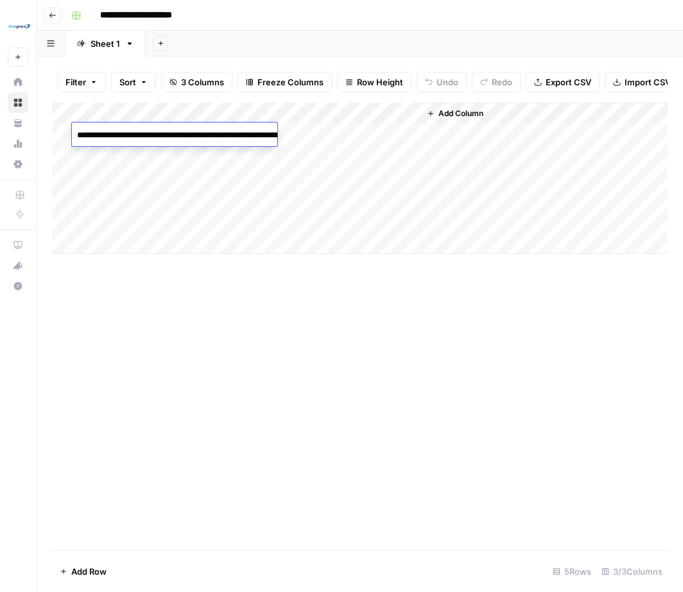
click at [244, 300] on div "Add Column" at bounding box center [359, 327] width 615 height 448
click at [216, 135] on div "Add Column" at bounding box center [359, 178] width 615 height 151
click at [226, 135] on div "Add Column" at bounding box center [359, 178] width 615 height 151
type textarea "**********"
click at [325, 132] on div "Add Column" at bounding box center [359, 178] width 615 height 151
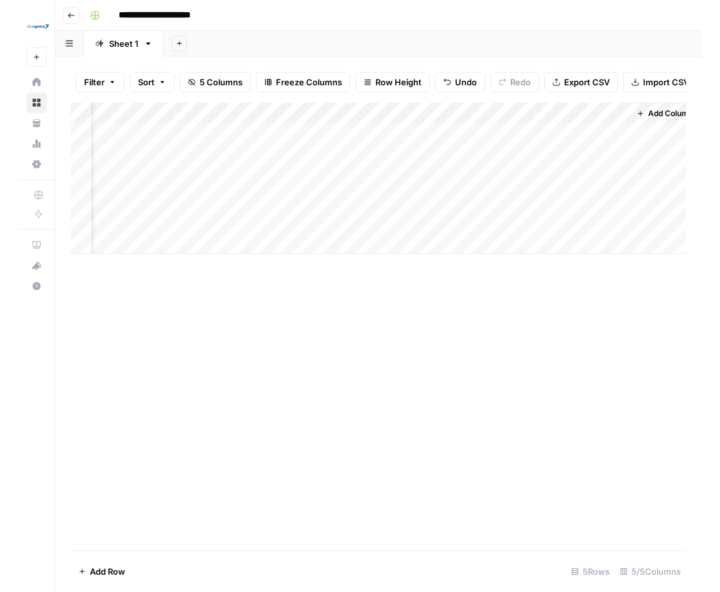
scroll to position [0, 55]
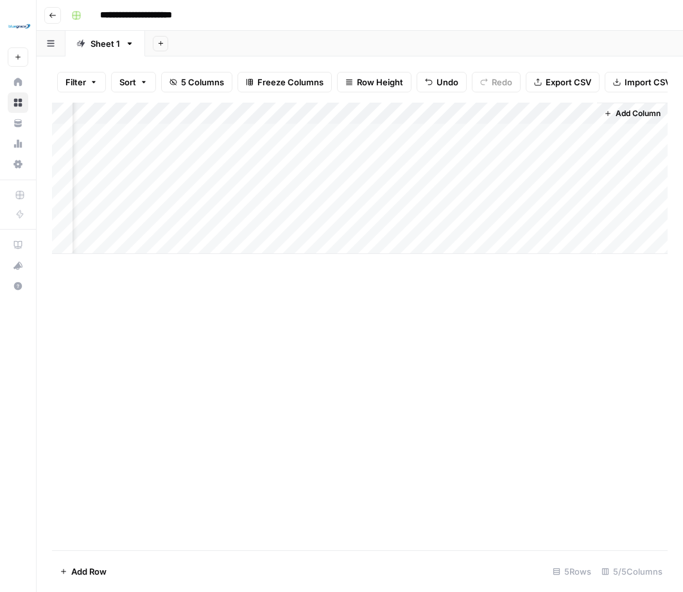
click at [406, 377] on div "Add Column" at bounding box center [359, 327] width 615 height 448
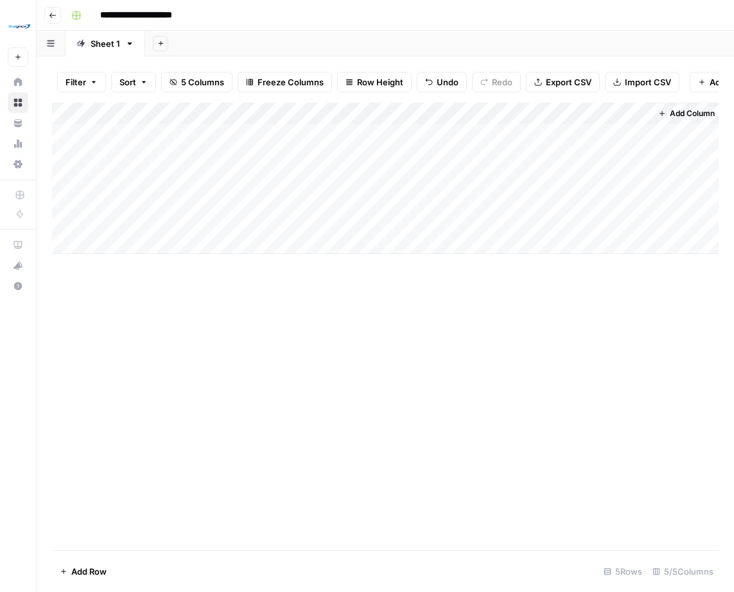
scroll to position [0, 4]
click at [57, 15] on button "Go back" at bounding box center [52, 15] width 17 height 17
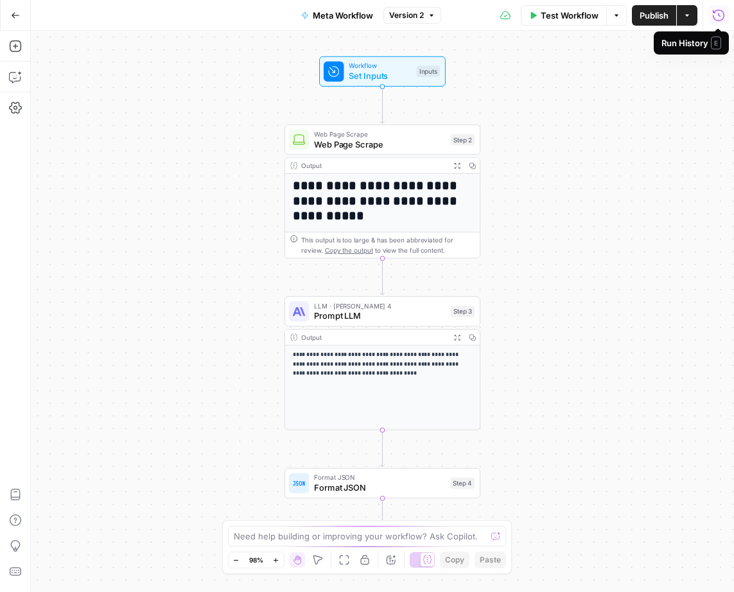
click at [689, 16] on icon "button" at bounding box center [687, 16] width 8 height 8
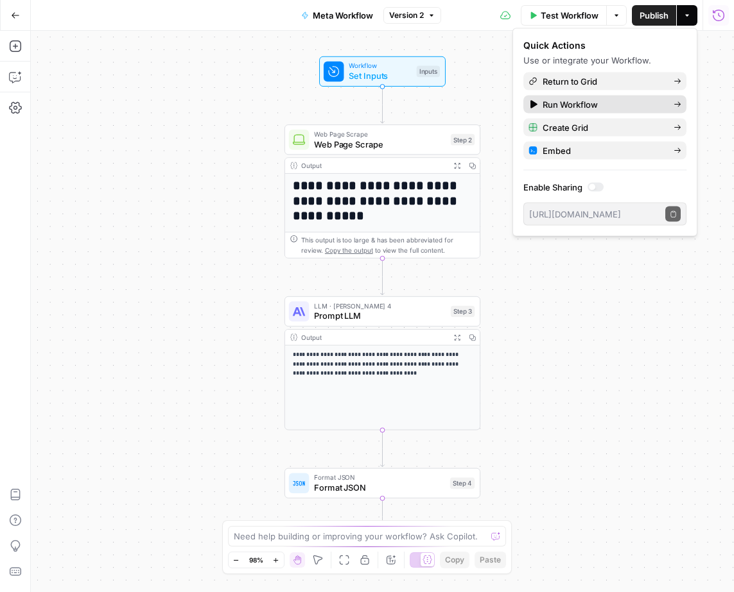
drag, startPoint x: 643, startPoint y: 105, endPoint x: 640, endPoint y: 113, distance: 8.1
click at [642, 105] on span "Run Workflow" at bounding box center [602, 104] width 121 height 13
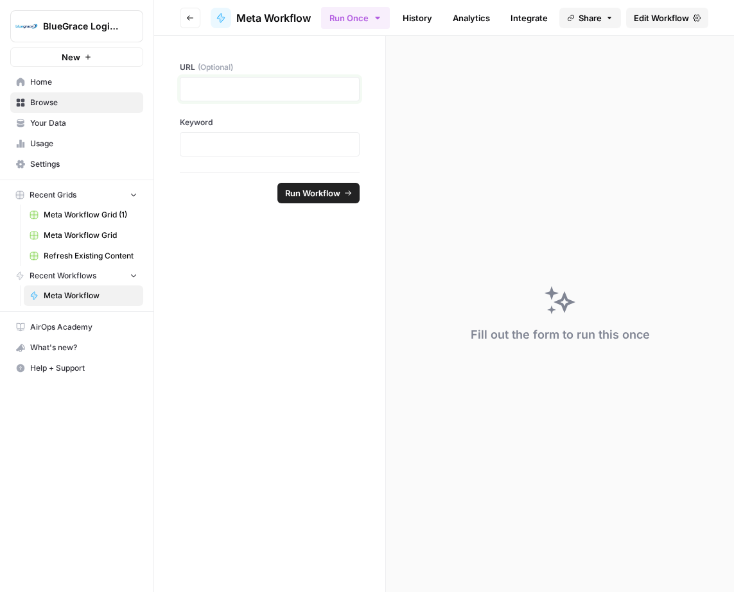
click at [218, 86] on p at bounding box center [269, 89] width 163 height 13
click at [607, 20] on icon "button" at bounding box center [609, 18] width 8 height 8
click at [289, 376] on form "URL (Optional) Keyword Run Workflow" at bounding box center [270, 314] width 232 height 556
click at [660, 24] on link "Edit Workflow" at bounding box center [667, 18] width 82 height 21
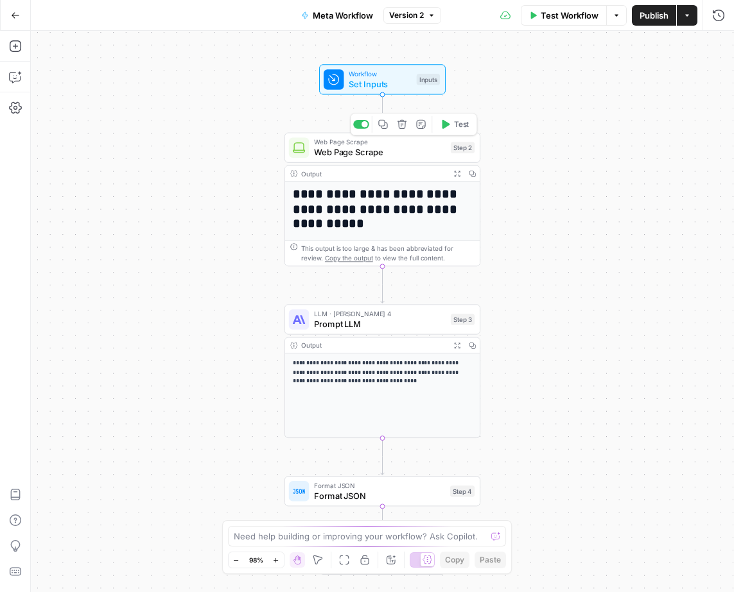
click at [377, 76] on span "Workflow" at bounding box center [379, 74] width 62 height 10
click at [406, 80] on span "Set Inputs" at bounding box center [379, 83] width 62 height 13
click at [685, 80] on span "edit field" at bounding box center [675, 79] width 28 height 10
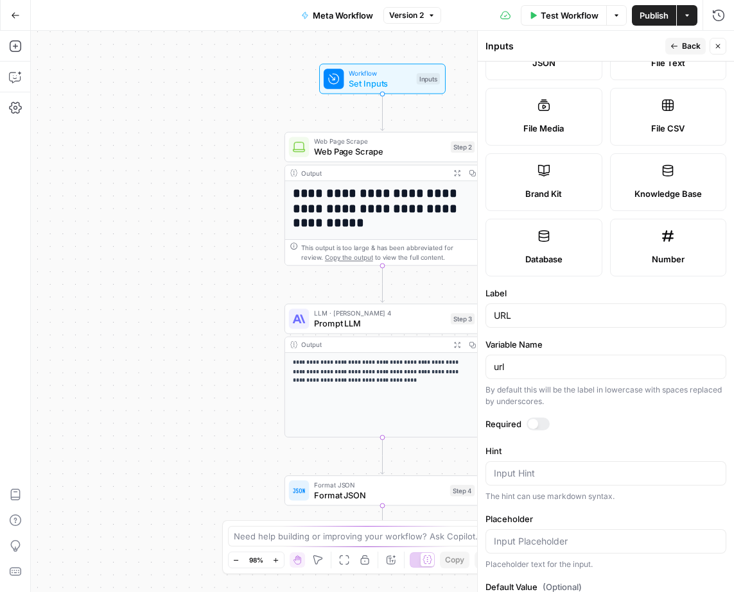
scroll to position [249, 0]
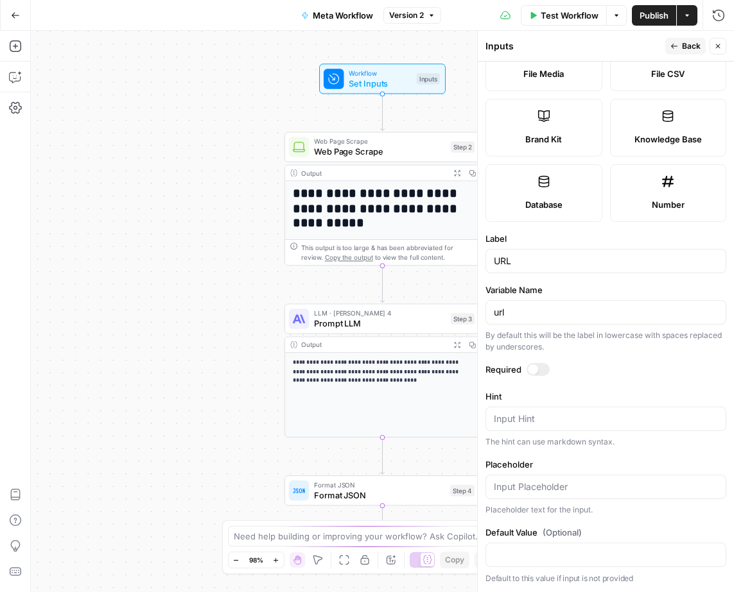
click at [537, 371] on div at bounding box center [537, 369] width 23 height 13
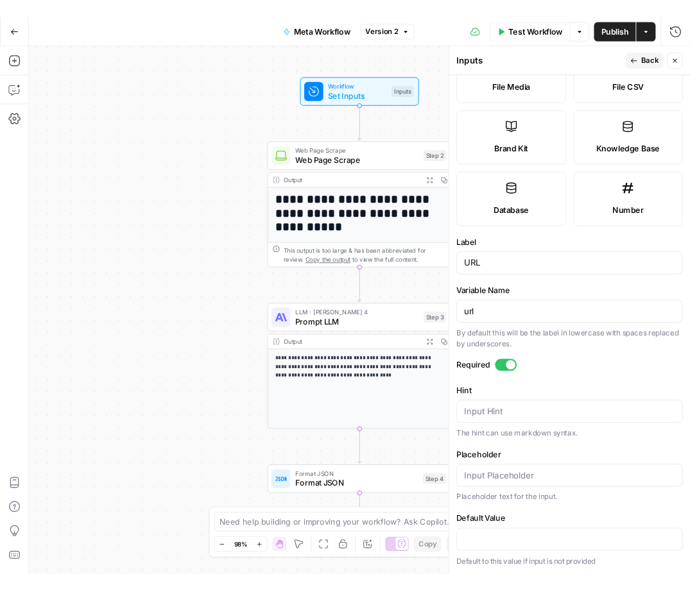
scroll to position [0, 0]
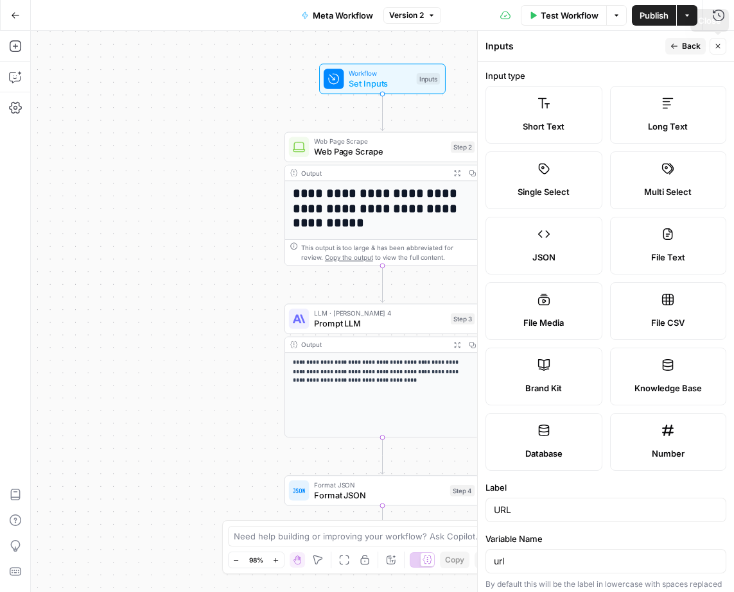
click at [660, 19] on span "Publish" at bounding box center [653, 15] width 29 height 13
click at [701, 49] on icon "button" at bounding box center [718, 46] width 8 height 8
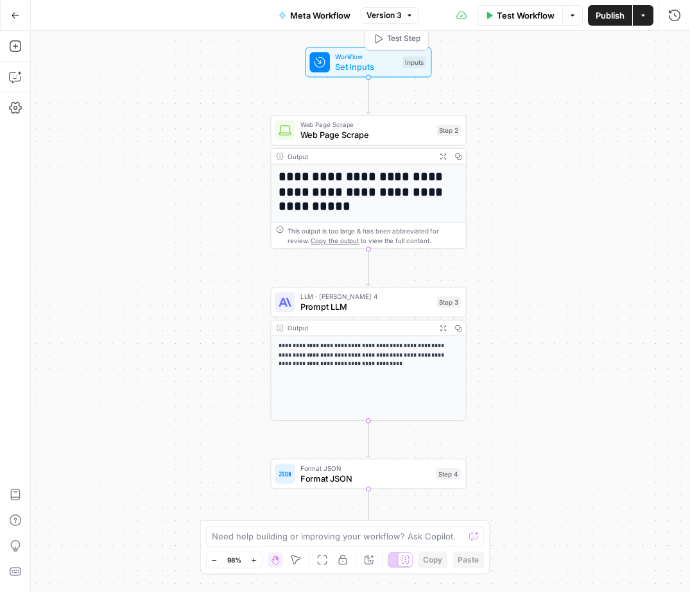
click at [351, 64] on span "Set Inputs" at bounding box center [366, 66] width 62 height 13
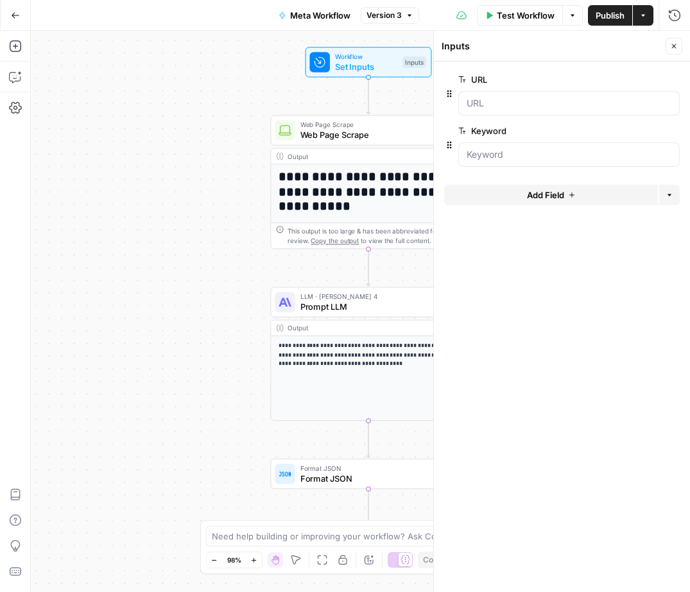
click at [567, 195] on button "Add Field" at bounding box center [551, 195] width 214 height 21
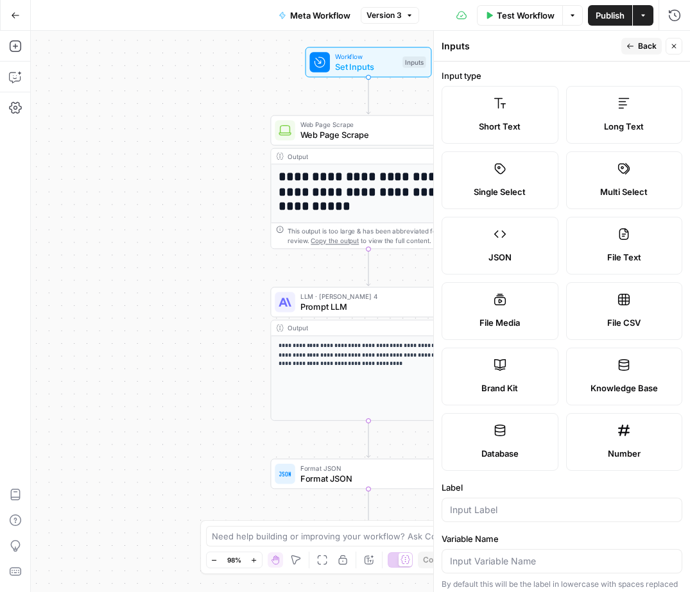
click at [529, 384] on div "Brand Kit" at bounding box center [499, 388] width 95 height 13
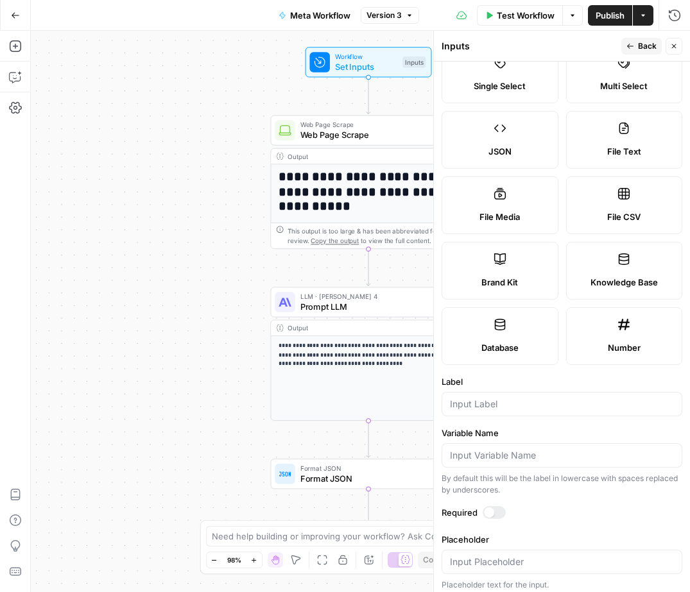
scroll to position [112, 0]
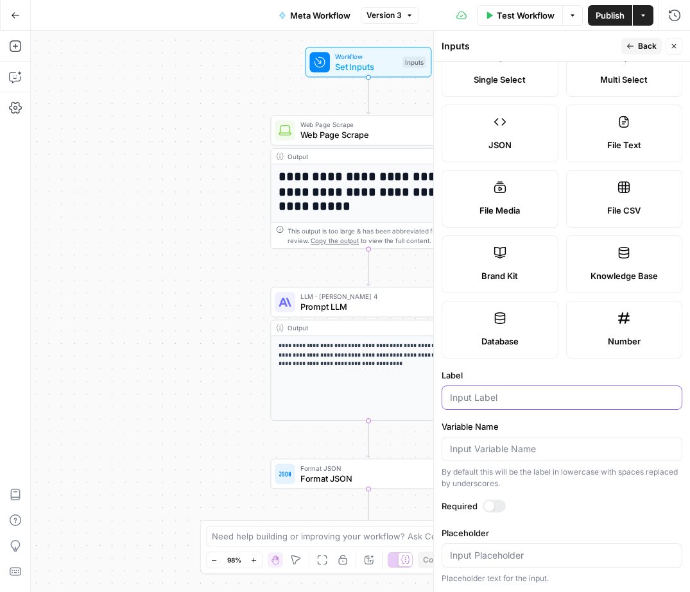
click at [540, 401] on input "Label" at bounding box center [562, 397] width 224 height 13
type input "Brand Kit"
click at [646, 45] on span "Back" at bounding box center [647, 46] width 19 height 12
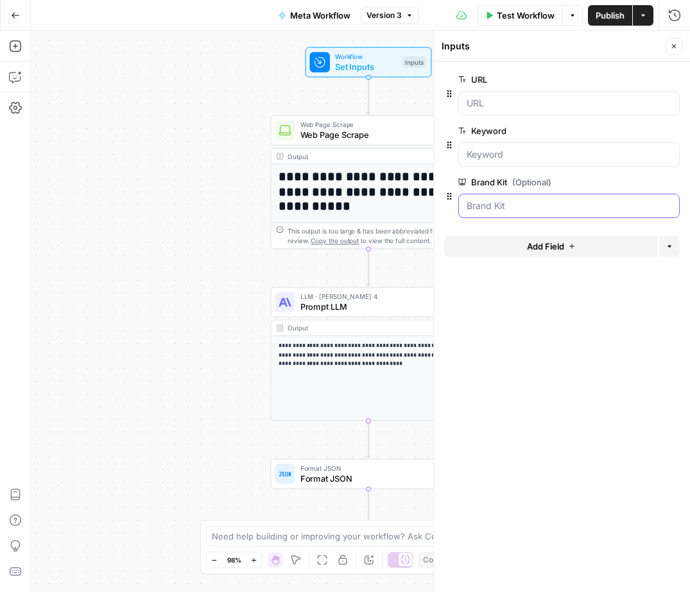
click at [542, 203] on Kit "Brand Kit (Optional)" at bounding box center [569, 206] width 205 height 13
click at [656, 185] on button "edit field" at bounding box center [636, 182] width 49 height 15
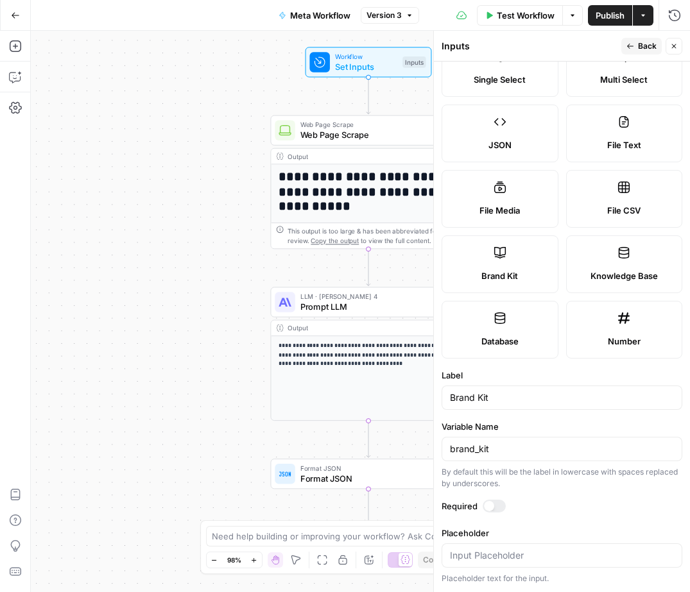
click at [494, 512] on div at bounding box center [494, 506] width 23 height 13
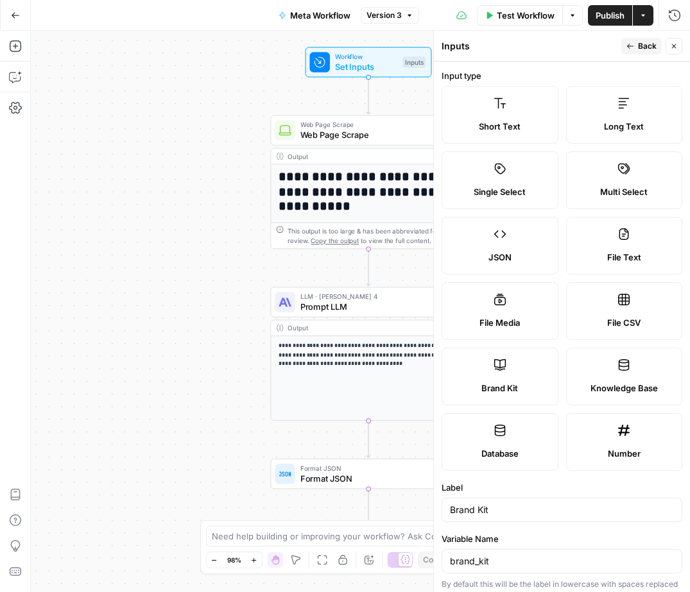
drag, startPoint x: 640, startPoint y: 46, endPoint x: 640, endPoint y: 56, distance: 10.3
click at [640, 46] on span "Back" at bounding box center [647, 46] width 19 height 12
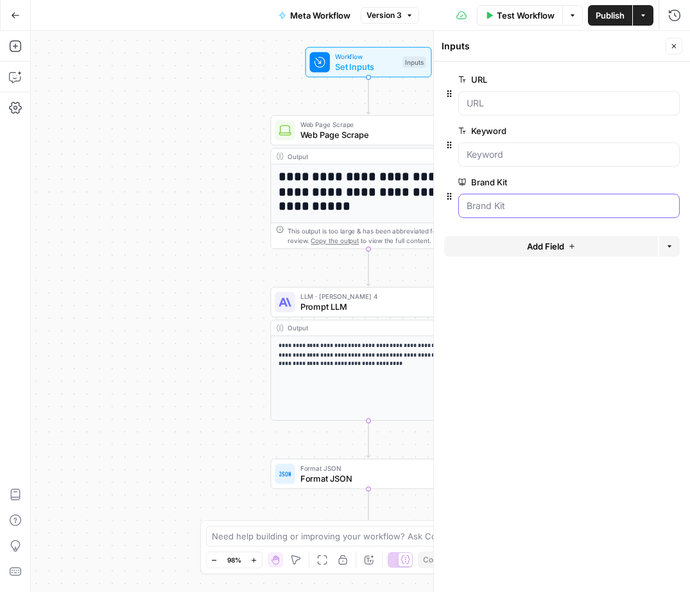
click at [563, 202] on Kit "Brand Kit" at bounding box center [569, 206] width 205 height 13
click at [557, 209] on Kit "Brand Kit" at bounding box center [569, 206] width 205 height 13
click at [528, 10] on span "Test Workflow" at bounding box center [526, 15] width 58 height 13
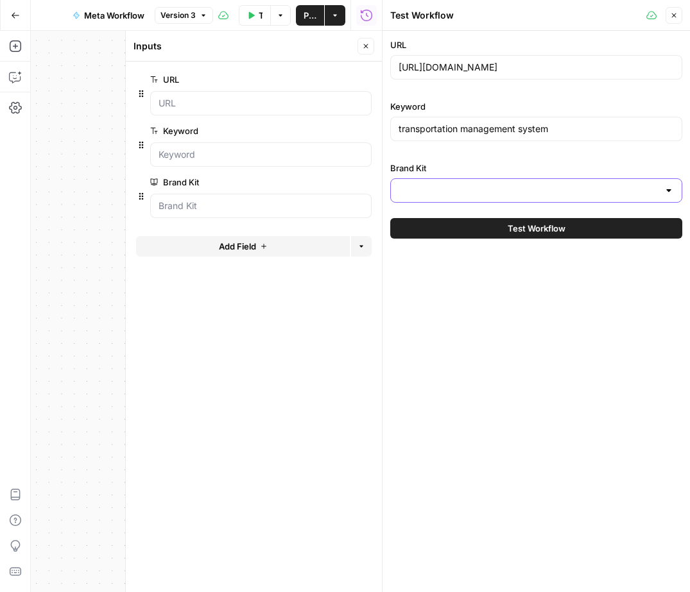
click at [448, 190] on input "Brand Kit" at bounding box center [529, 190] width 260 height 13
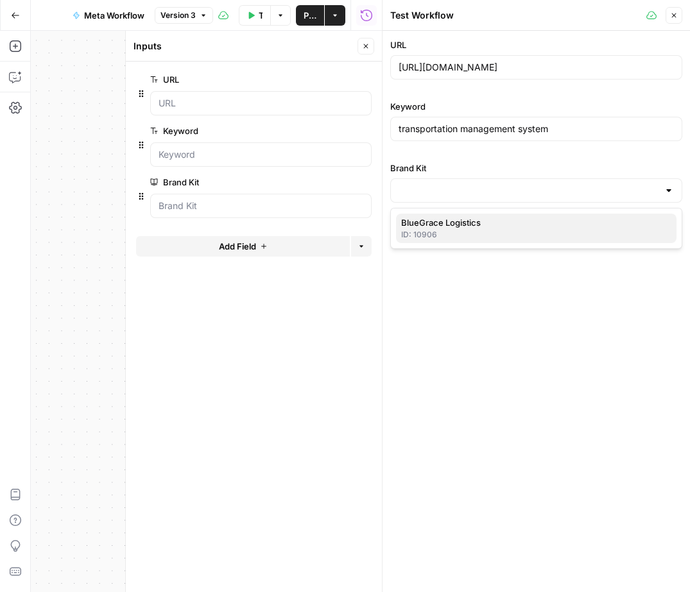
click at [451, 225] on span "BlueGrace Logistics" at bounding box center [533, 222] width 265 height 13
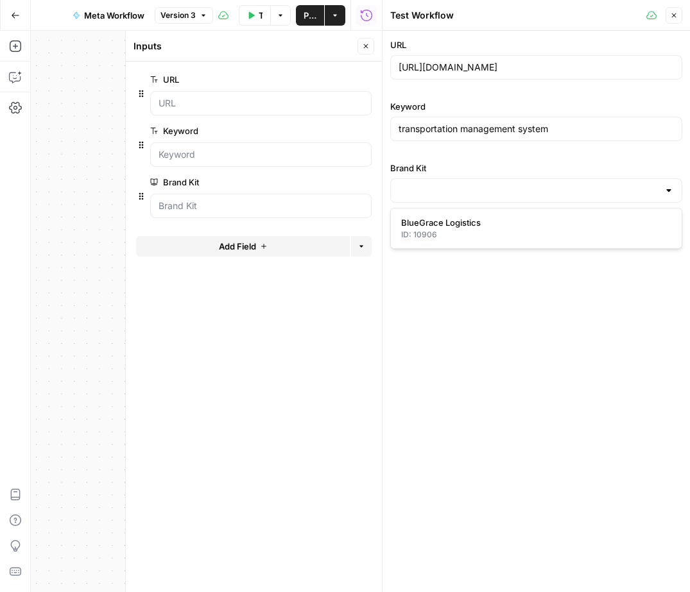
type input "BlueGrace Logistics"
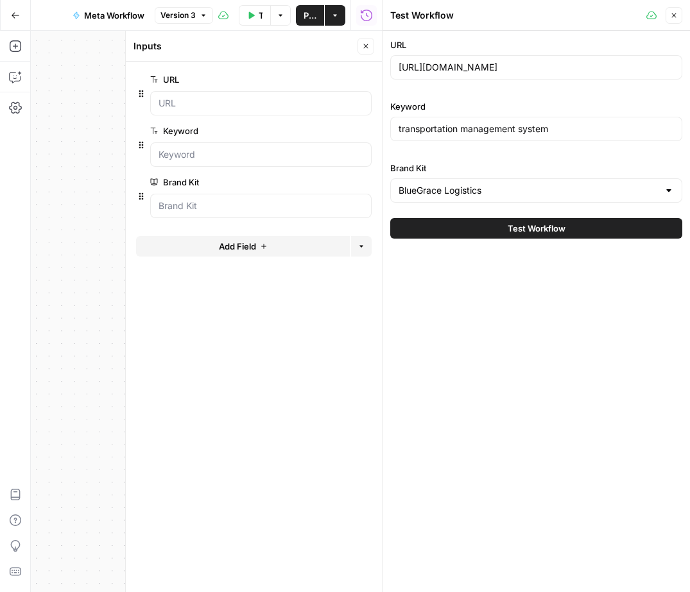
click at [540, 230] on span "Test Workflow" at bounding box center [537, 228] width 58 height 13
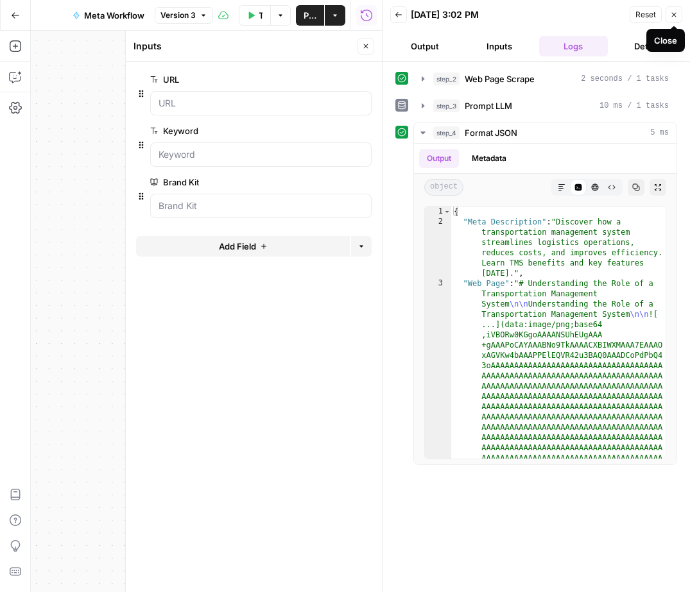
click at [669, 17] on button "Close" at bounding box center [673, 14] width 17 height 17
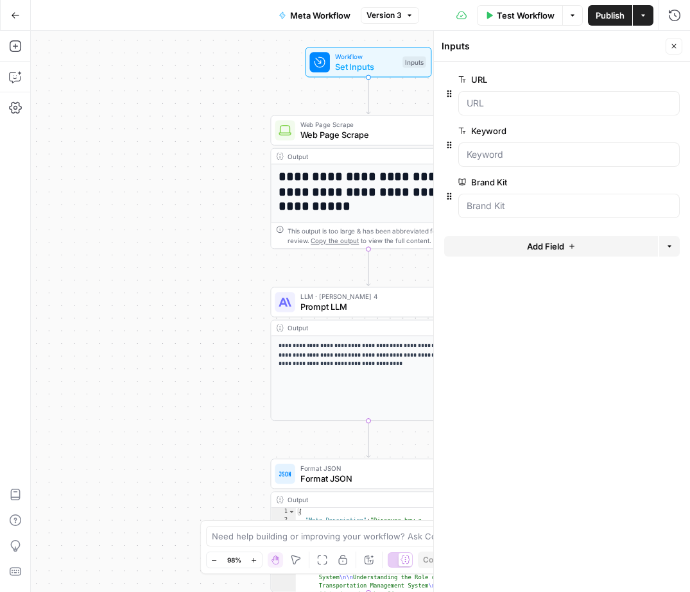
drag, startPoint x: 667, startPoint y: 44, endPoint x: 641, endPoint y: 91, distance: 54.3
click at [667, 44] on button "Close" at bounding box center [673, 46] width 17 height 17
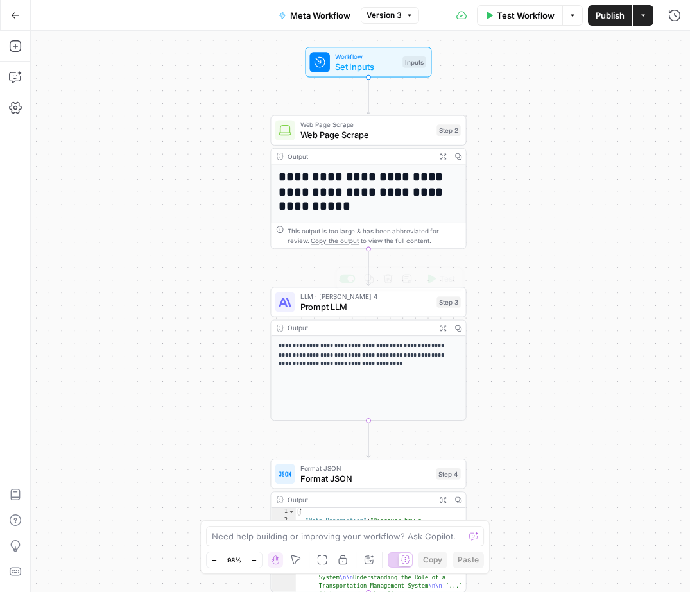
click at [360, 307] on span "Prompt LLM" at bounding box center [366, 306] width 132 height 13
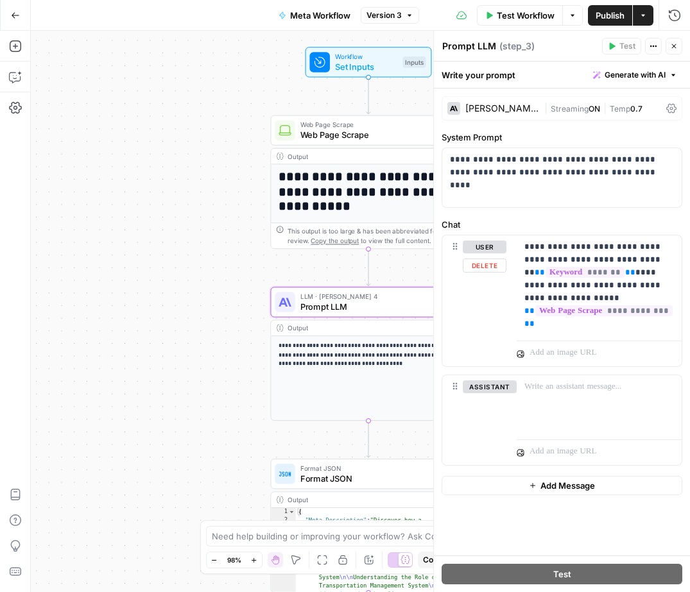
click at [576, 336] on div at bounding box center [599, 351] width 165 height 31
click at [552, 325] on p "**********" at bounding box center [599, 286] width 150 height 90
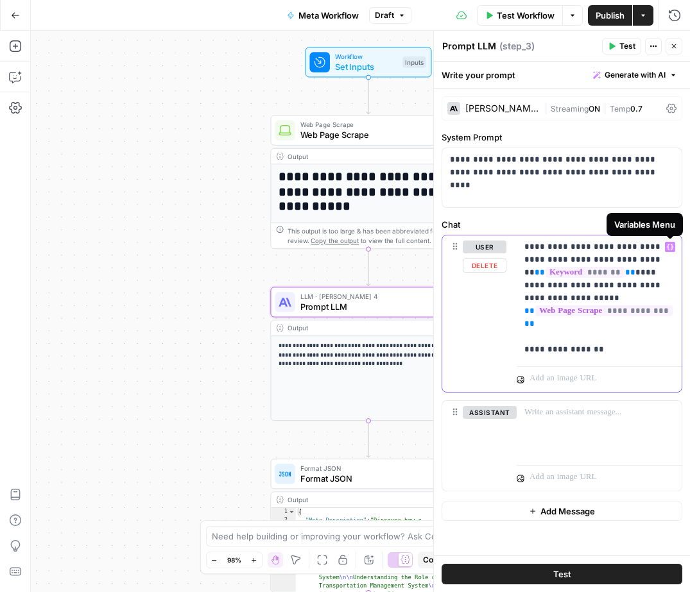
click at [671, 249] on icon "button" at bounding box center [670, 248] width 6 height 6
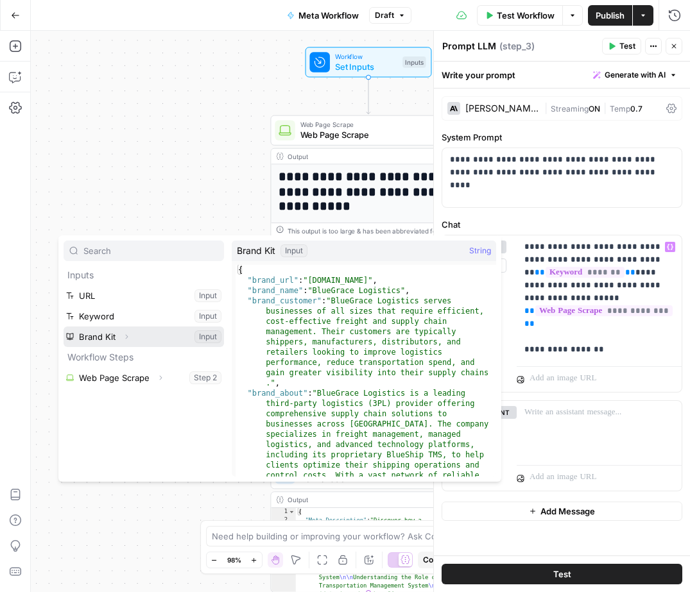
click at [150, 339] on button "Select variable Brand Kit" at bounding box center [144, 337] width 160 height 21
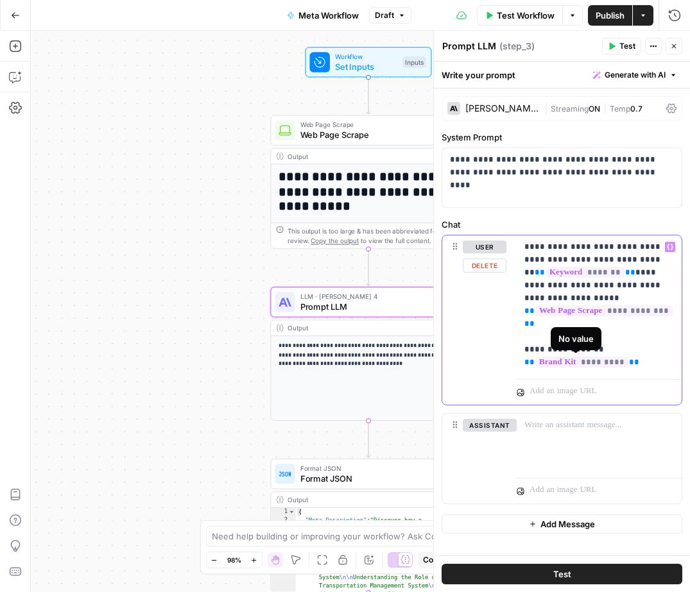
click at [595, 358] on span "*********" at bounding box center [581, 362] width 93 height 11
click at [613, 363] on span "*********" at bounding box center [581, 362] width 93 height 11
click at [612, 363] on span "*********" at bounding box center [581, 362] width 93 height 11
click at [635, 365] on p "**********" at bounding box center [599, 305] width 150 height 128
click at [592, 364] on span "*********" at bounding box center [581, 362] width 93 height 11
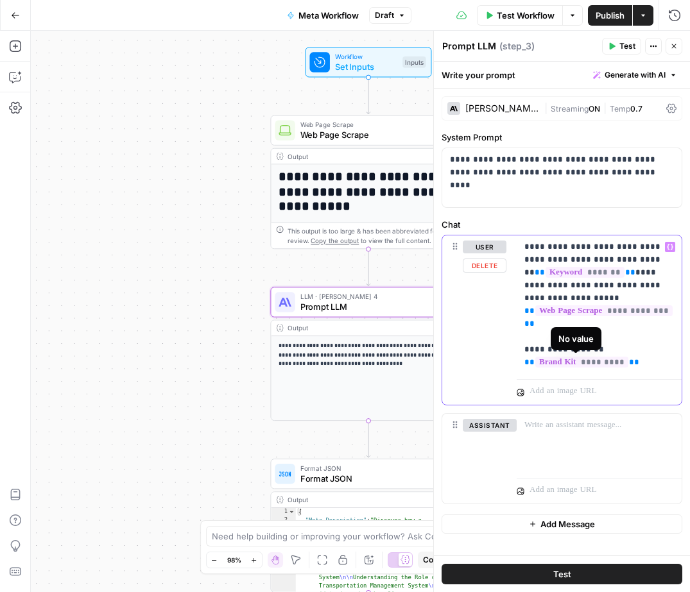
click at [592, 364] on span "*********" at bounding box center [581, 362] width 93 height 11
click at [558, 364] on span "*********" at bounding box center [581, 362] width 93 height 11
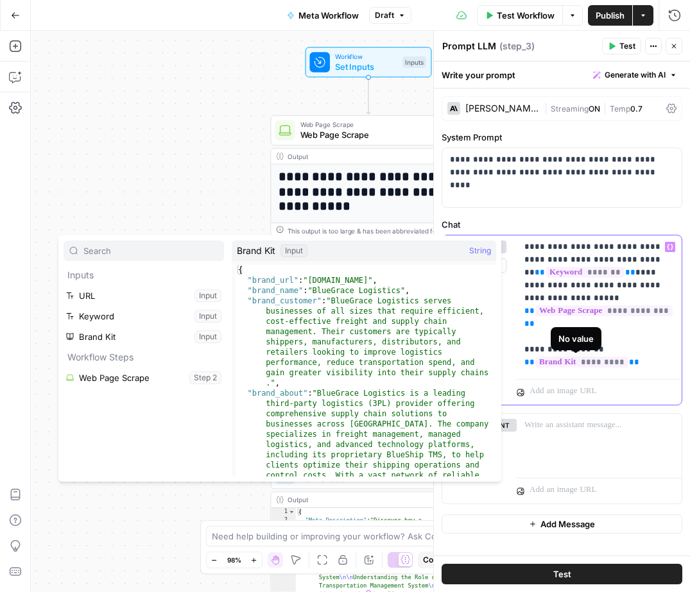
click at [653, 363] on p "**********" at bounding box center [599, 305] width 150 height 128
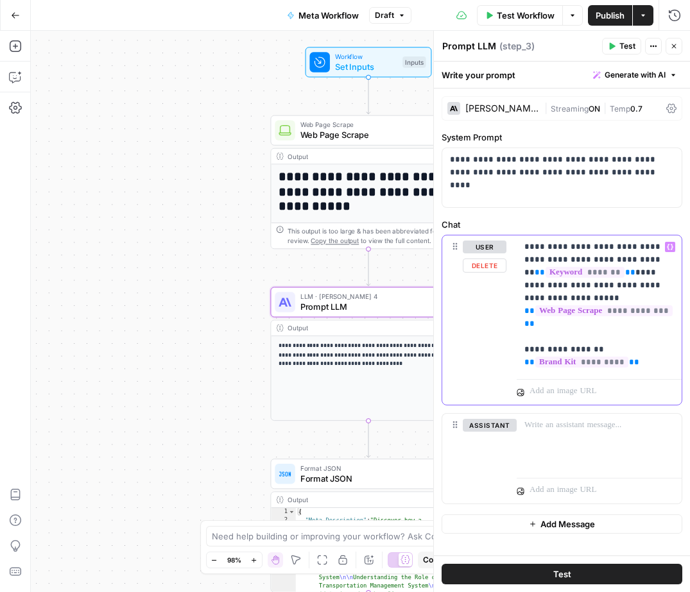
click at [642, 363] on p "**********" at bounding box center [599, 305] width 150 height 128
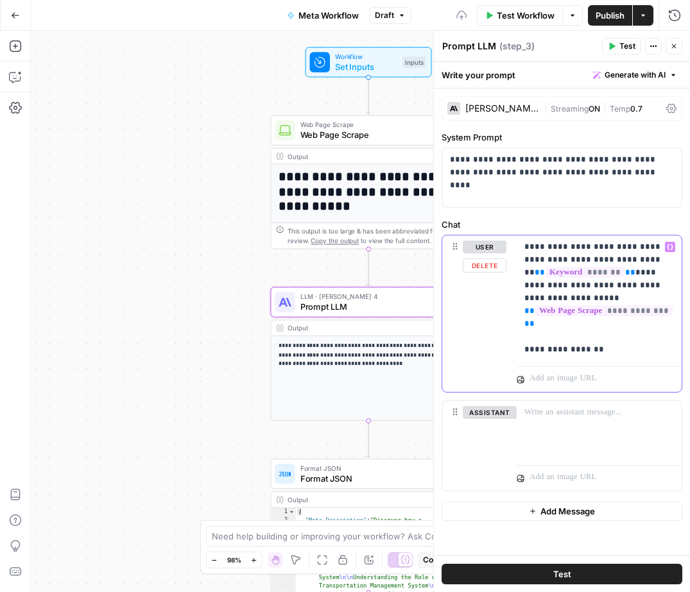
click at [671, 250] on button "Variables Menu" at bounding box center [670, 247] width 10 height 10
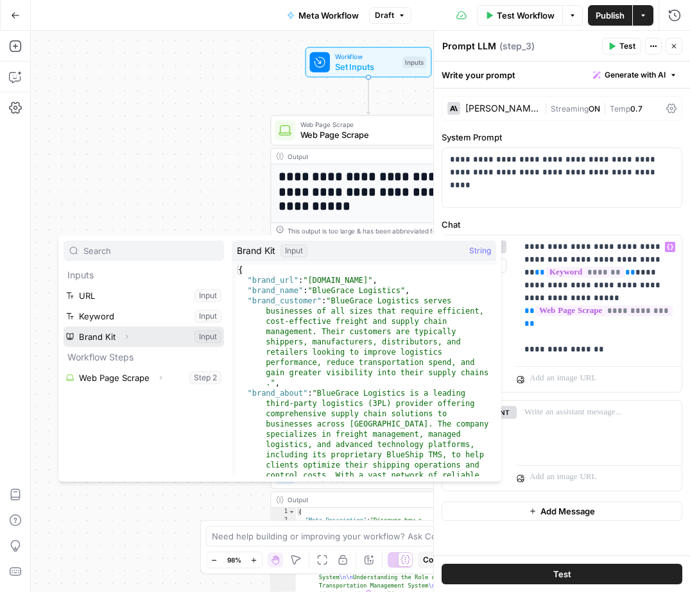
click at [126, 338] on icon "button" at bounding box center [127, 337] width 8 height 8
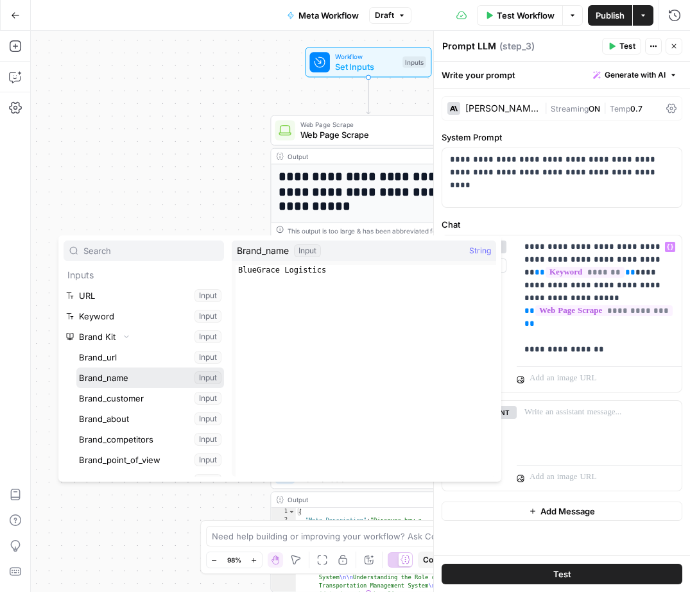
click at [124, 374] on button "Select variable Brand_name" at bounding box center [150, 378] width 148 height 21
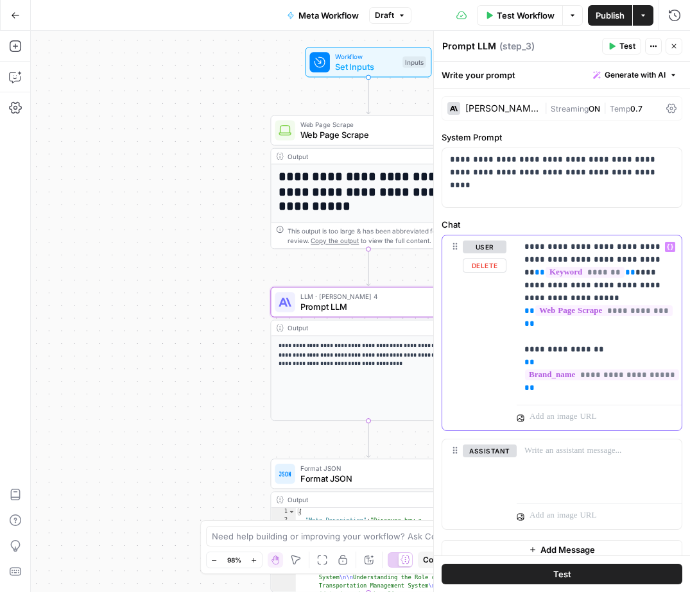
click at [570, 392] on p "**********" at bounding box center [599, 318] width 150 height 154
click at [672, 248] on icon "button" at bounding box center [670, 248] width 6 height 6
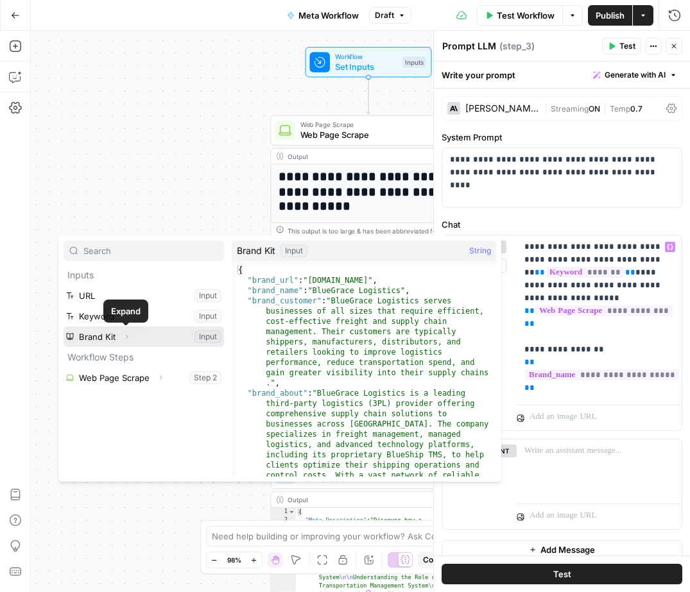
click at [125, 339] on icon "button" at bounding box center [127, 337] width 8 height 8
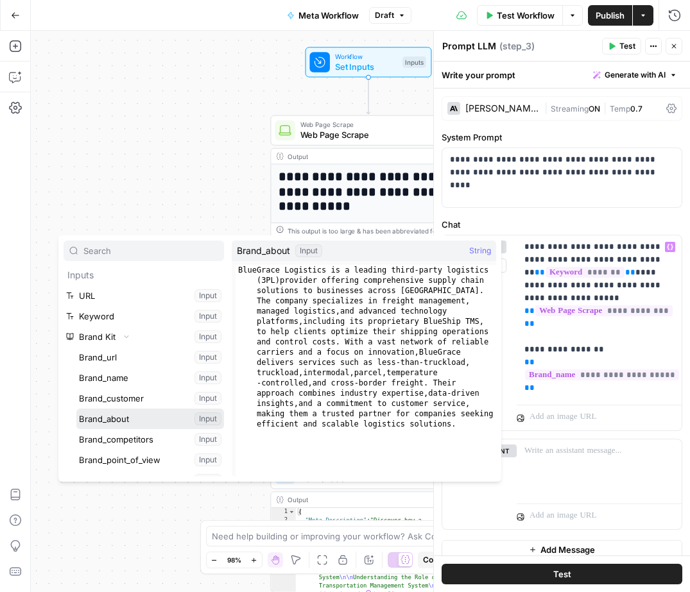
click at [123, 422] on button "Select variable Brand_about" at bounding box center [150, 419] width 148 height 21
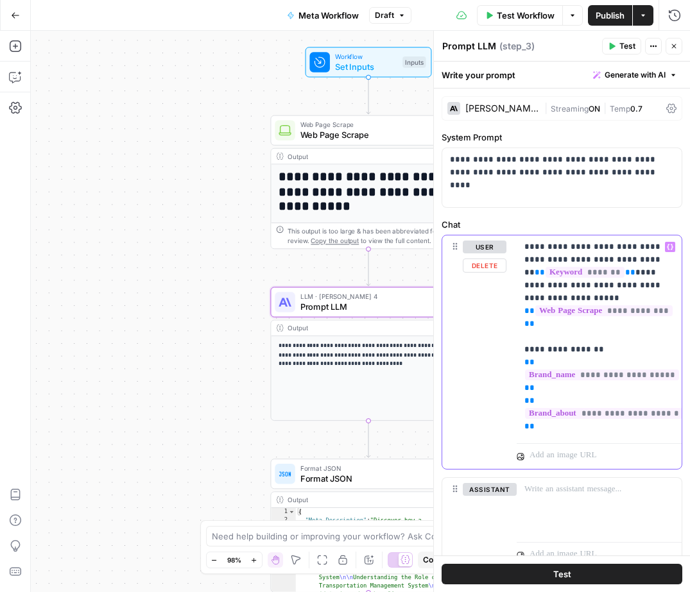
click at [669, 248] on icon "button" at bounding box center [670, 247] width 6 height 6
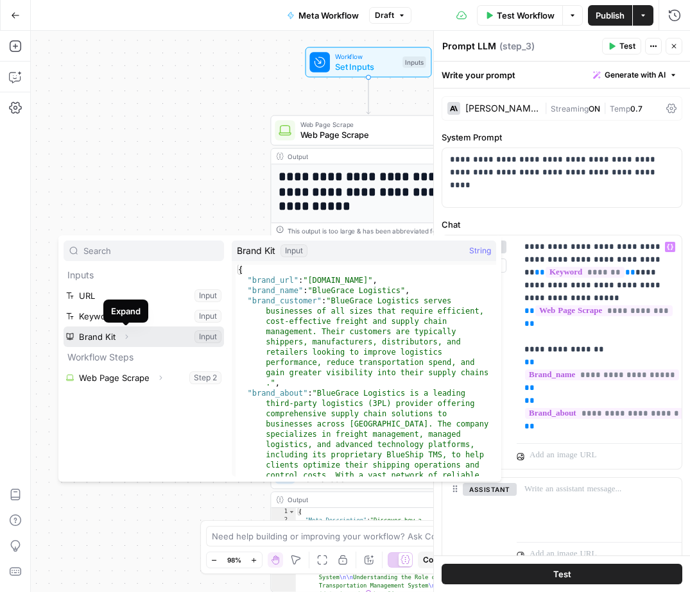
click at [128, 337] on icon "button" at bounding box center [127, 337] width 8 height 8
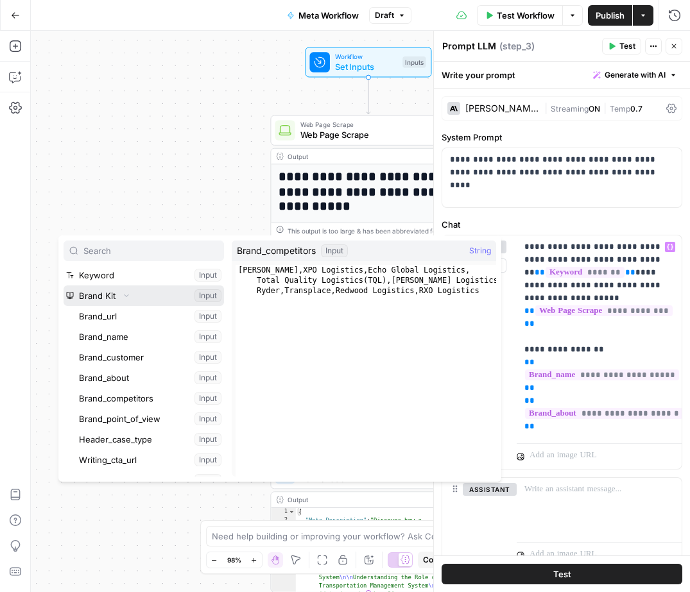
scroll to position [45, 0]
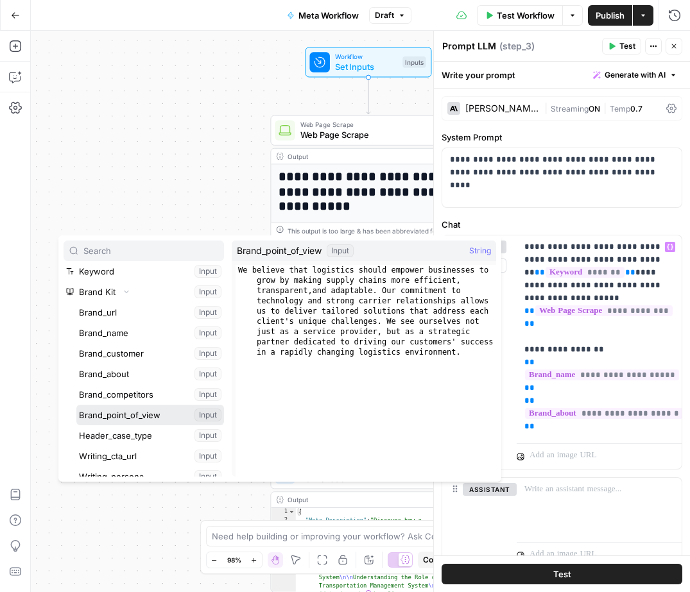
click at [144, 414] on button "Select variable Brand_point_of_view" at bounding box center [150, 415] width 148 height 21
